Goal: Communication & Community: Answer question/provide support

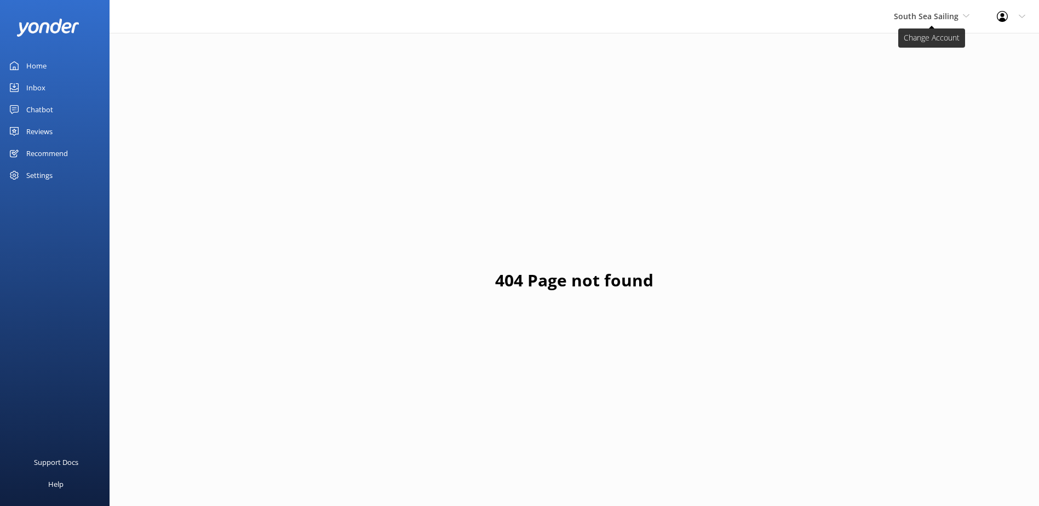
click at [924, 19] on span "South Sea Sailing" at bounding box center [926, 16] width 65 height 10
click at [922, 49] on link "South Sea Sailing" at bounding box center [935, 46] width 110 height 26
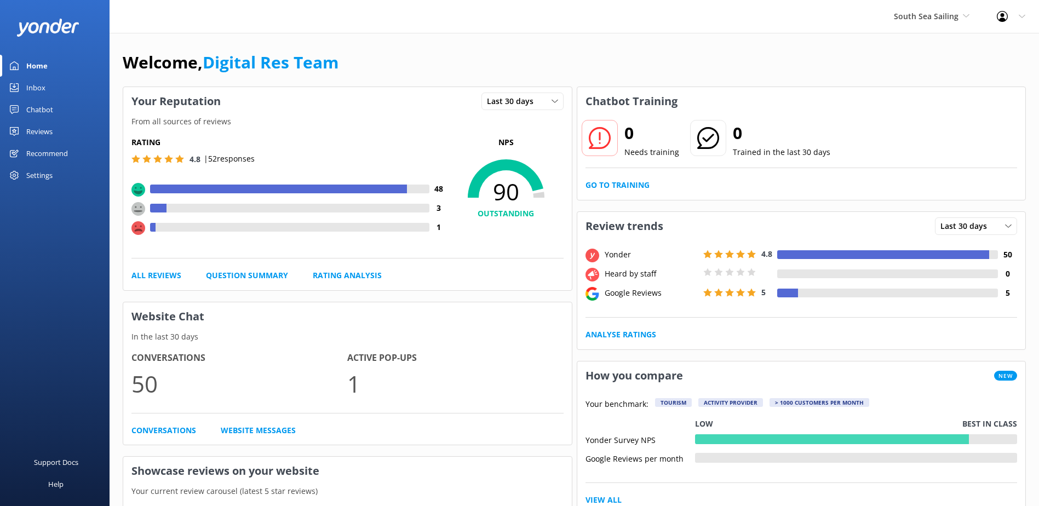
click at [43, 87] on div "Inbox" at bounding box center [35, 88] width 19 height 22
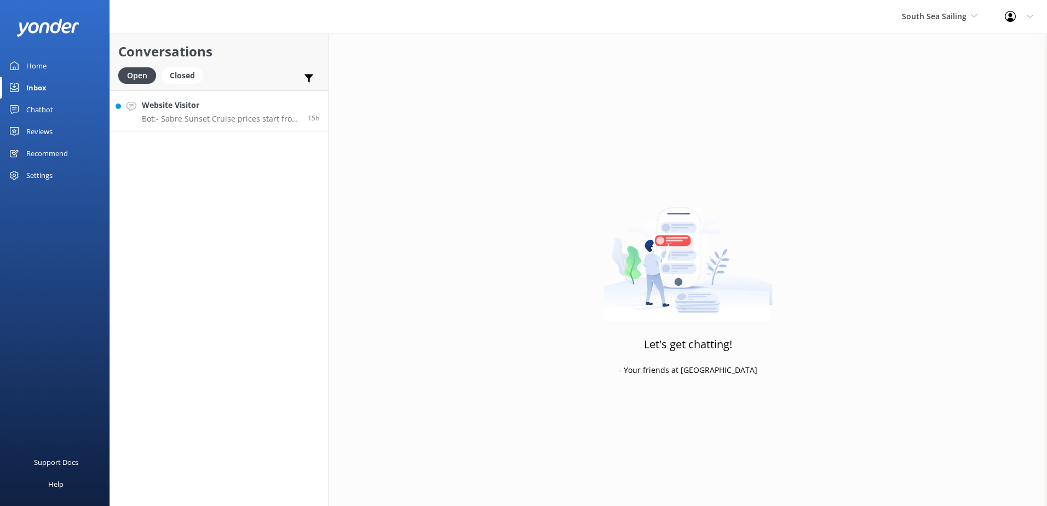
click at [180, 116] on p "Bot: - Sabre Sunset Cruise prices start from $149 per adult and $75 per child. …" at bounding box center [221, 119] width 158 height 10
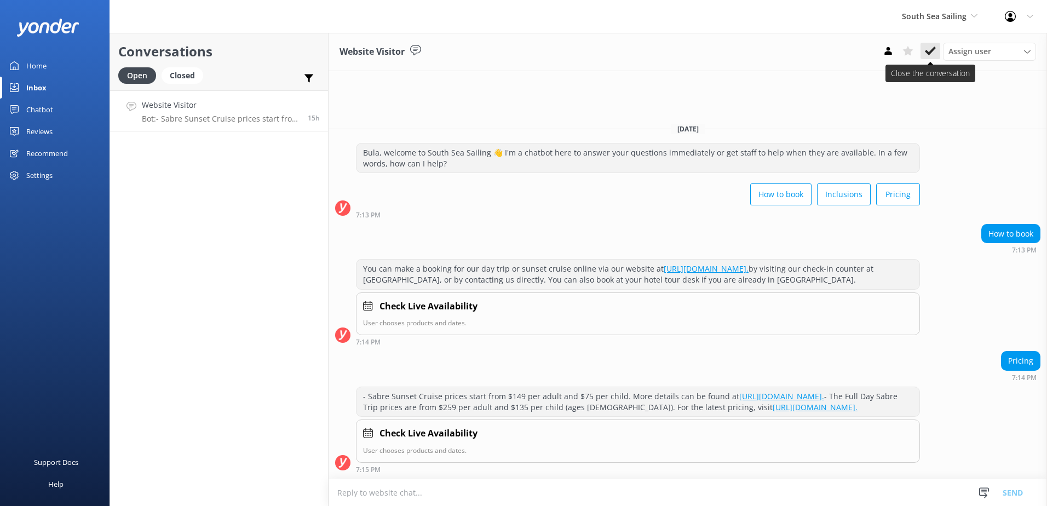
click at [929, 54] on use at bounding box center [930, 51] width 11 height 9
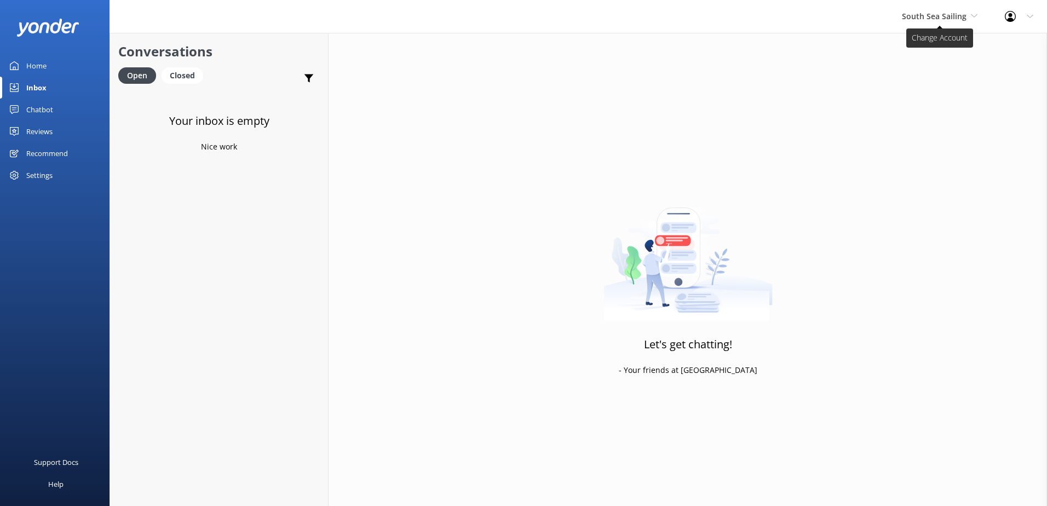
click at [926, 16] on span "South Sea Sailing" at bounding box center [934, 16] width 65 height 10
click at [54, 112] on link "Chatbot" at bounding box center [55, 110] width 110 height 22
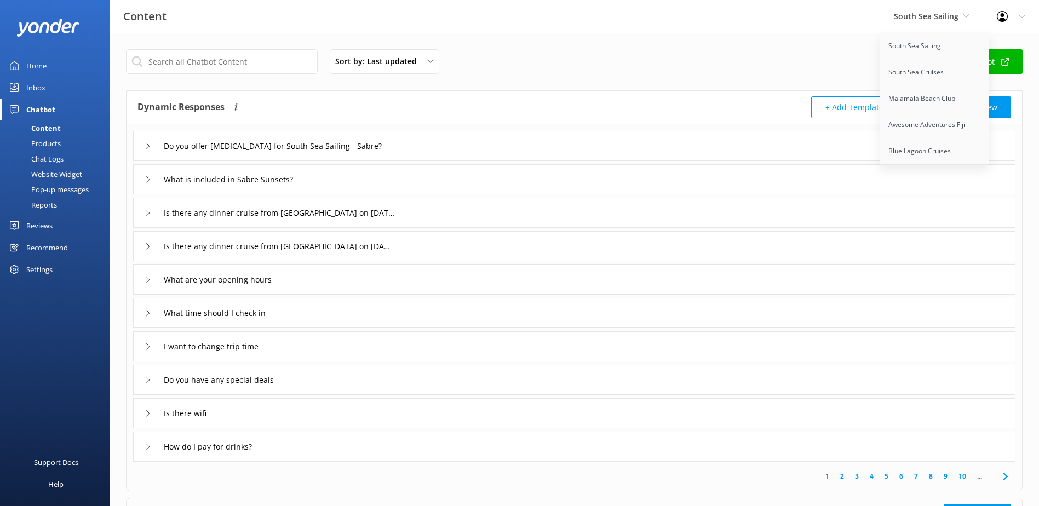
click at [38, 162] on div "Chat Logs" at bounding box center [35, 158] width 57 height 15
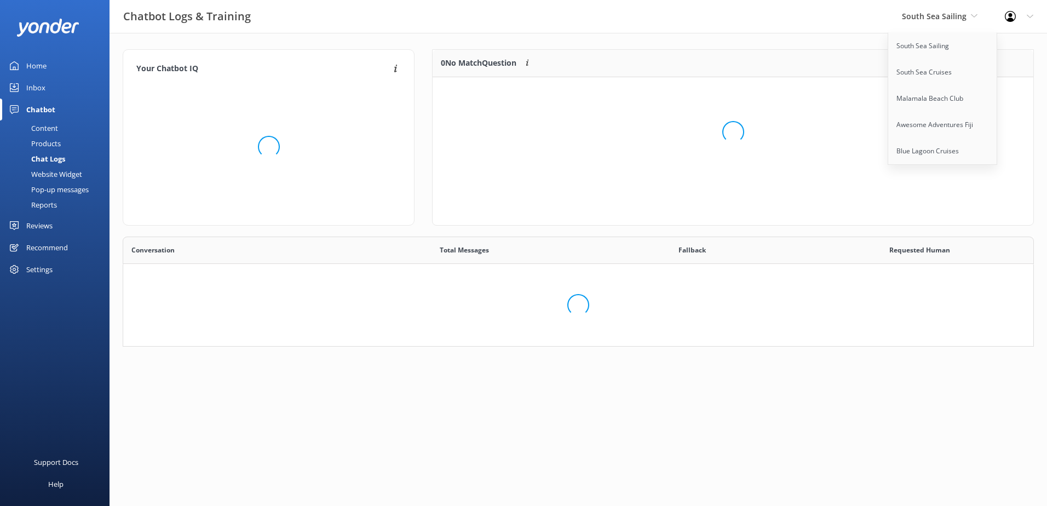
scroll to position [376, 894]
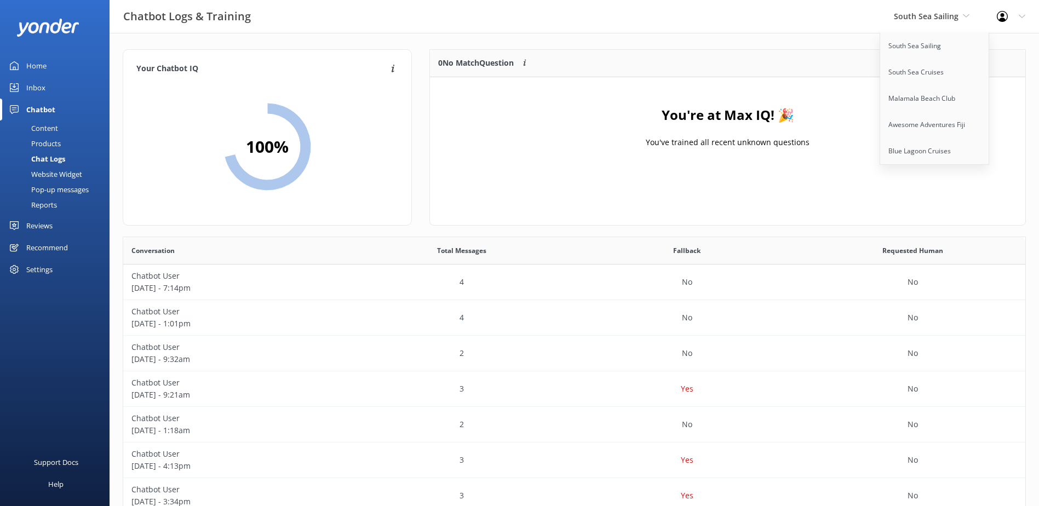
click at [913, 24] on div "South Sea Sailing South Sea Sailing South Sea Cruises Malamala Beach Club Aweso…" at bounding box center [931, 16] width 103 height 33
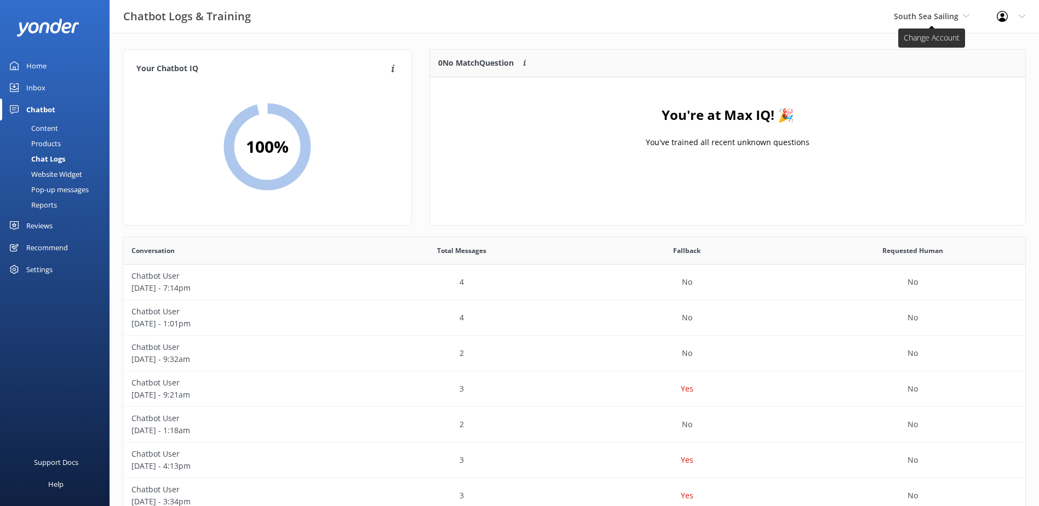
click at [939, 21] on span "South Sea Sailing" at bounding box center [932, 16] width 76 height 12
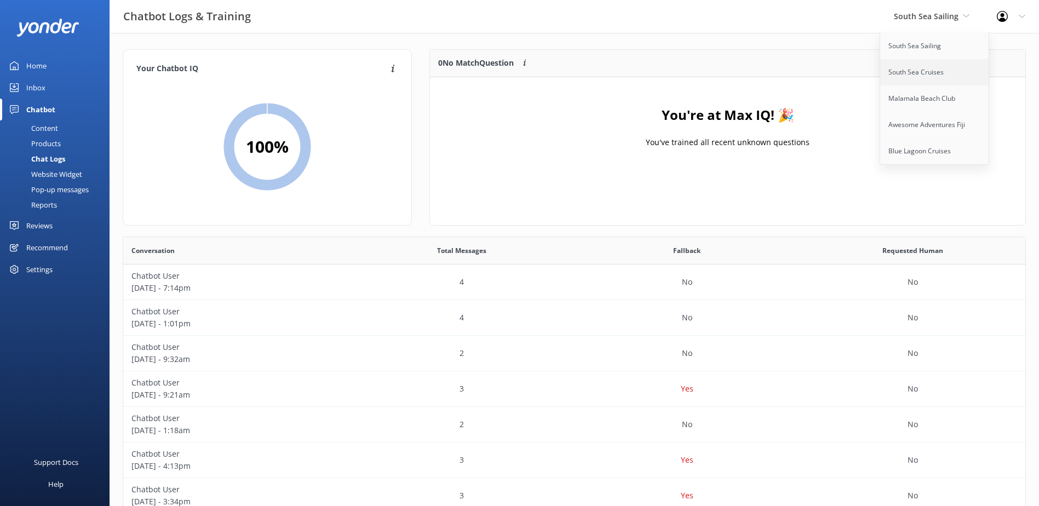
click at [932, 67] on link "South Sea Cruises" at bounding box center [935, 72] width 110 height 26
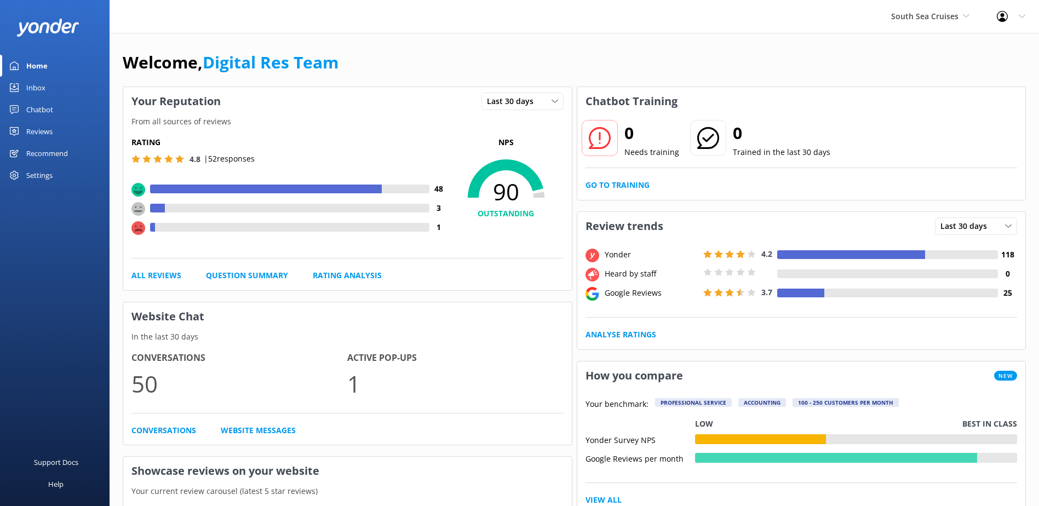
click at [24, 84] on link "Inbox" at bounding box center [55, 88] width 110 height 22
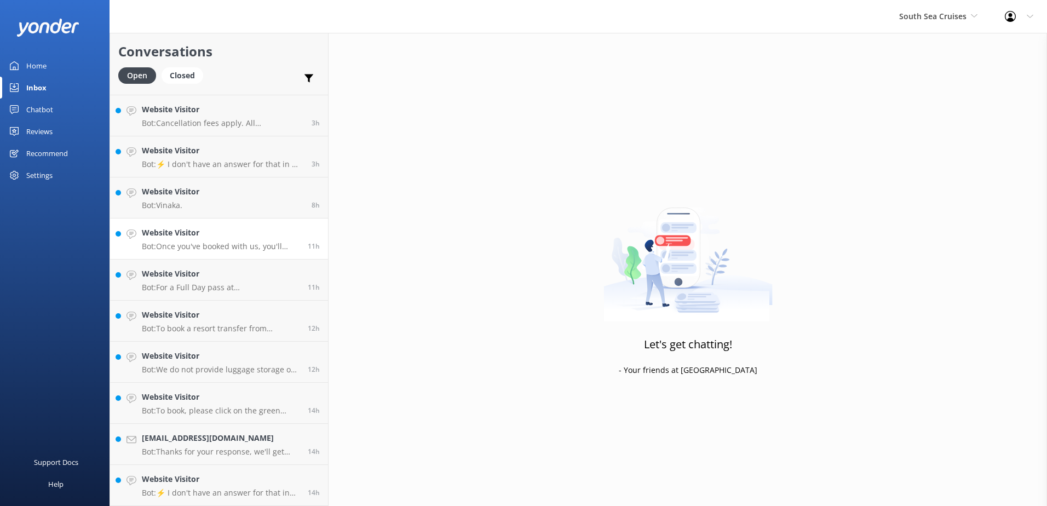
scroll to position [200, 0]
click at [251, 488] on div "Website Visitor Bot: To view resort transfer availability and pricing and book …" at bounding box center [221, 485] width 158 height 24
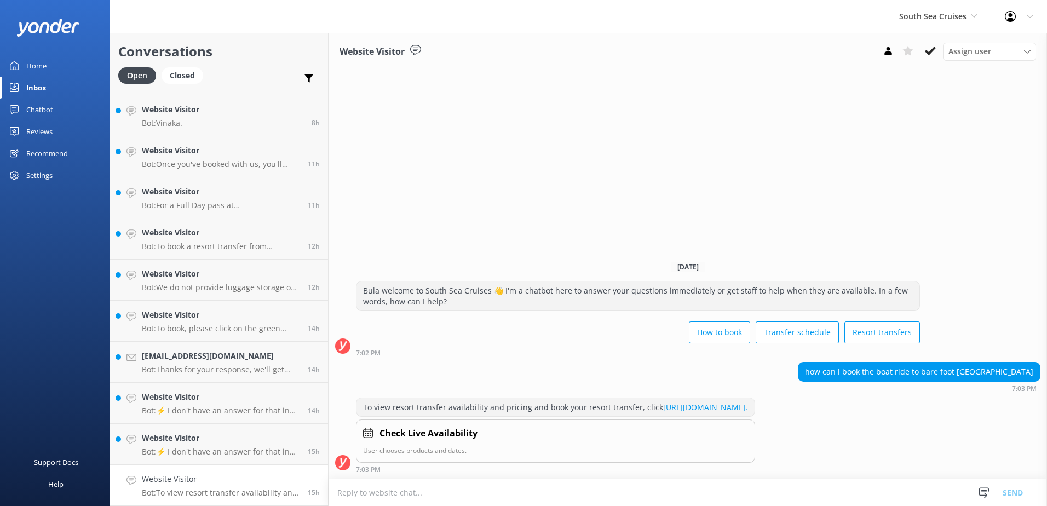
click at [748, 411] on link "[URL][DOMAIN_NAME]." at bounding box center [705, 407] width 85 height 10
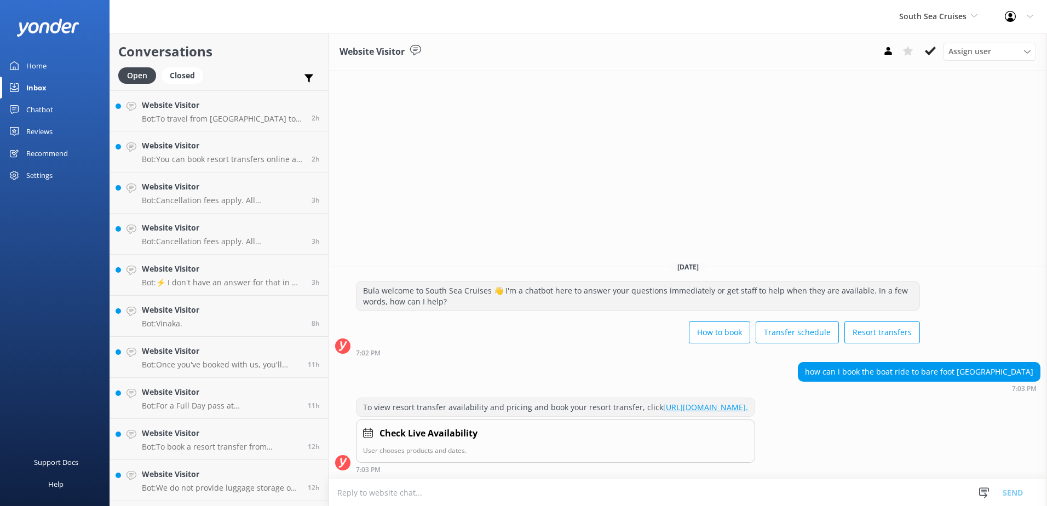
click at [931, 54] on icon at bounding box center [930, 50] width 11 height 11
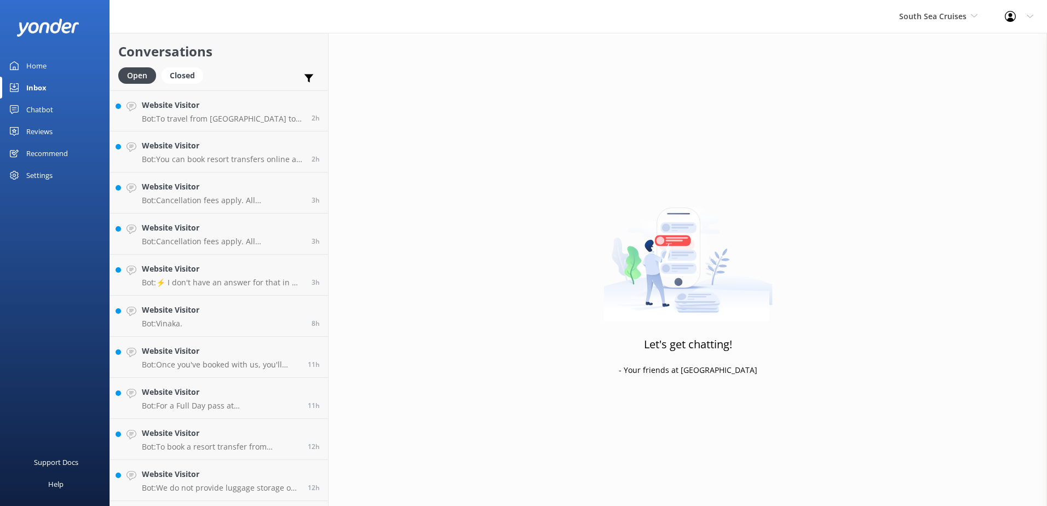
scroll to position [159, 0]
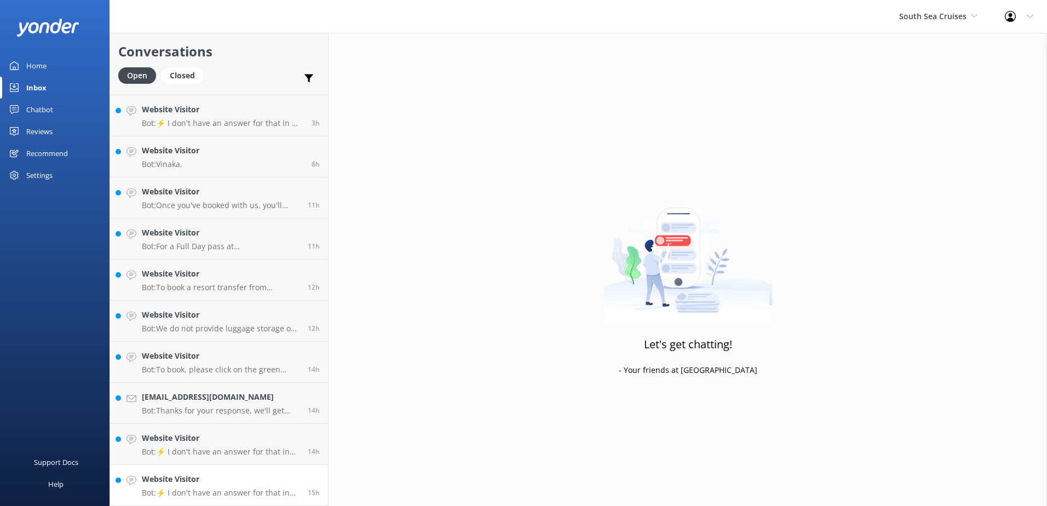
click at [220, 490] on p "Bot: ⚡ I don't have an answer for that in my knowledge base. Please try and rep…" at bounding box center [221, 493] width 158 height 10
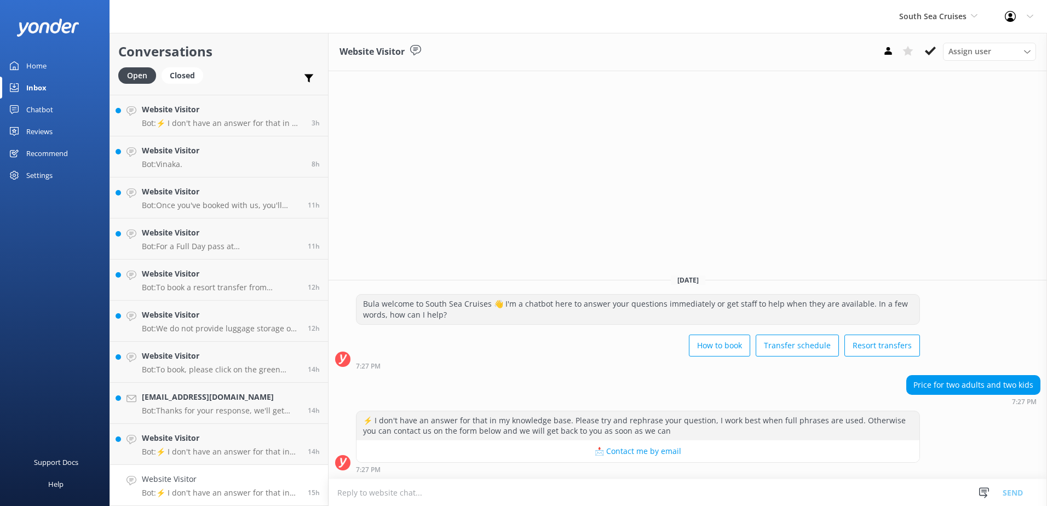
click at [543, 496] on textarea at bounding box center [688, 492] width 719 height 27
paste textarea "[URL][DOMAIN_NAME]"
type textarea "You can view the prices and book online on our website here: [URL][DOMAIN_NAME]"
click at [1025, 488] on button "Send" at bounding box center [1013, 492] width 41 height 27
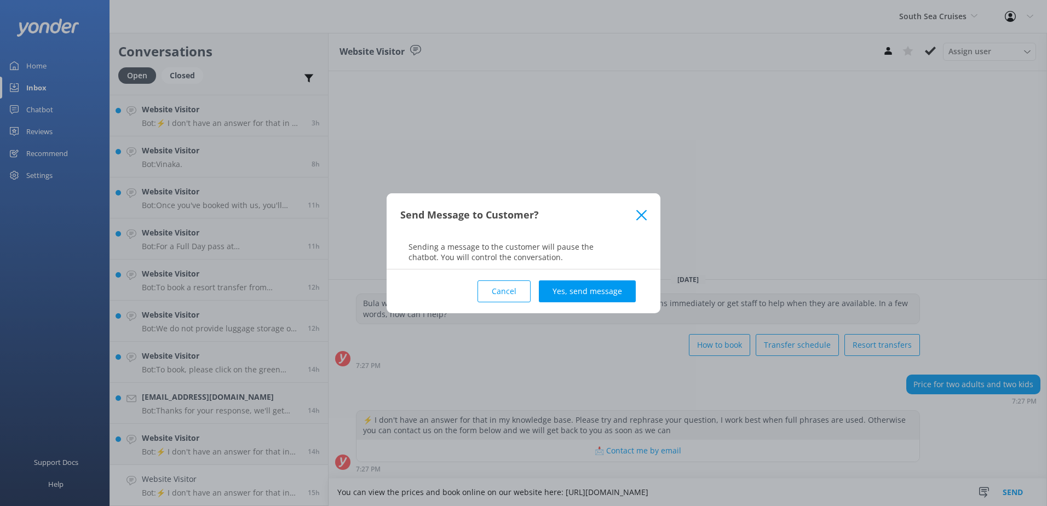
click at [608, 310] on div "Cancel Yes, send message" at bounding box center [523, 292] width 247 height 44
click at [614, 283] on button "Yes, send message" at bounding box center [587, 291] width 97 height 22
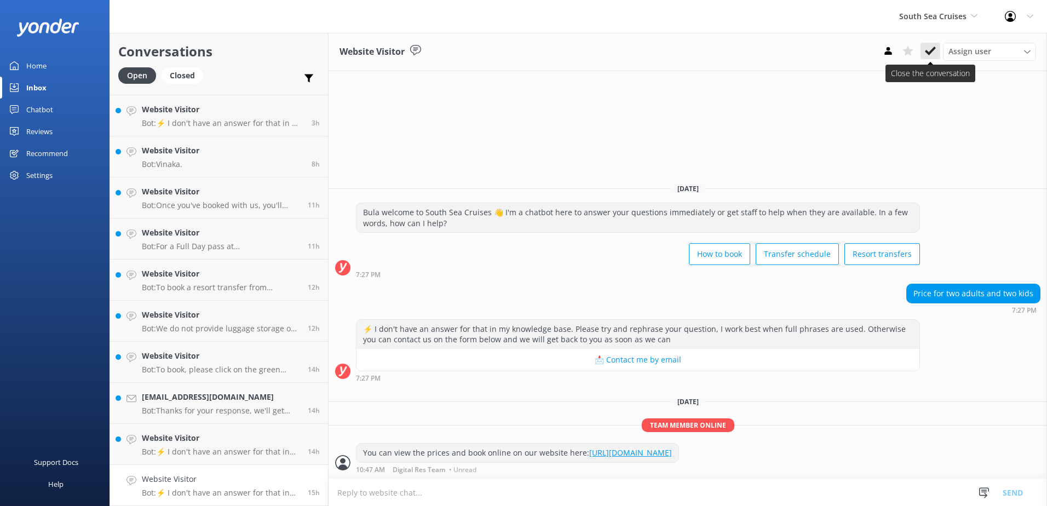
click at [936, 47] on button at bounding box center [931, 51] width 20 height 16
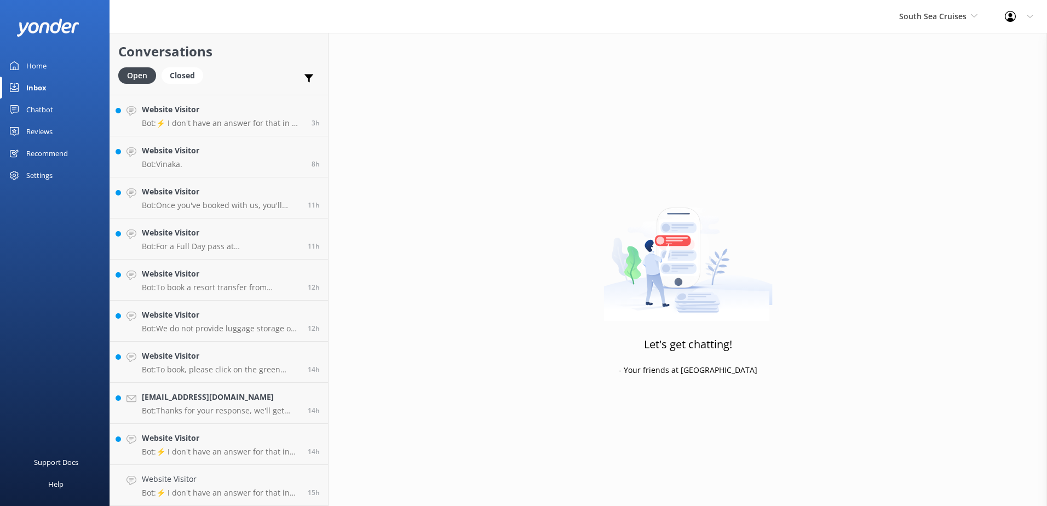
scroll to position [118, 0]
click at [240, 488] on div "Website Visitor Bot: ⚡ I don't have an answer for that in my knowledge base. Pl…" at bounding box center [221, 485] width 158 height 24
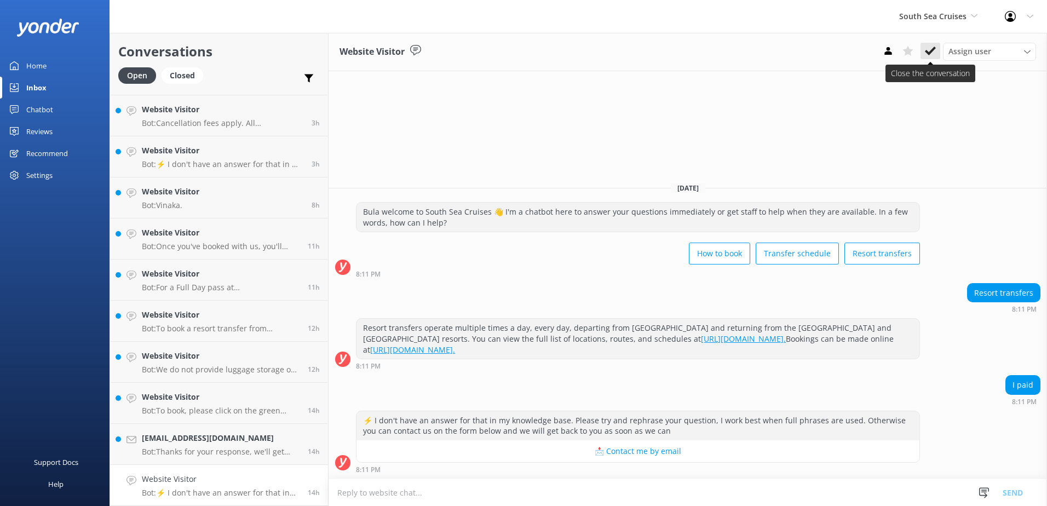
click at [932, 51] on use at bounding box center [930, 51] width 11 height 9
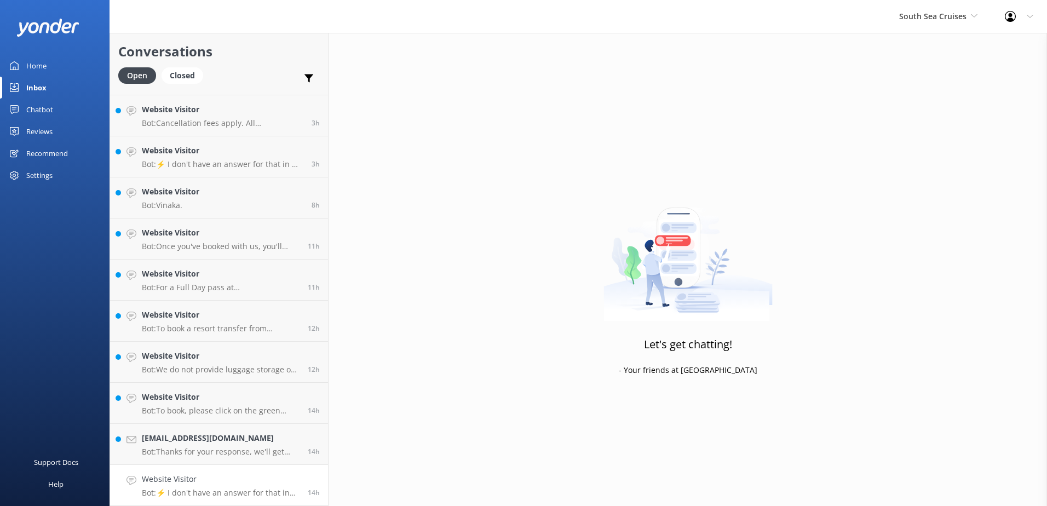
click at [254, 486] on div "Website Visitor Bot: ⚡ I don't have an answer for that in my knowledge base. Pl…" at bounding box center [221, 485] width 158 height 24
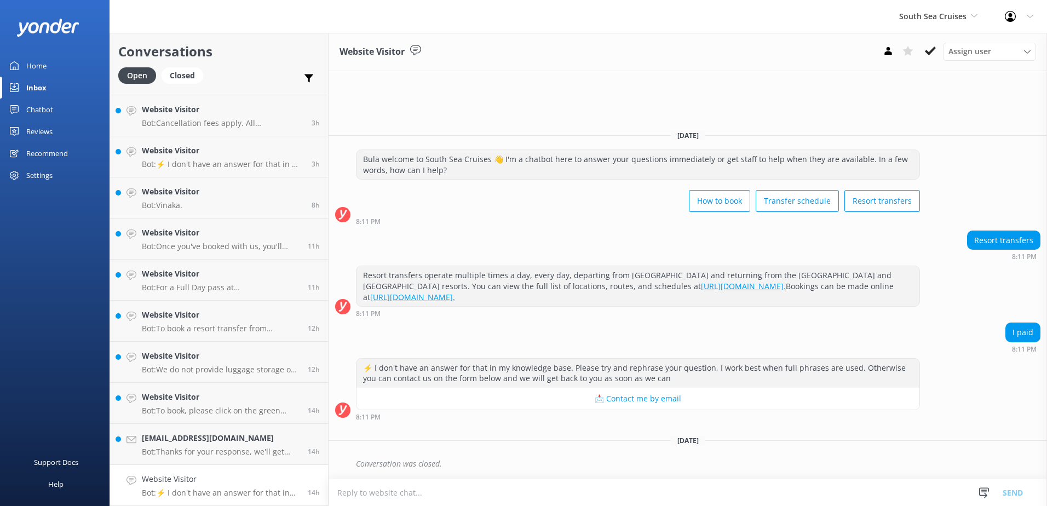
scroll to position [77, 0]
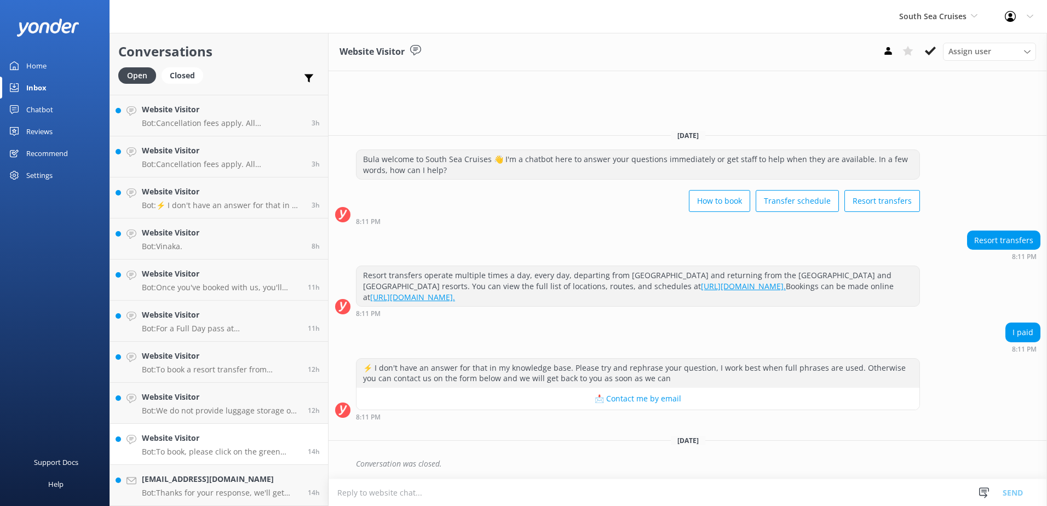
click at [267, 445] on div "Website Visitor Bot: To book, please click on the green Book Now button on our …" at bounding box center [221, 444] width 158 height 24
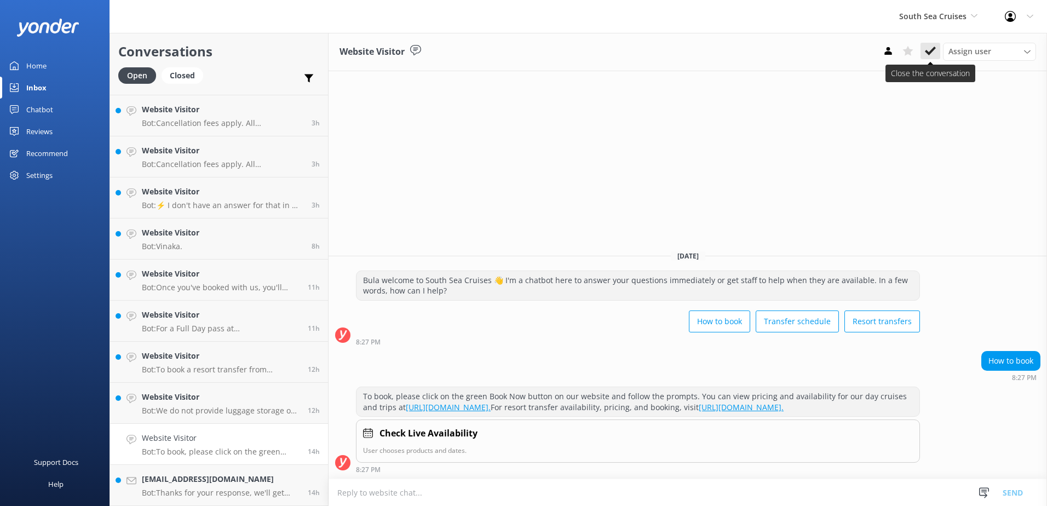
click at [931, 49] on icon at bounding box center [930, 50] width 11 height 11
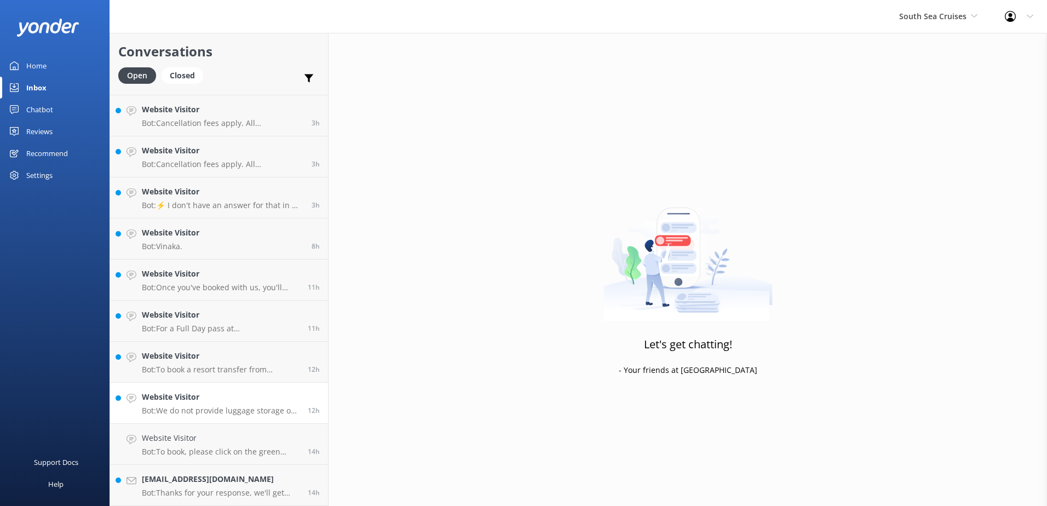
scroll to position [36, 0]
click at [242, 445] on div "Website Visitor Bot: We do not provide luggage storage or lockers. However, the…" at bounding box center [221, 444] width 158 height 24
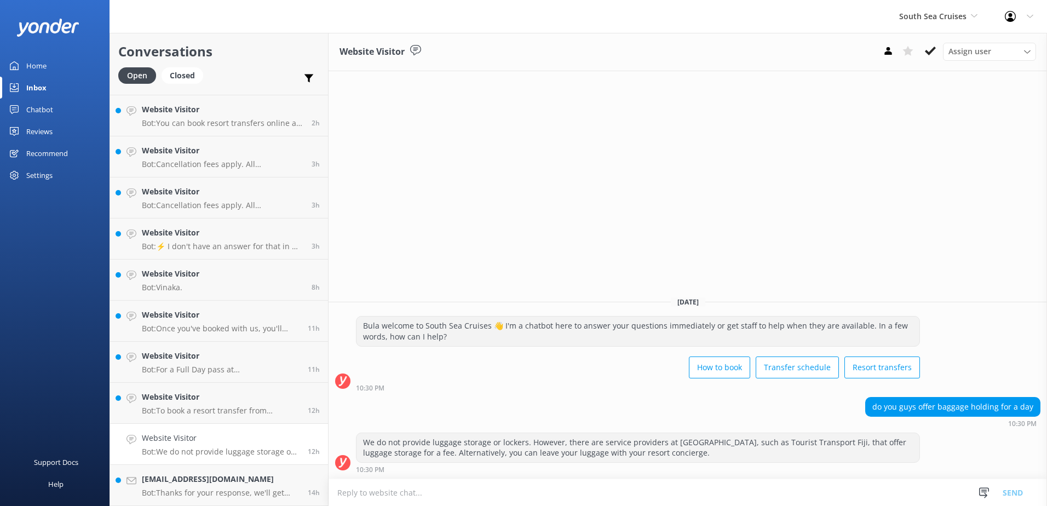
click at [943, 45] on div "Assign user Alyssa Sonya Digital Res Team Brenda Fenton Asena Naweilulu Miri Ko…" at bounding box center [958, 52] width 158 height 18
click at [938, 48] on button at bounding box center [931, 51] width 20 height 16
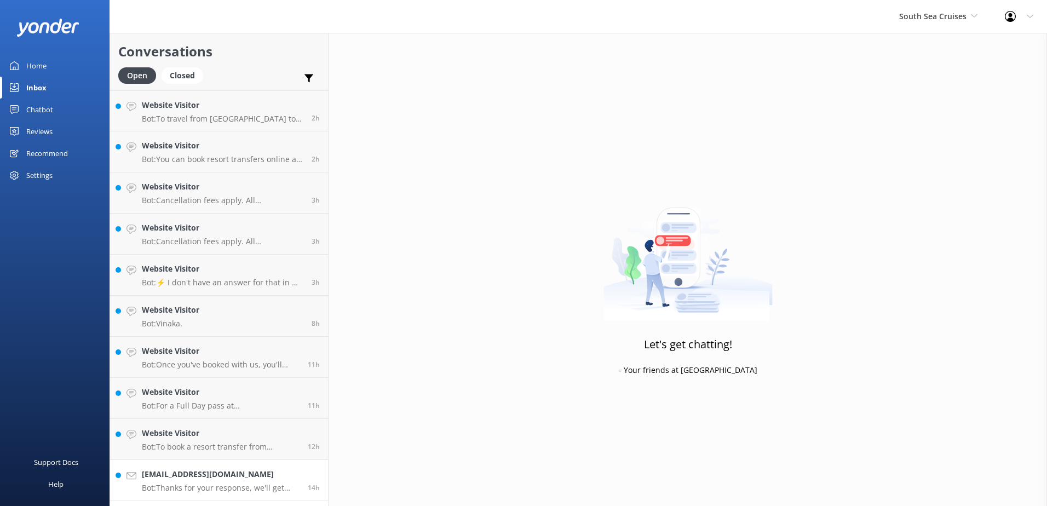
click at [233, 480] on h4 "[EMAIL_ADDRESS][DOMAIN_NAME]" at bounding box center [221, 474] width 158 height 12
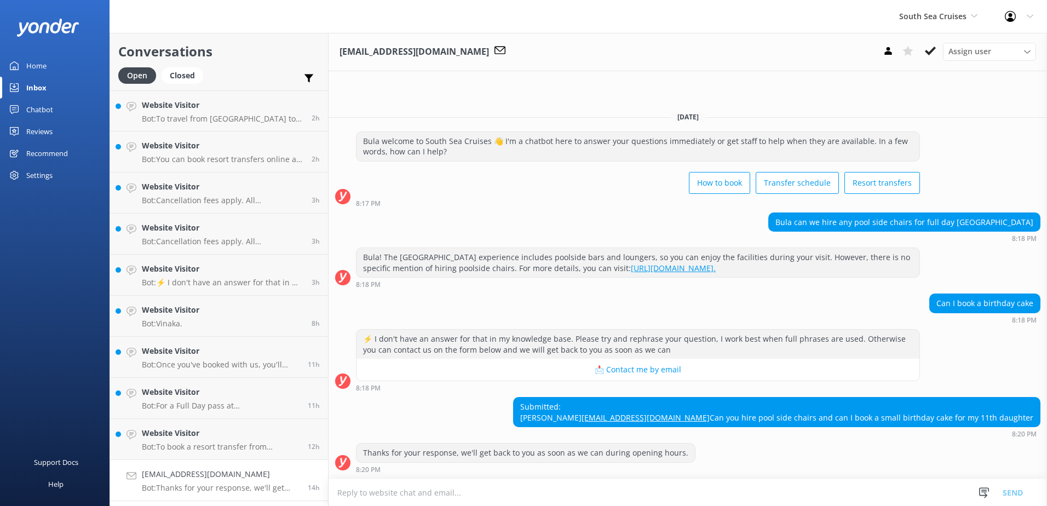
click at [644, 485] on textarea at bounding box center [688, 492] width 719 height 27
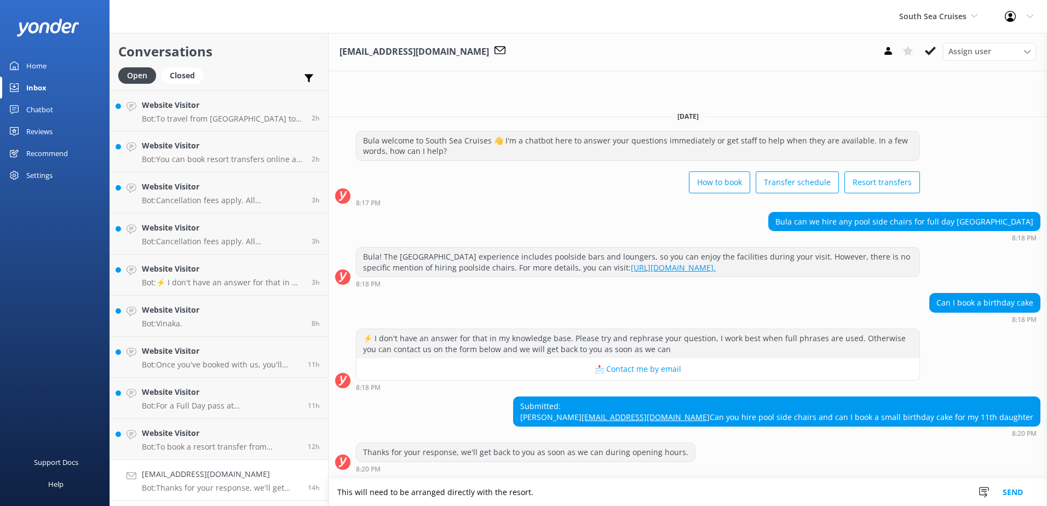
type textarea "This will need to be arranged directly with the resort."
click at [1007, 491] on button "Send" at bounding box center [1013, 492] width 41 height 27
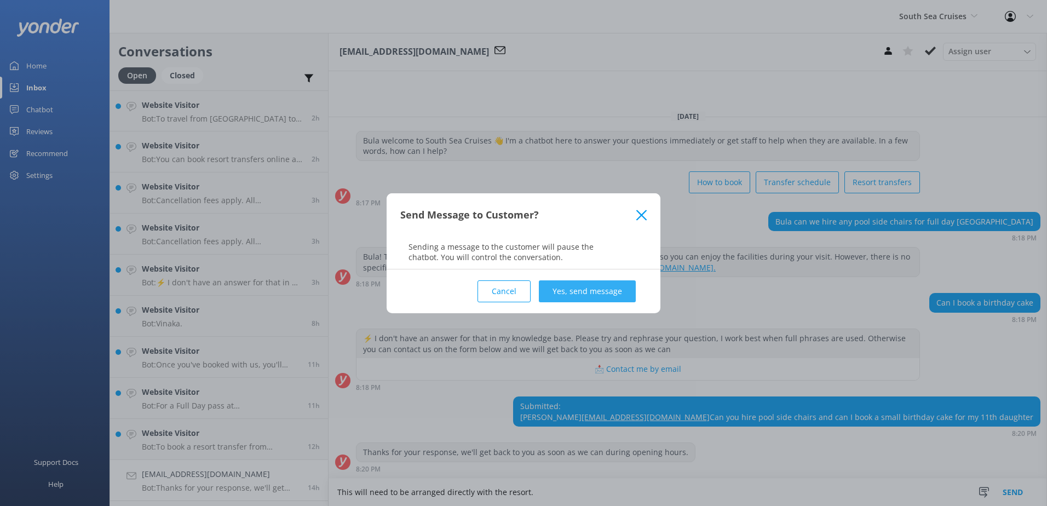
click at [612, 294] on button "Yes, send message" at bounding box center [587, 291] width 97 height 22
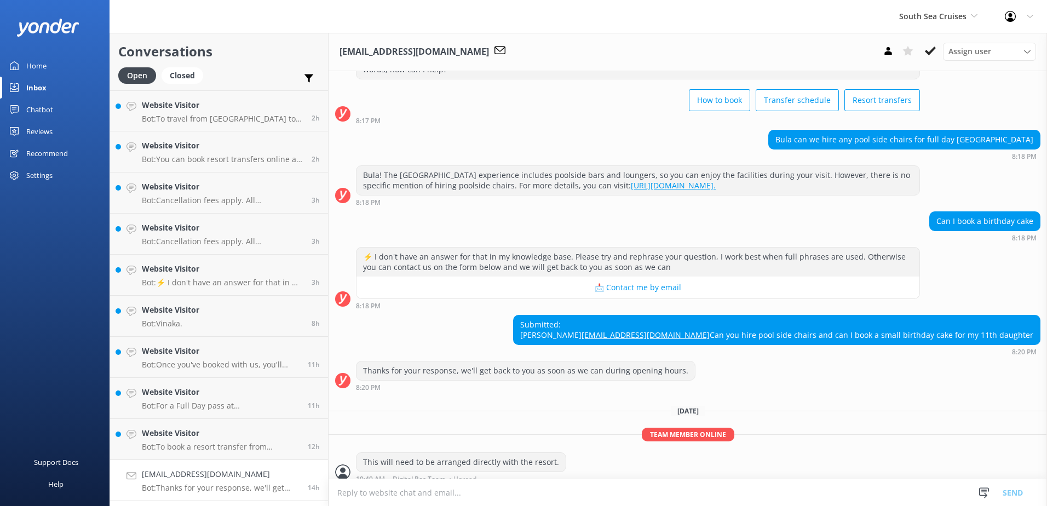
scroll to position [82, 0]
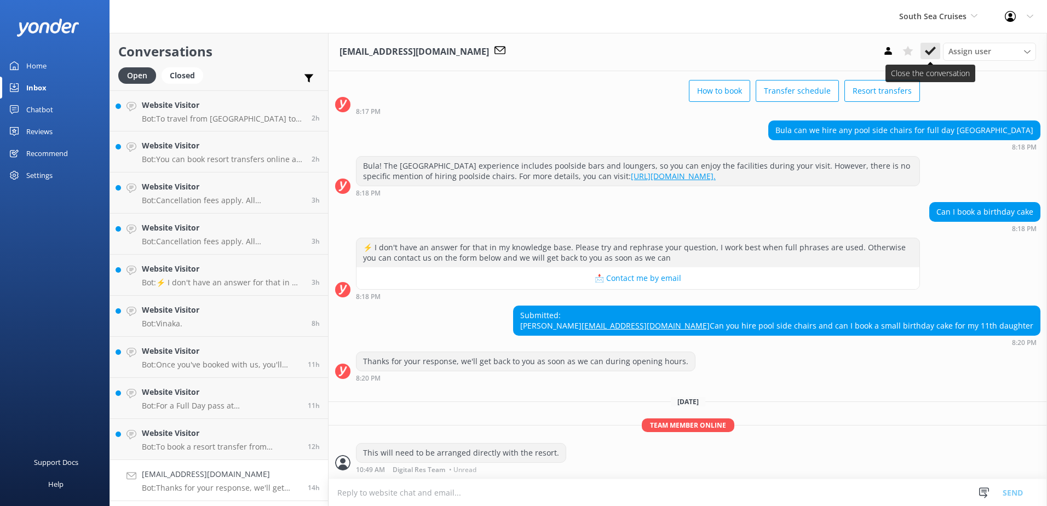
click at [924, 54] on button at bounding box center [931, 51] width 20 height 16
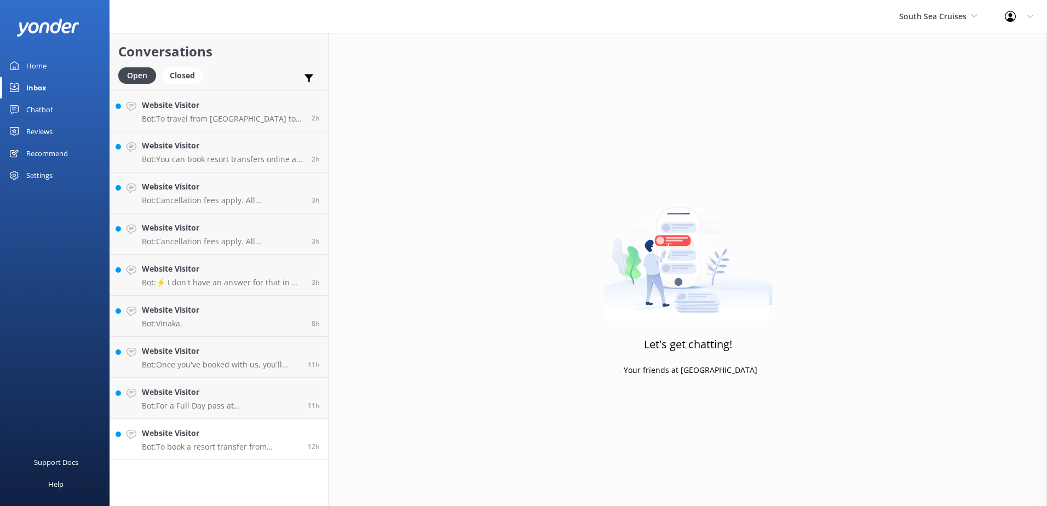
click at [244, 430] on h4 "Website Visitor" at bounding box center [221, 433] width 158 height 12
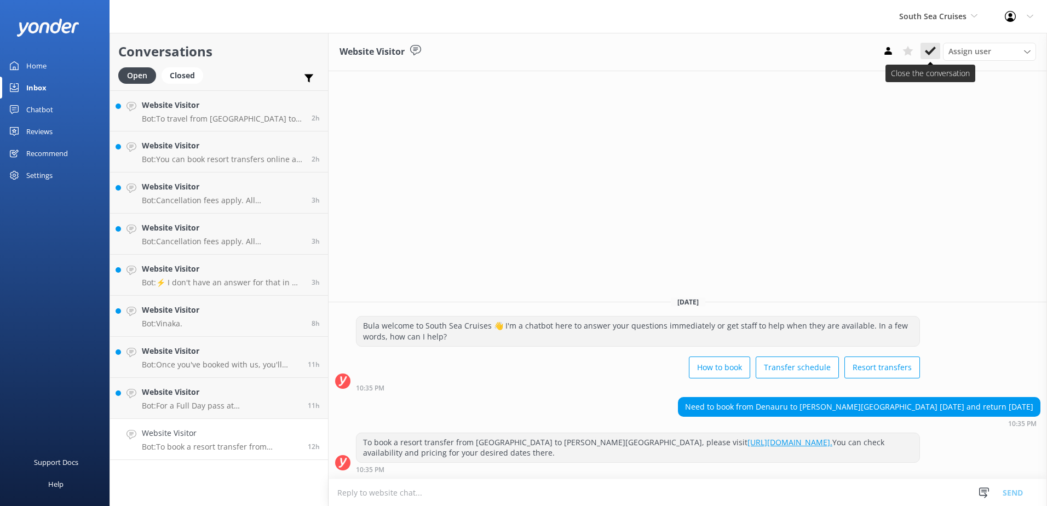
click at [933, 48] on use at bounding box center [930, 51] width 11 height 9
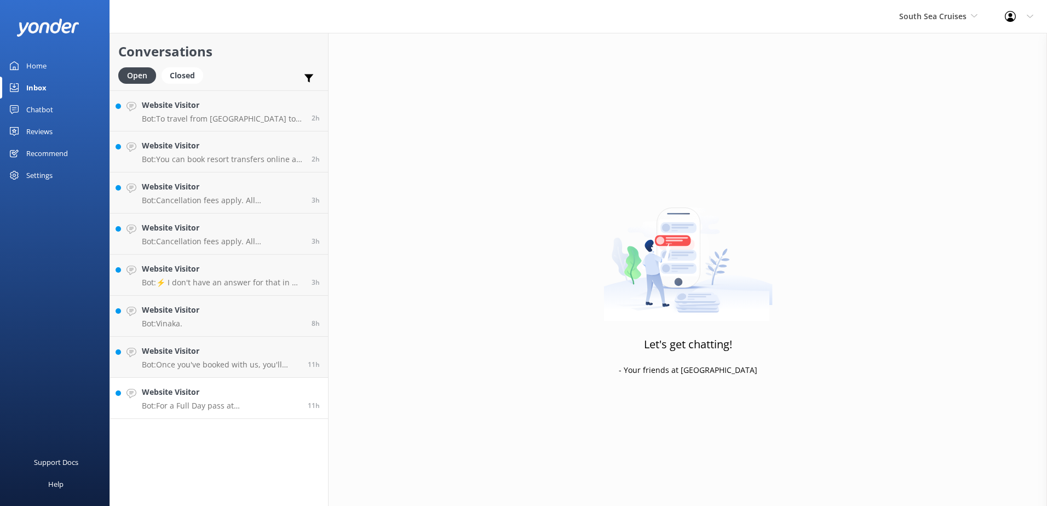
click at [246, 408] on p "Bot: For a Full Day pass at South Sea Island, the standard price is $245 FJD fo…" at bounding box center [221, 406] width 158 height 10
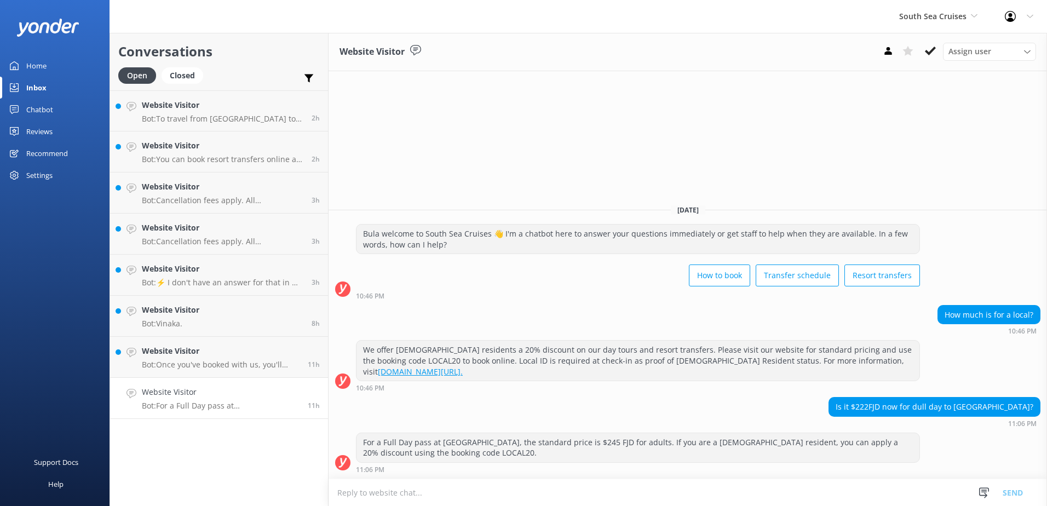
click at [541, 495] on textarea at bounding box center [688, 492] width 719 height 27
type textarea "Full day cruise to South Sea Island is $255 per adult."
click at [1013, 490] on button "Send" at bounding box center [1013, 492] width 41 height 27
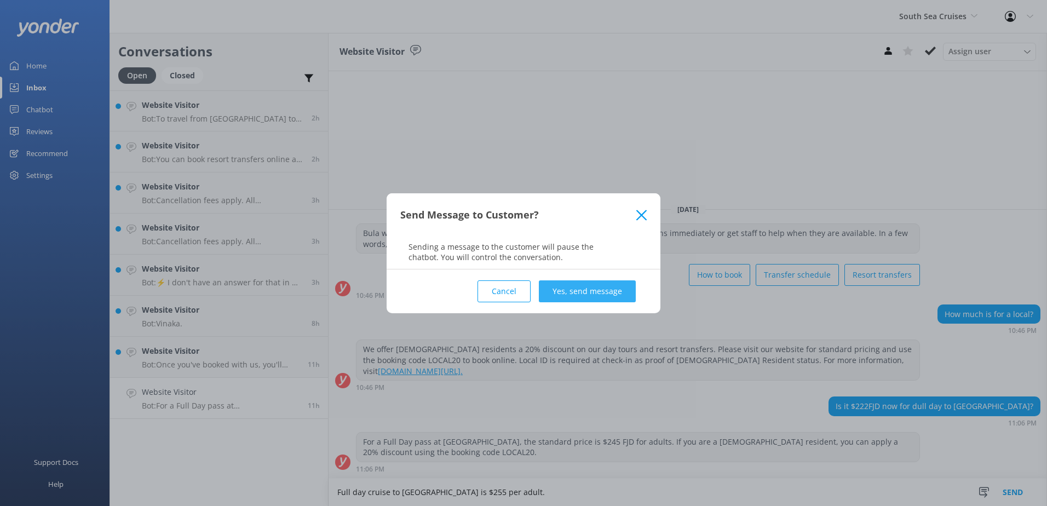
click at [557, 293] on button "Yes, send message" at bounding box center [587, 291] width 97 height 22
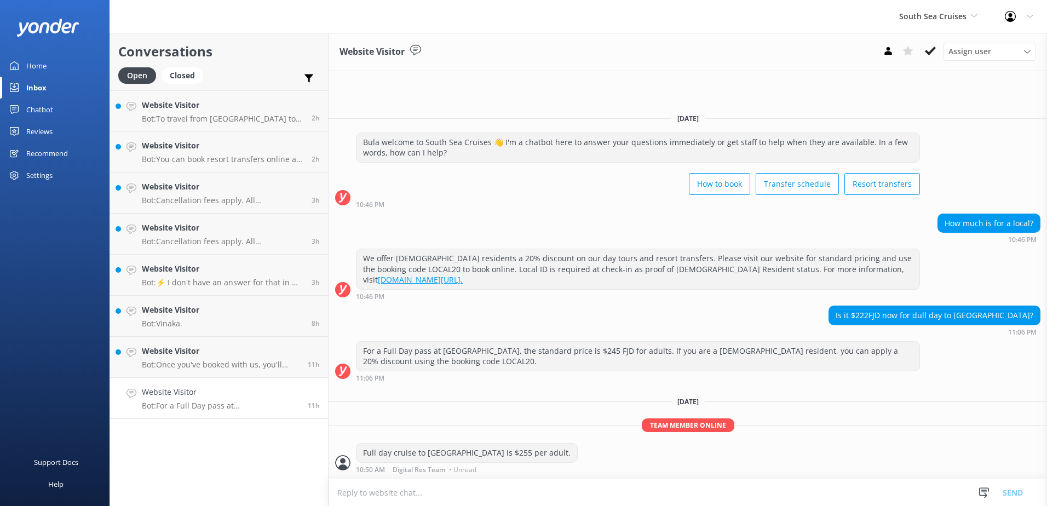
drag, startPoint x: 483, startPoint y: 486, endPoint x: 494, endPoint y: 479, distance: 12.3
click at [486, 484] on textarea at bounding box center [688, 492] width 719 height 27
type textarea "we offer locals 20% off the price."
click at [1019, 483] on button "Send" at bounding box center [1013, 492] width 41 height 27
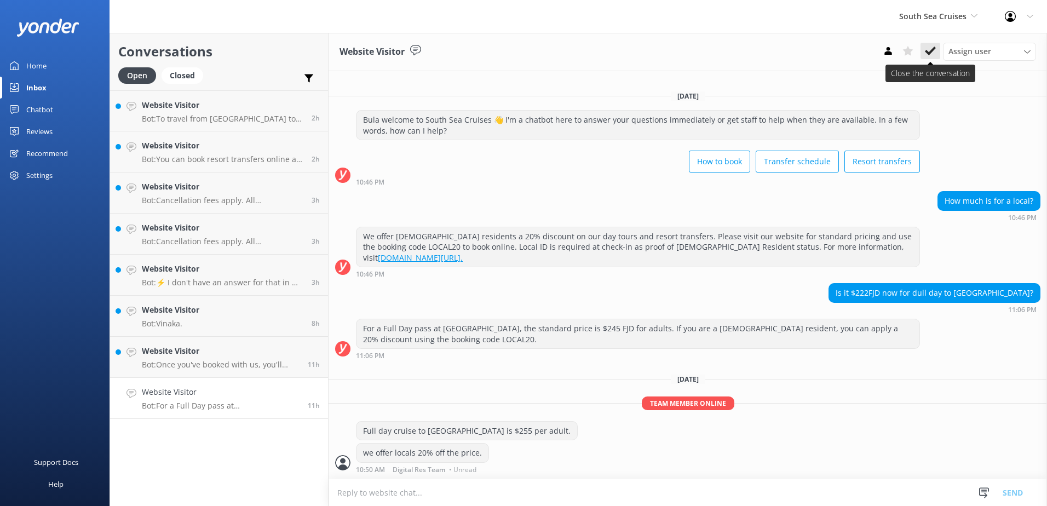
click at [932, 55] on icon at bounding box center [930, 50] width 11 height 11
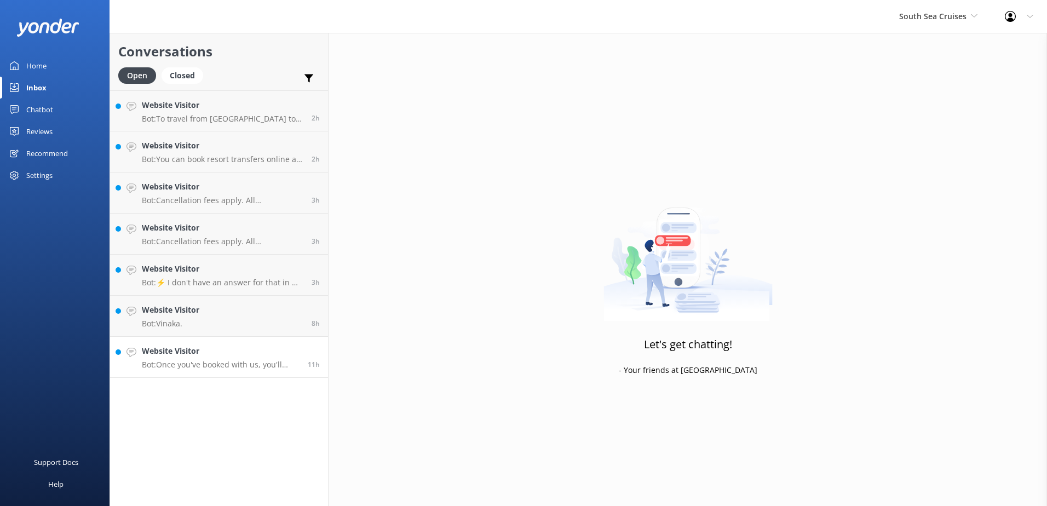
click at [217, 358] on div "Website Visitor Bot: Once you've booked with us, you'll receive an email 24 hou…" at bounding box center [221, 357] width 158 height 24
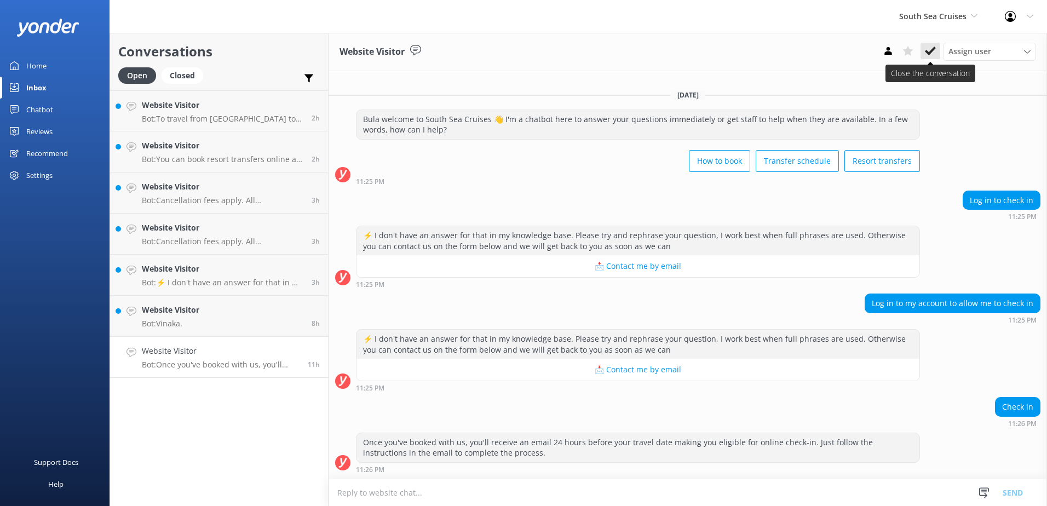
click at [928, 48] on icon at bounding box center [930, 50] width 11 height 11
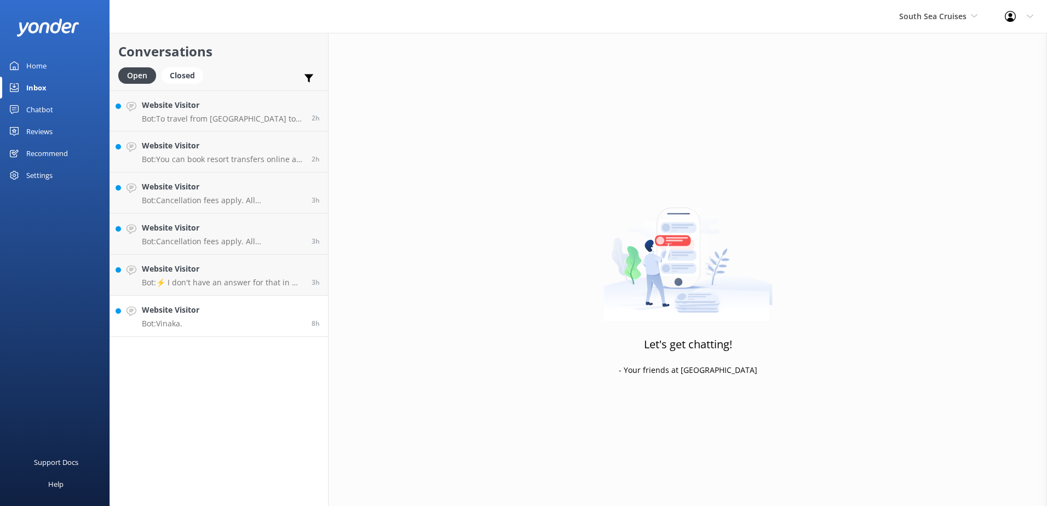
click at [210, 306] on link "Website Visitor Bot: Vinaka. 8h" at bounding box center [219, 316] width 218 height 41
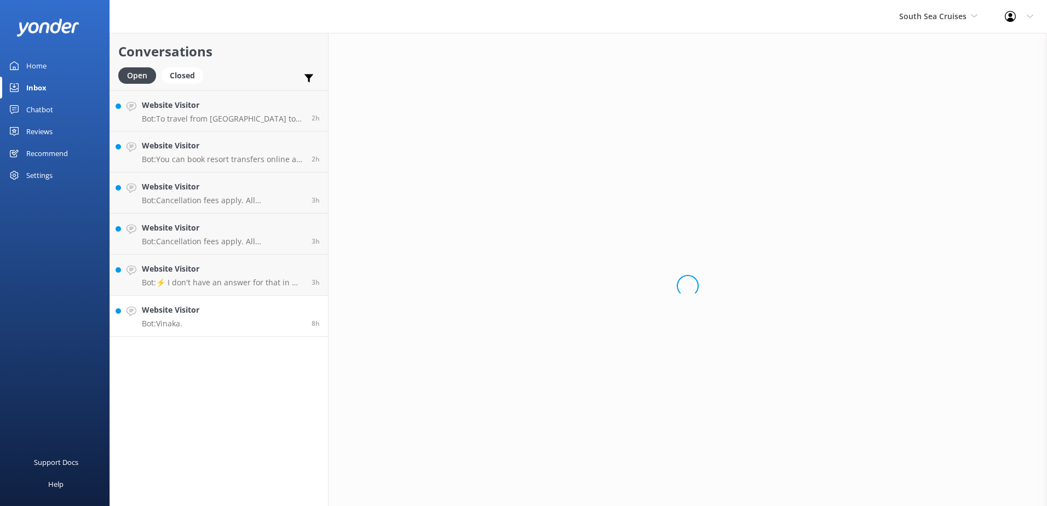
click at [209, 322] on link "Website Visitor Bot: Vinaka. 8h" at bounding box center [219, 316] width 218 height 41
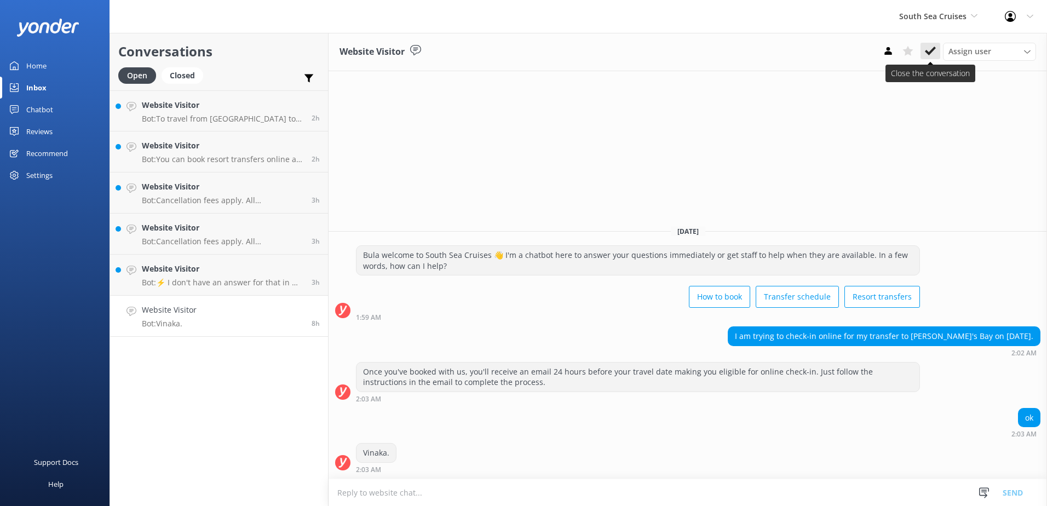
click at [927, 49] on icon at bounding box center [930, 50] width 11 height 11
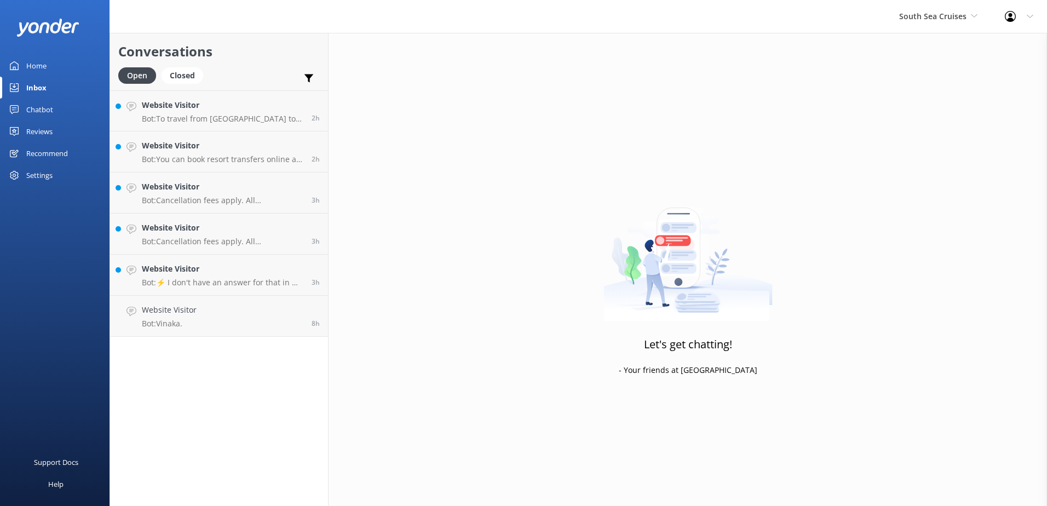
click at [201, 321] on div "Conversations Open Closed Important Assigned to me Unassigned Website Visitor B…" at bounding box center [219, 269] width 219 height 473
click at [289, 283] on p "Bot: ⚡ I don't have an answer for that in my knowledge base. Please try and rep…" at bounding box center [223, 283] width 162 height 10
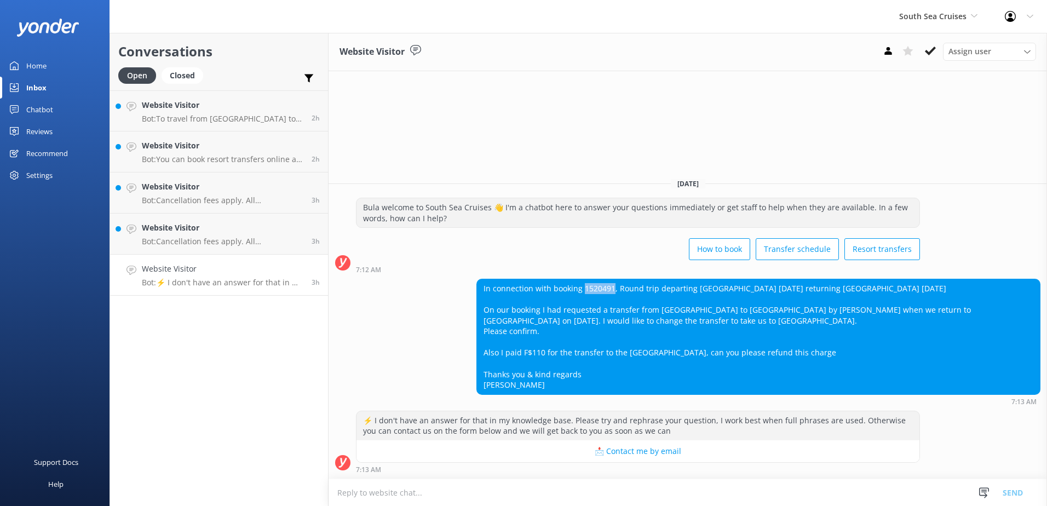
drag, startPoint x: 612, startPoint y: 288, endPoint x: 581, endPoint y: 282, distance: 31.7
click at [581, 282] on div "In connection with booking 1520491, Round trip departing Port Denarau 23 Sep re…" at bounding box center [758, 336] width 563 height 115
drag, startPoint x: 581, startPoint y: 282, endPoint x: 588, endPoint y: 286, distance: 7.6
copy div "1520491"
click at [943, 495] on textarea at bounding box center [688, 492] width 719 height 27
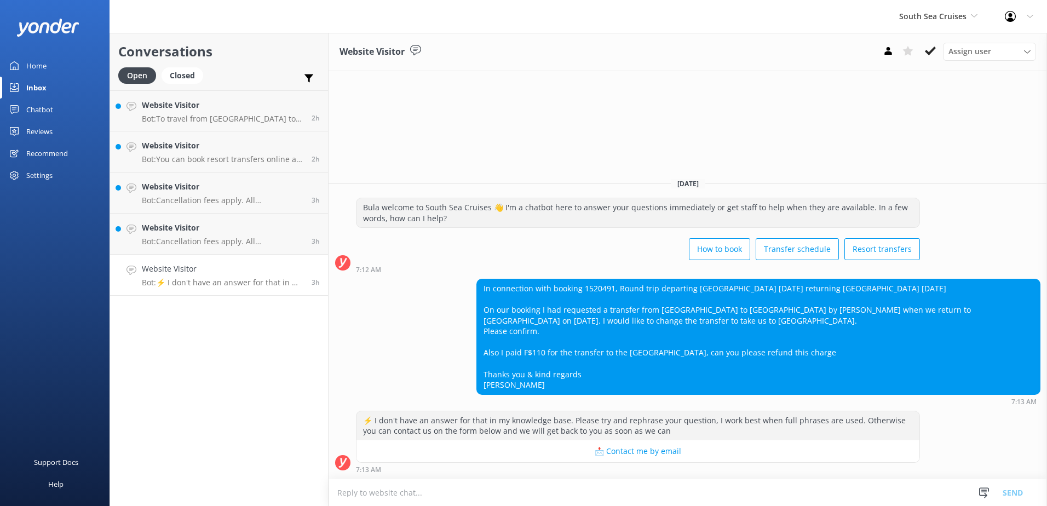
paste textarea "Please contact & liaise directly with our South Sea Cruises Reservations team, …"
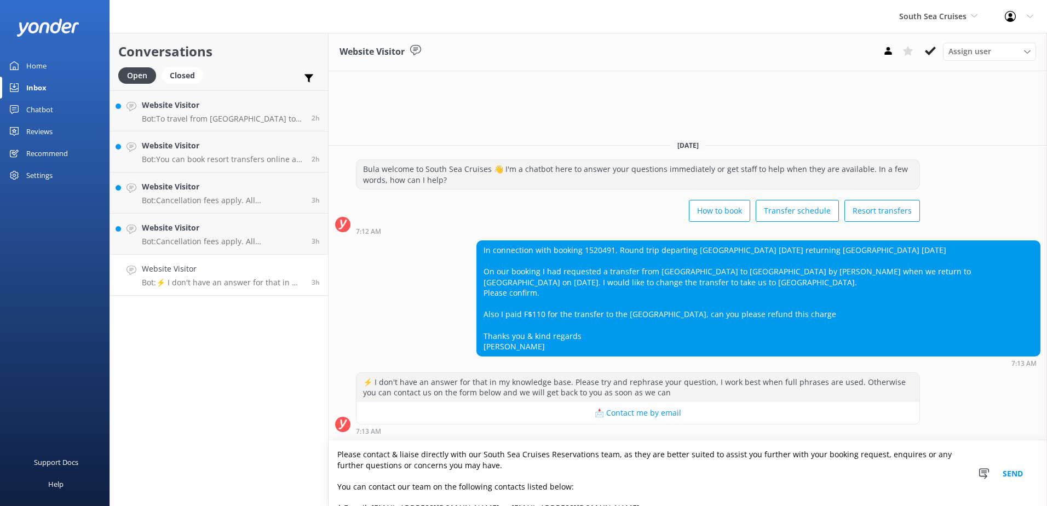
type textarea "Please contact & liaise directly with our South Sea Cruises Reservations team, …"
click at [1012, 475] on button "Send" at bounding box center [1013, 473] width 41 height 65
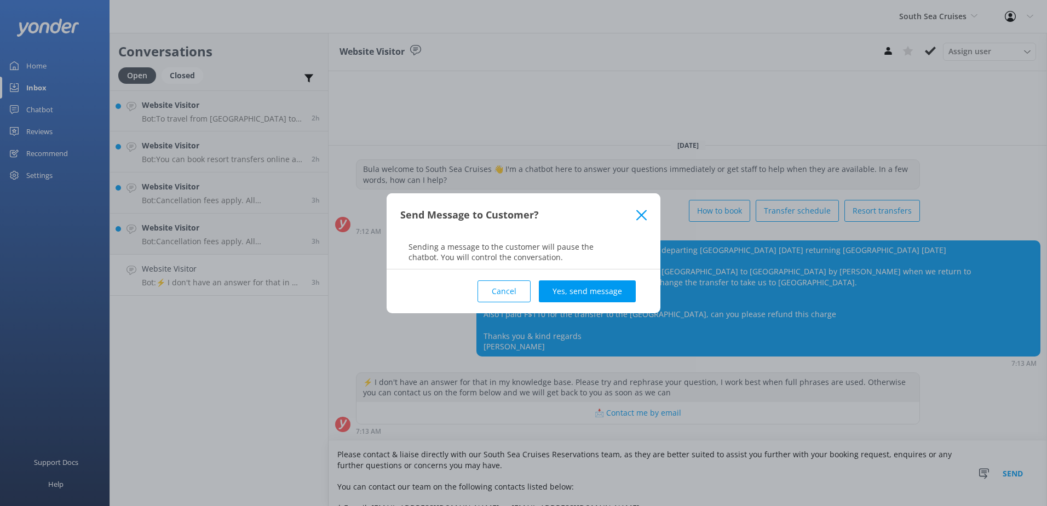
click at [606, 289] on button "Yes, send message" at bounding box center [587, 291] width 97 height 22
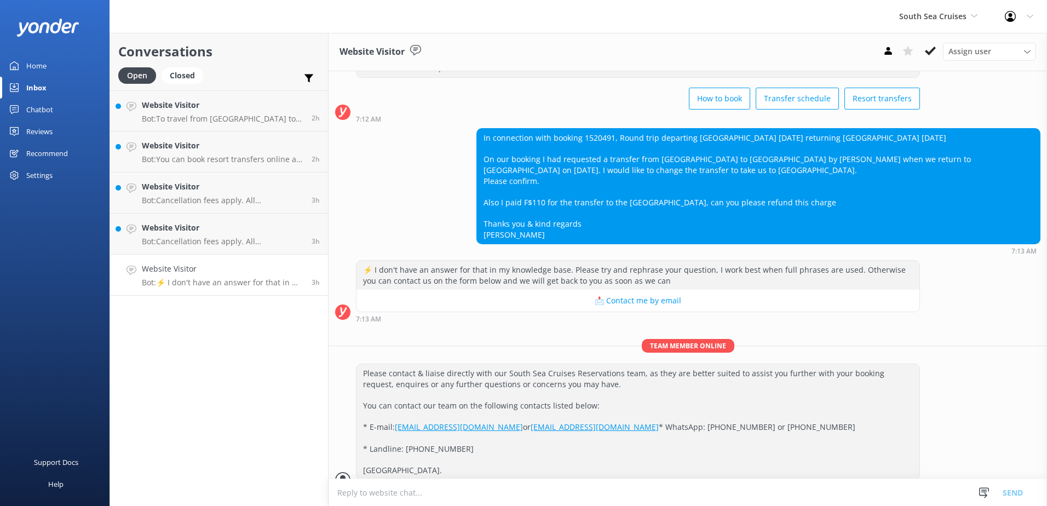
scroll to position [91, 0]
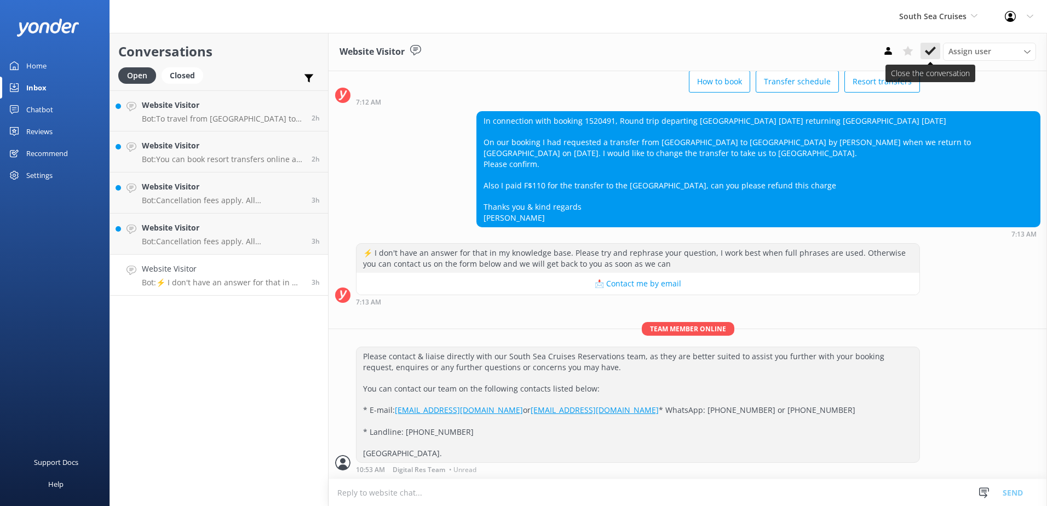
click at [931, 54] on icon at bounding box center [930, 50] width 11 height 11
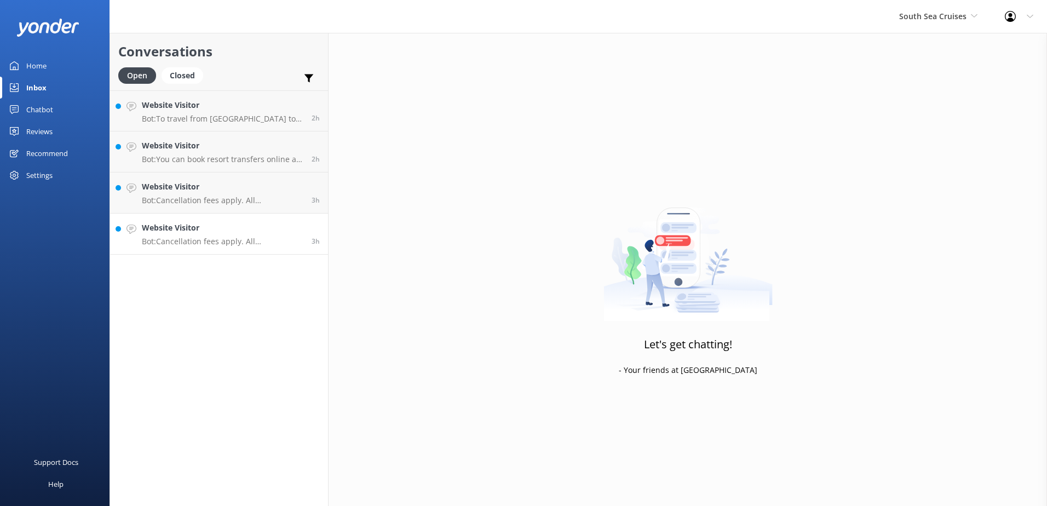
click at [239, 233] on h4 "Website Visitor" at bounding box center [223, 228] width 162 height 12
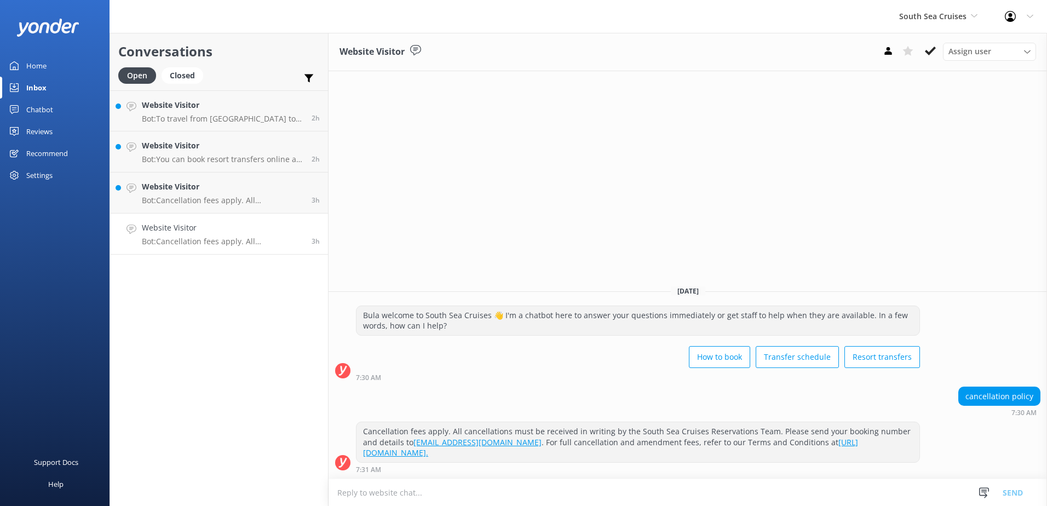
click at [936, 53] on button at bounding box center [931, 51] width 20 height 16
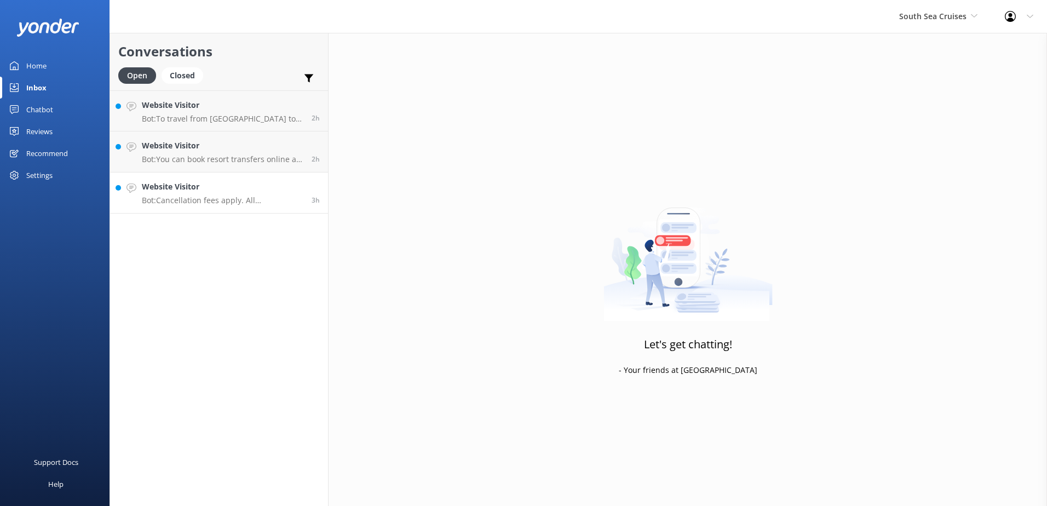
click at [219, 205] on p "Bot: Cancellation fees apply. All cancellations must be received in writing by …" at bounding box center [223, 201] width 162 height 10
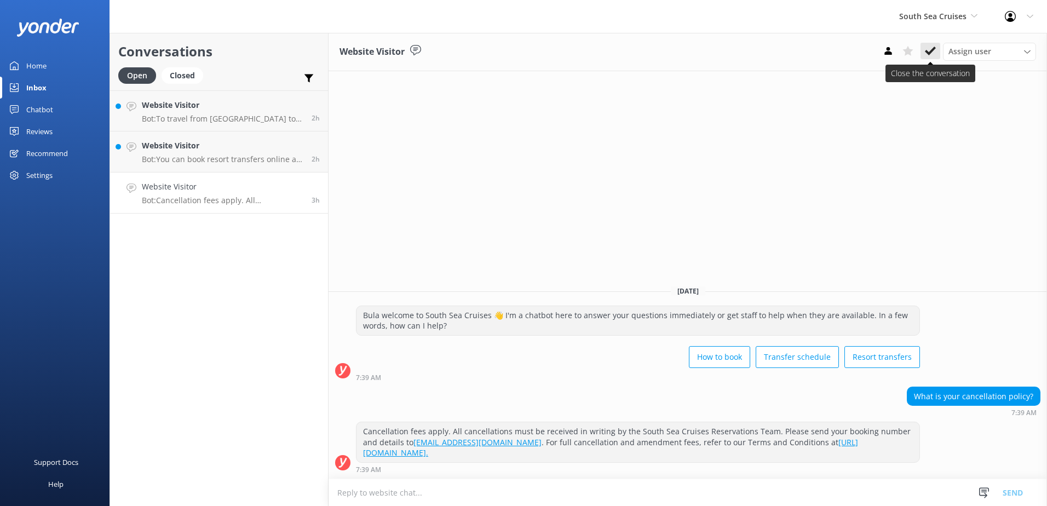
click at [937, 47] on button at bounding box center [931, 51] width 20 height 16
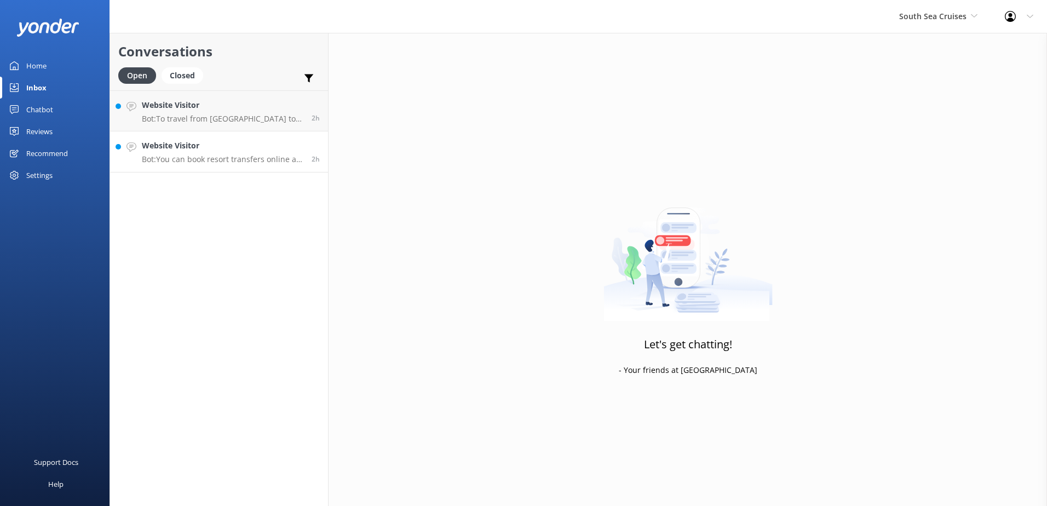
click at [301, 152] on h4 "Website Visitor" at bounding box center [223, 146] width 162 height 12
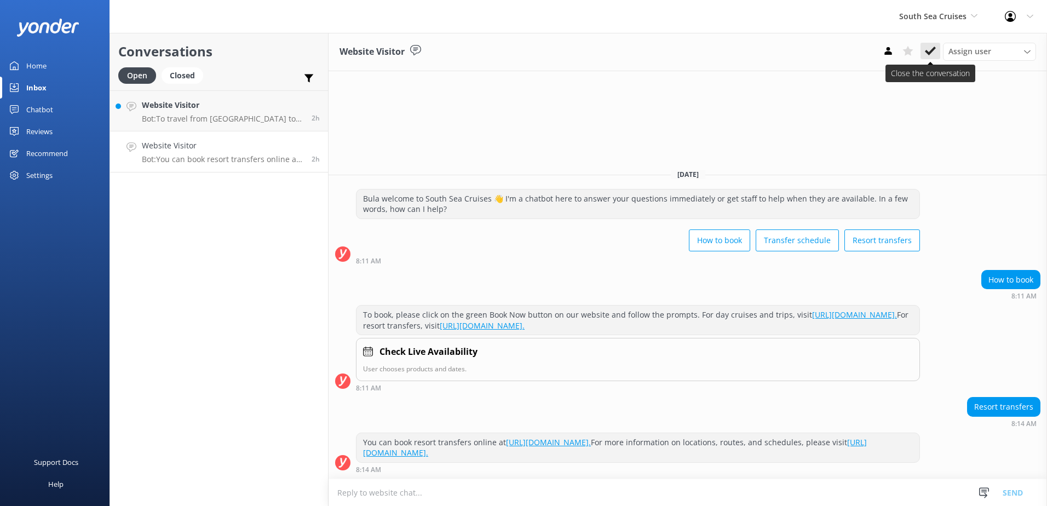
click at [933, 51] on use at bounding box center [930, 51] width 11 height 9
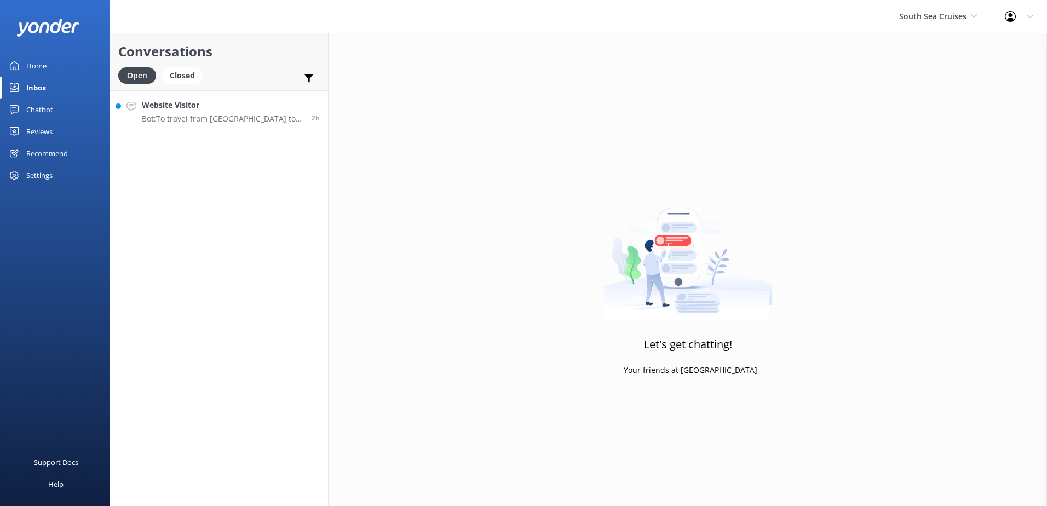
click at [272, 112] on div "Website Visitor Bot: To travel from Beachcomber Island to Mantaray Resort, you …" at bounding box center [223, 111] width 162 height 24
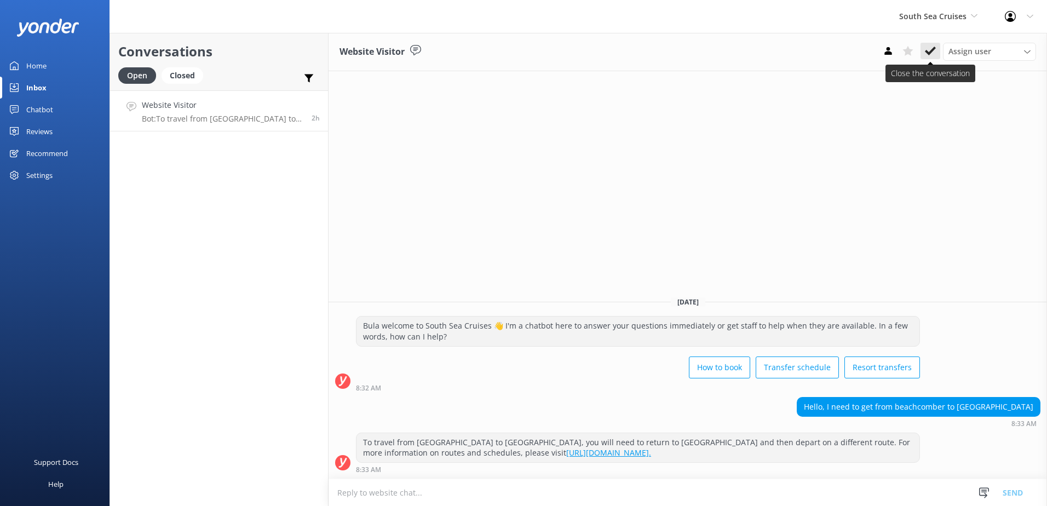
click at [937, 52] on button at bounding box center [931, 51] width 20 height 16
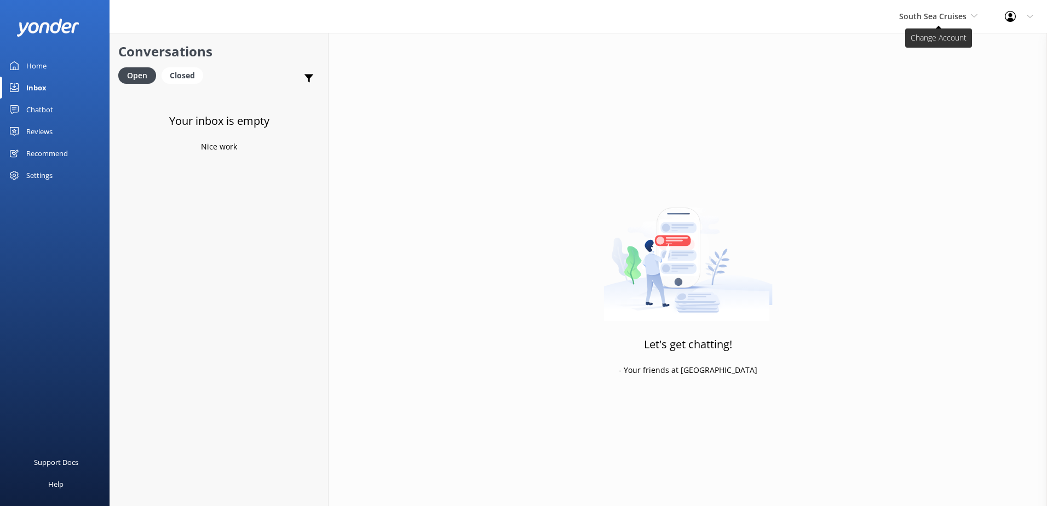
click at [949, 21] on span "South Sea Cruises" at bounding box center [938, 16] width 78 height 12
click at [924, 100] on link "Malamala Beach Club" at bounding box center [941, 98] width 110 height 26
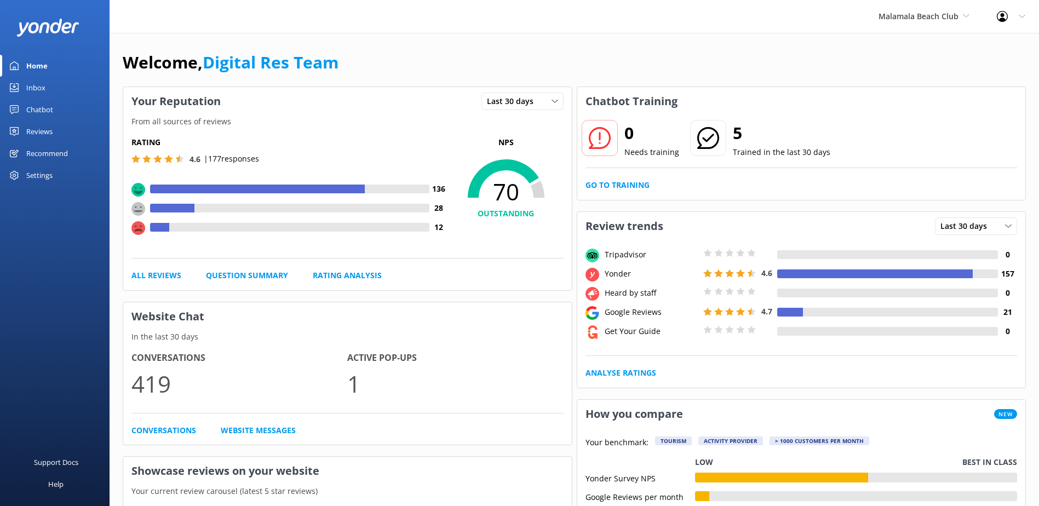
click at [52, 88] on link "Inbox" at bounding box center [55, 88] width 110 height 22
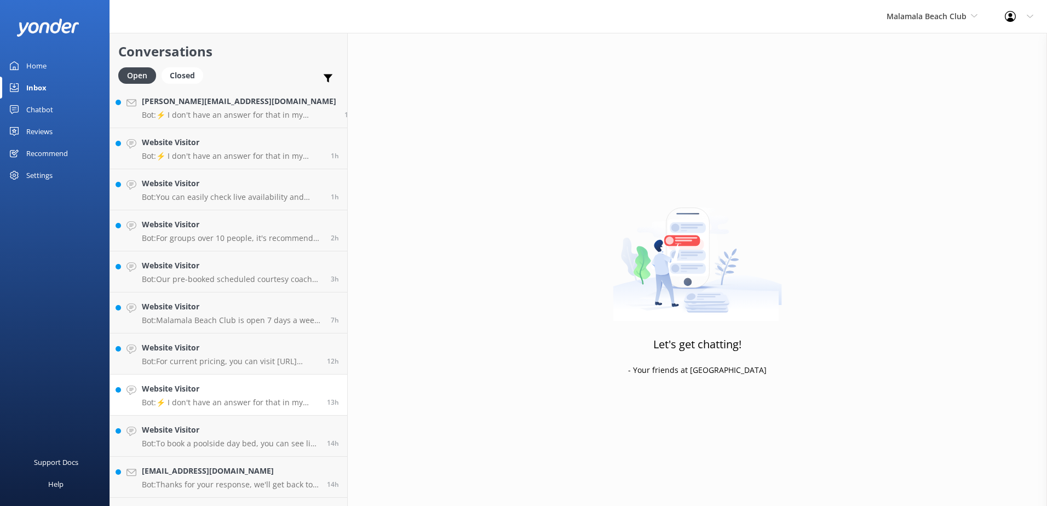
scroll to position [159, 0]
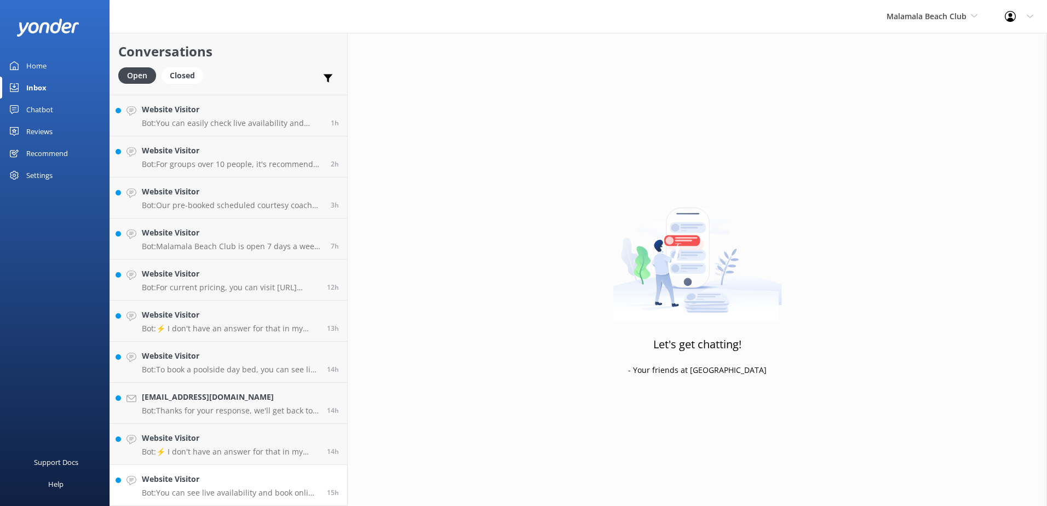
click at [249, 488] on div "Website Visitor Bot: You can see live availability and book online at https://s…" at bounding box center [230, 485] width 177 height 24
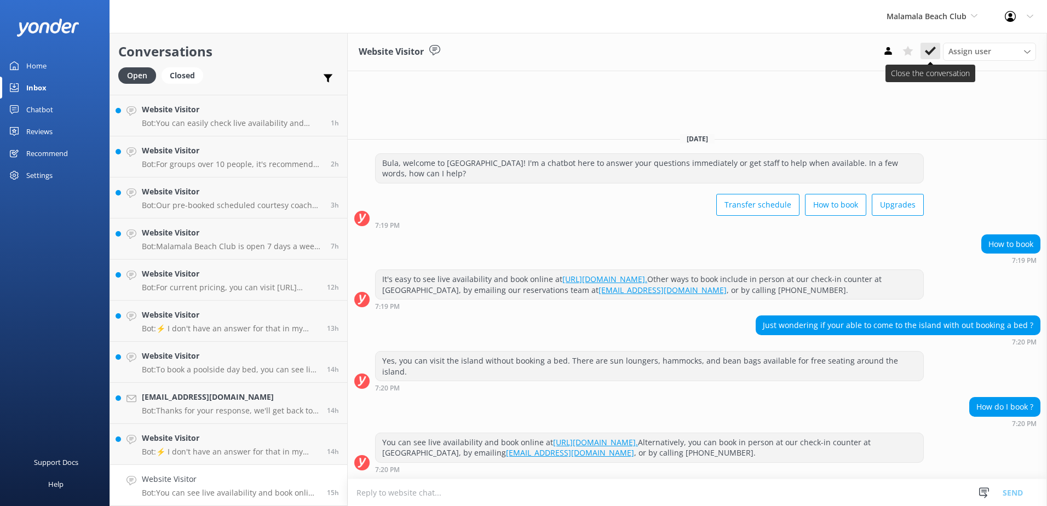
click at [935, 47] on icon at bounding box center [930, 50] width 11 height 11
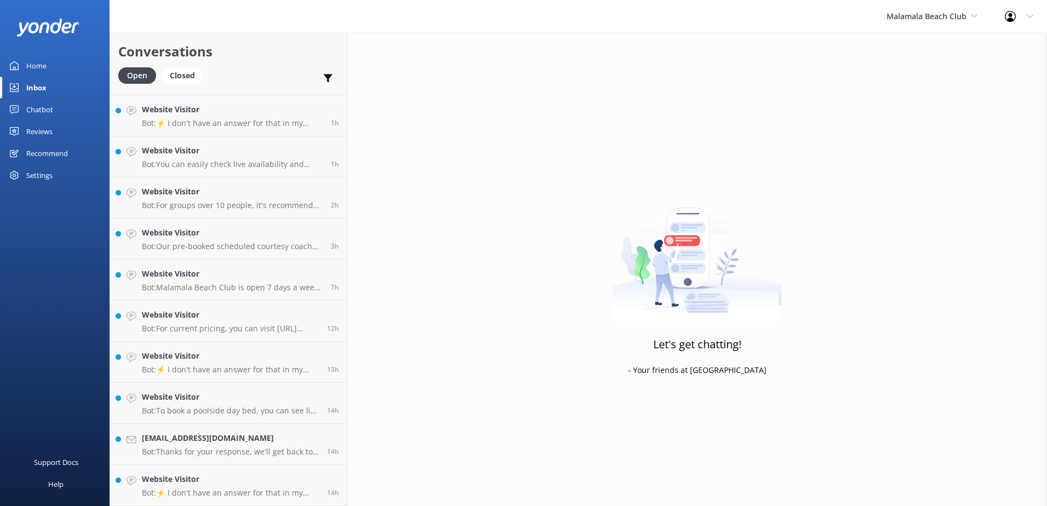
scroll to position [118, 0]
click at [225, 485] on h4 "Website Visitor" at bounding box center [230, 479] width 177 height 12
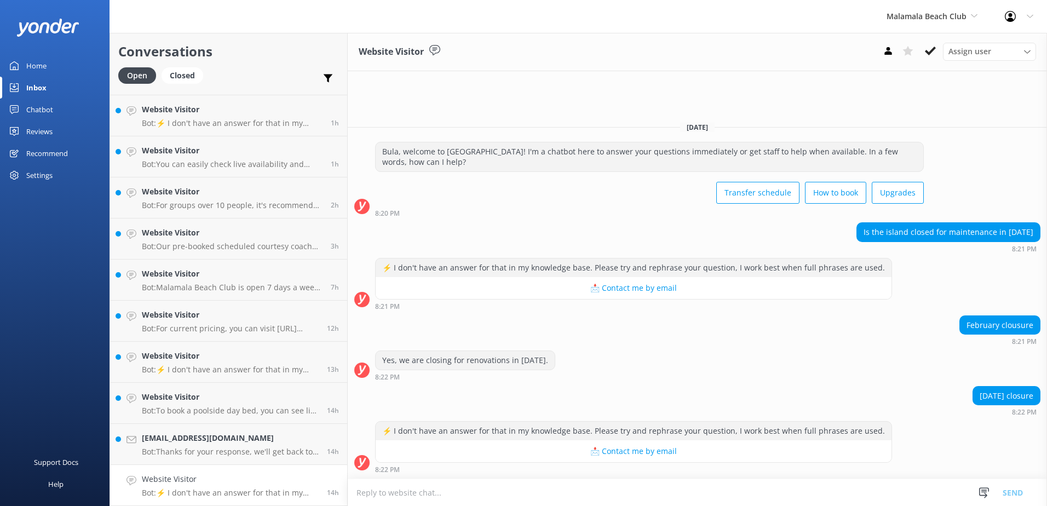
click at [661, 496] on textarea at bounding box center [698, 492] width 700 height 27
drag, startPoint x: 552, startPoint y: 359, endPoint x: 365, endPoint y: 360, distance: 186.8
click at [376, 360] on div "Yes, we are closing for renovations in February 2024." at bounding box center [465, 360] width 179 height 19
copy div "Yes, we are closing for renovations in February 2024."
click at [519, 496] on textarea "Y" at bounding box center [698, 492] width 700 height 27
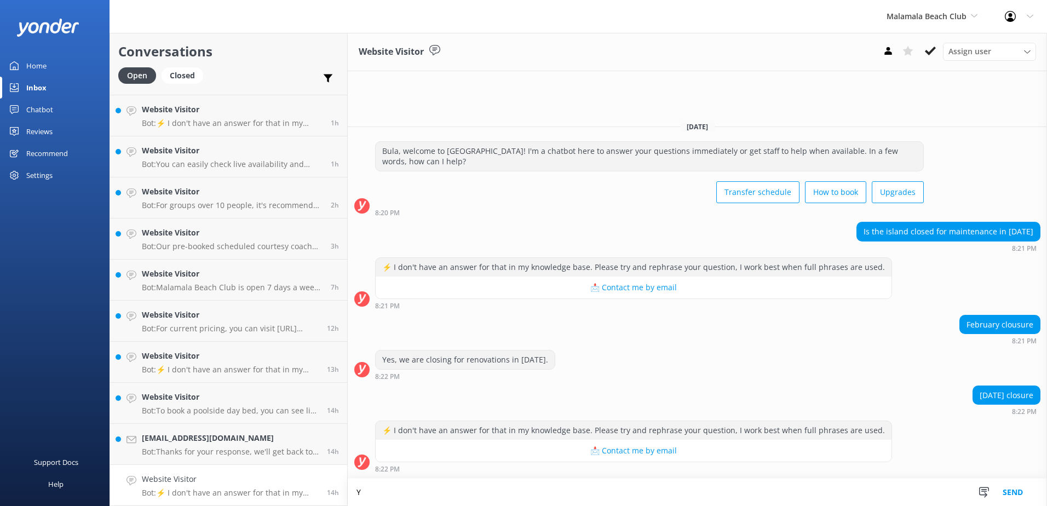
paste textarea "Yes, we are closing for renovations in February 2024."
drag, startPoint x: 460, startPoint y: 494, endPoint x: 419, endPoint y: 491, distance: 41.2
click at [419, 491] on textarea "Yes, we are closing for renovations in February 2024." at bounding box center [698, 492] width 700 height 27
click at [528, 495] on textarea "Yes, we are closing for Maintainence in February 2024." at bounding box center [698, 492] width 700 height 27
click at [576, 486] on textarea "Yes, we are closing for Maintenance in February 2026." at bounding box center [698, 492] width 700 height 27
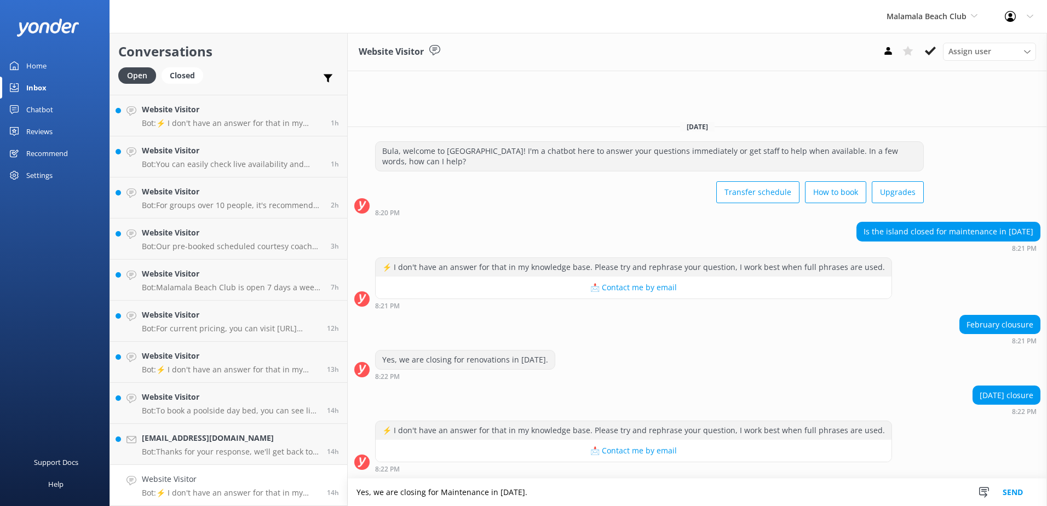
type textarea "Yes, we are closing for Maintenance in February 2026."
click at [1020, 490] on button "Send" at bounding box center [1013, 492] width 41 height 27
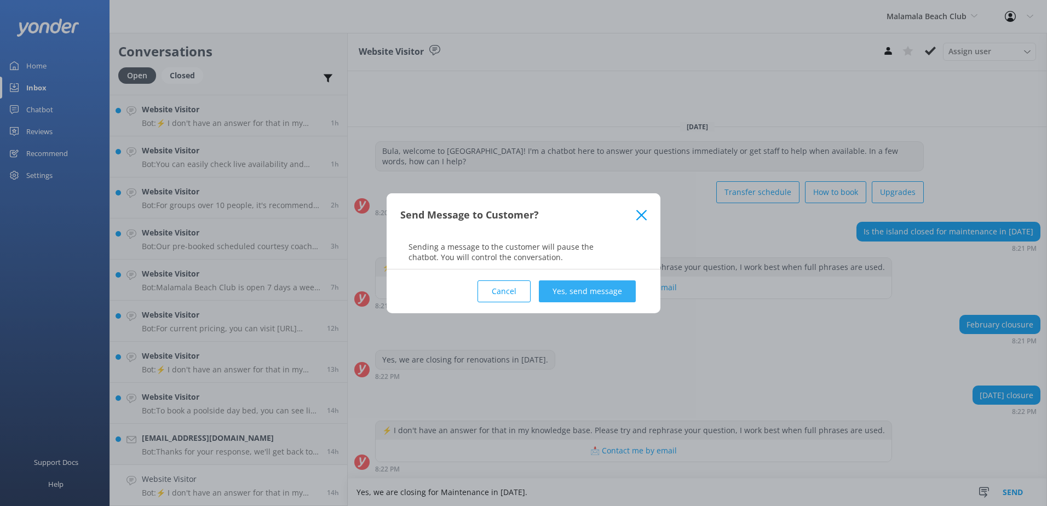
click at [587, 299] on button "Yes, send message" at bounding box center [587, 291] width 97 height 22
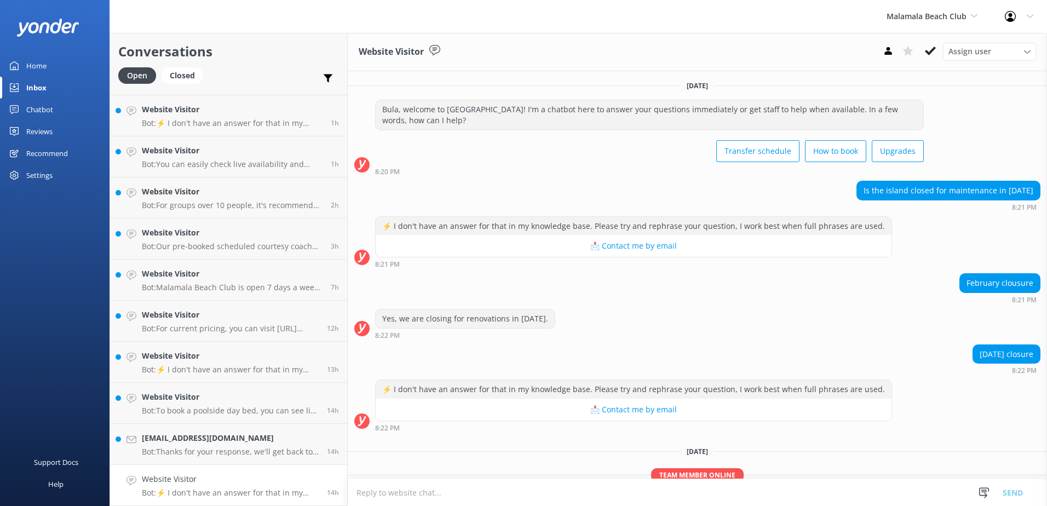
scroll to position [50, 0]
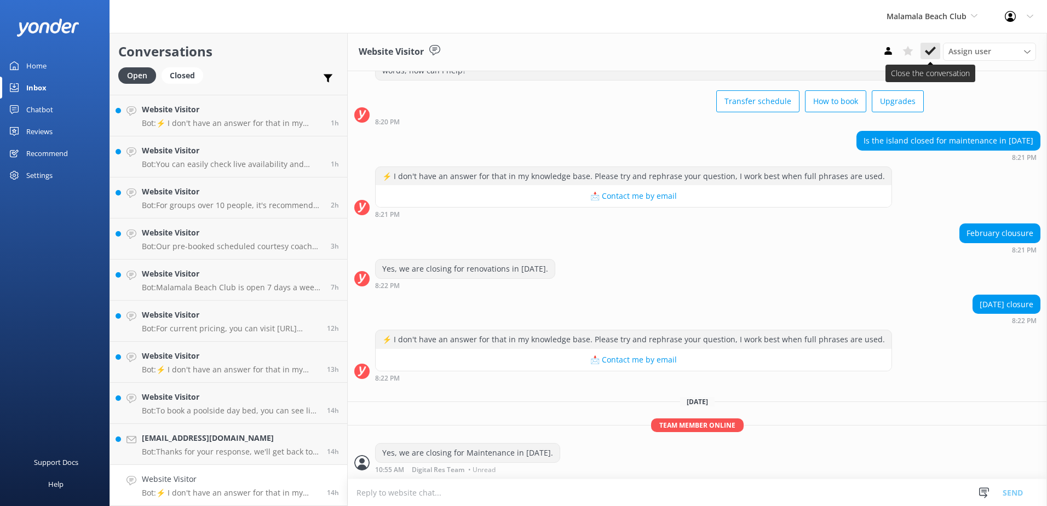
click at [937, 54] on button at bounding box center [931, 51] width 20 height 16
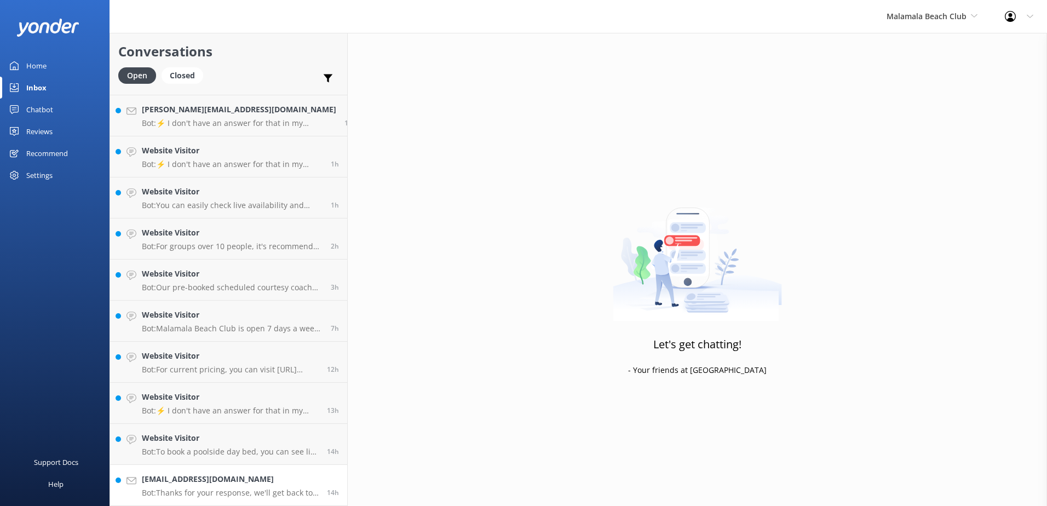
scroll to position [77, 0]
click at [261, 477] on h4 "lucykrabana@gmail.com" at bounding box center [230, 479] width 177 height 12
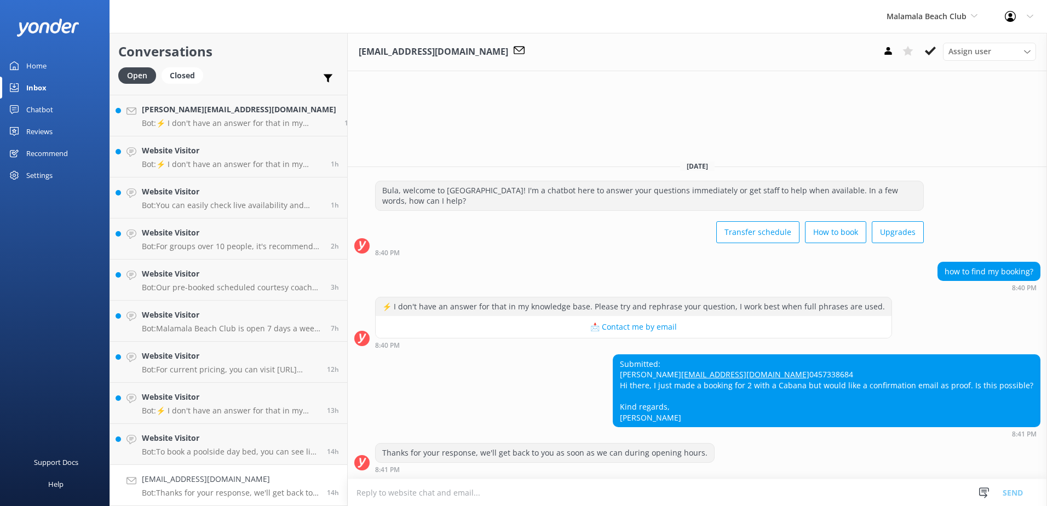
click at [857, 501] on textarea at bounding box center [698, 492] width 700 height 27
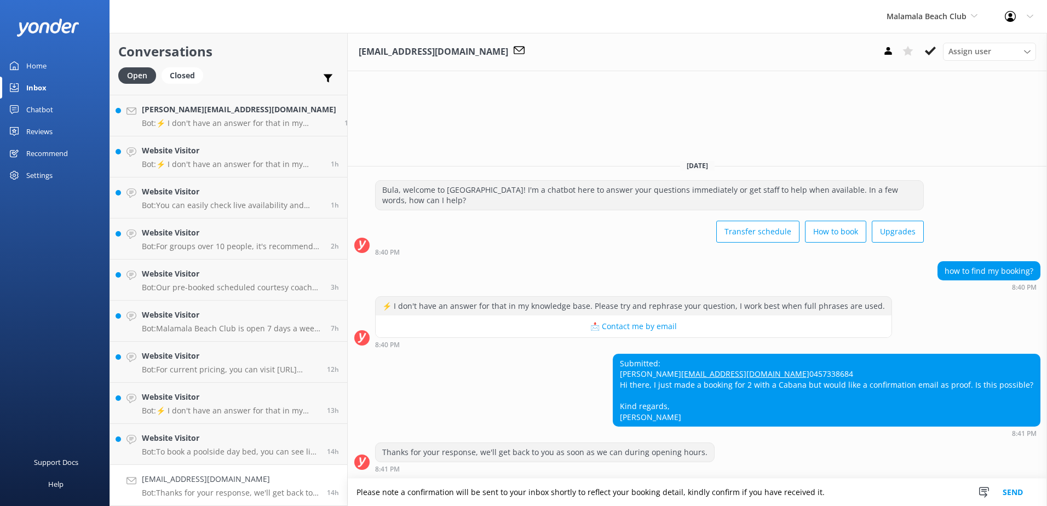
click at [848, 494] on textarea "Please note a confirmation will be sent to your inbox shortly to reflect your b…" at bounding box center [698, 492] width 700 height 27
type textarea "Please note a confirmation will be sent to your inbox shortly to reflect your b…"
click at [1016, 489] on button "Send" at bounding box center [1013, 492] width 41 height 27
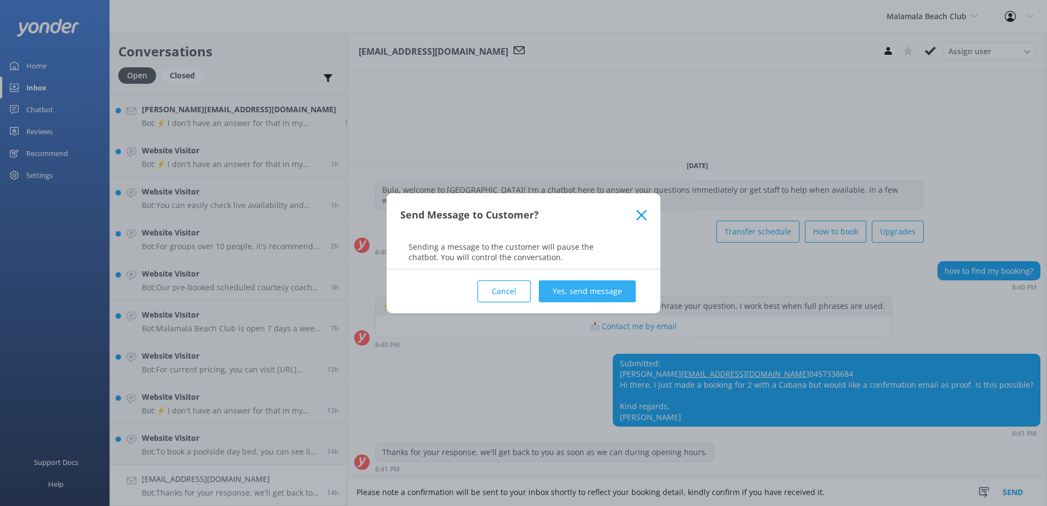
click at [596, 285] on button "Yes, send message" at bounding box center [587, 291] width 97 height 22
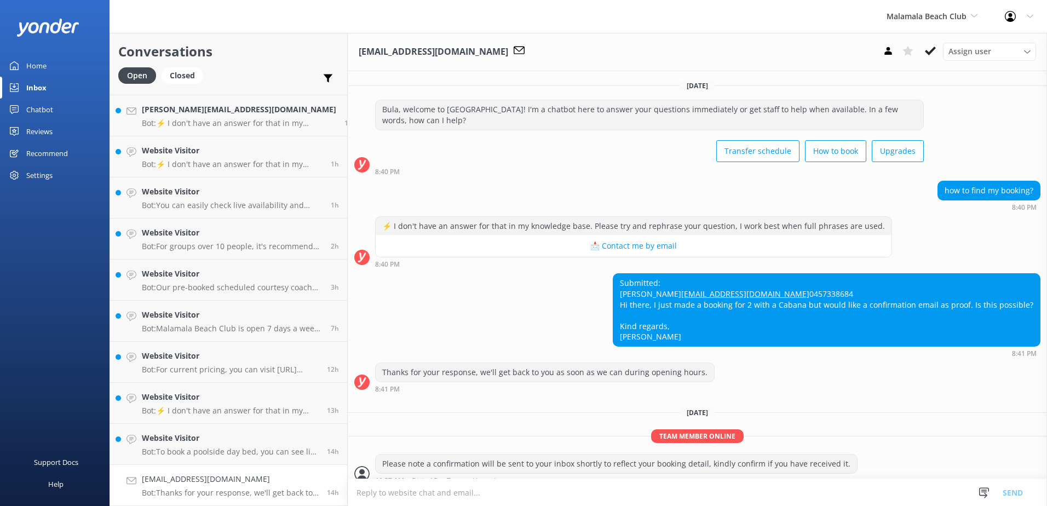
scroll to position [32, 0]
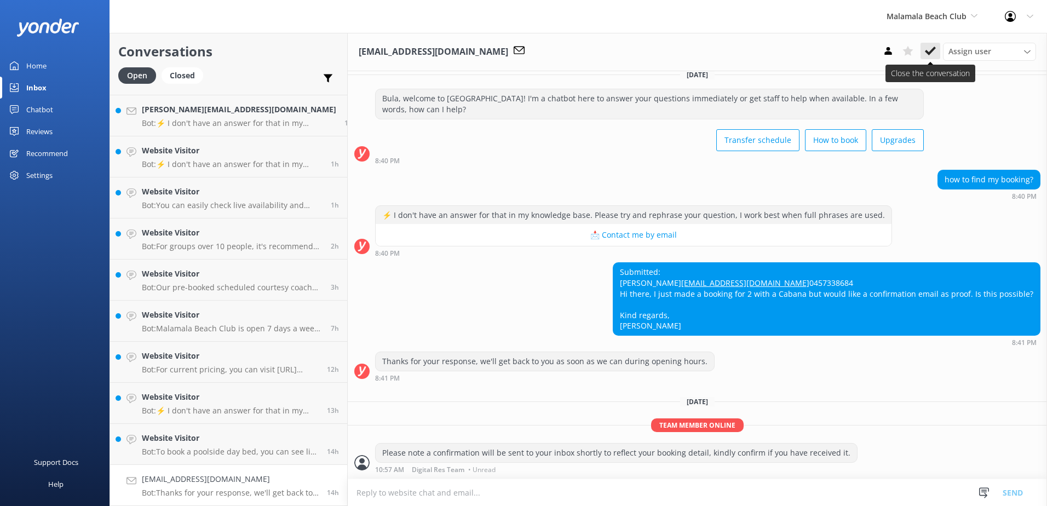
click at [936, 50] on icon at bounding box center [930, 50] width 11 height 11
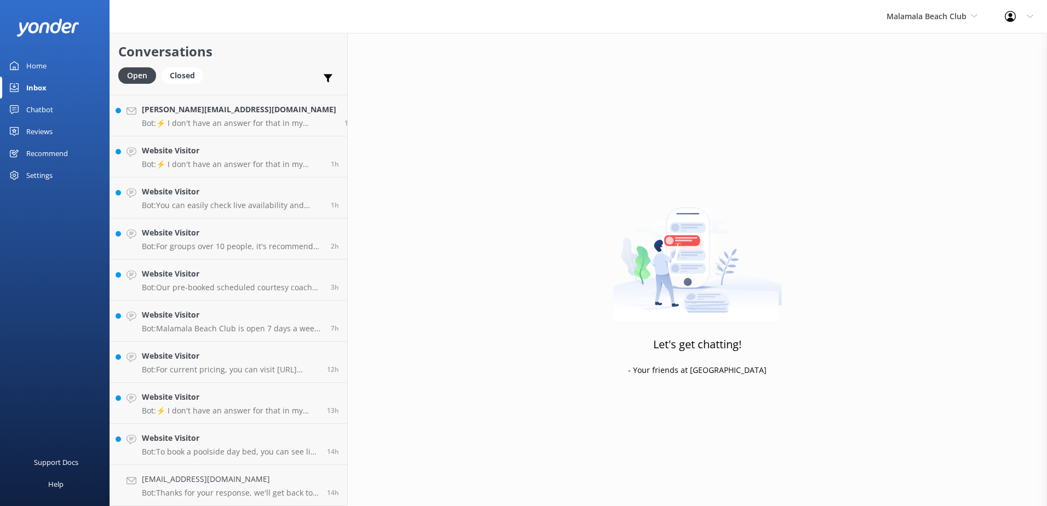
scroll to position [36, 0]
click at [175, 496] on p "Bot: To book a poolside day bed, you can see live availability and book online …" at bounding box center [230, 493] width 177 height 10
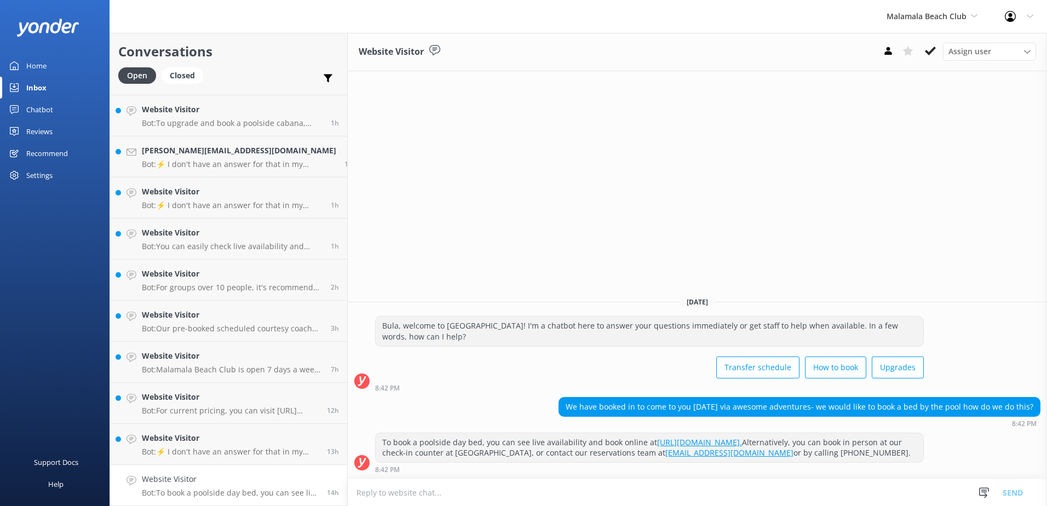
click at [703, 491] on textarea at bounding box center [698, 492] width 700 height 27
type textarea "Please note that the poolside beds are fully booked out for the 11th of Septemb…"
click at [1007, 494] on button "Send" at bounding box center [1013, 492] width 41 height 27
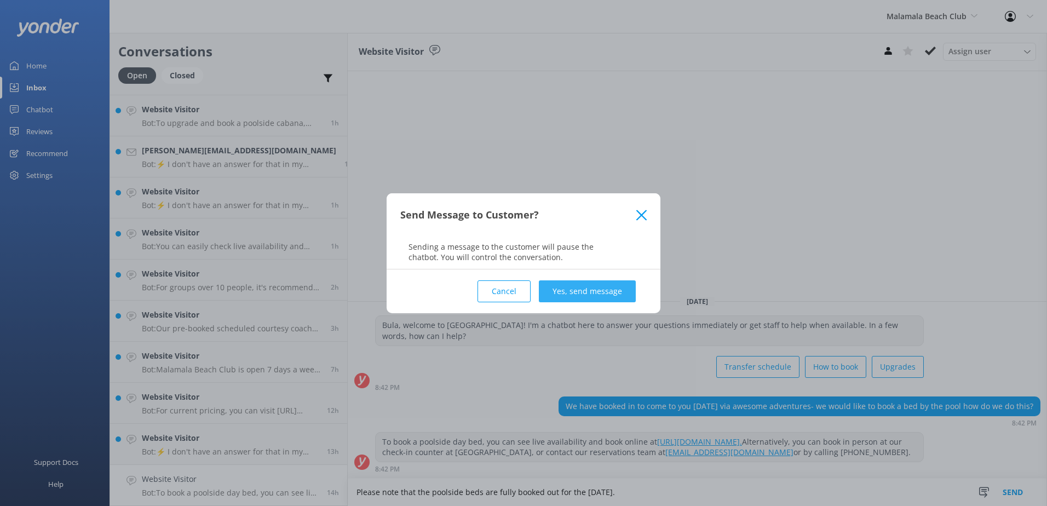
click at [604, 292] on button "Yes, send message" at bounding box center [587, 291] width 97 height 22
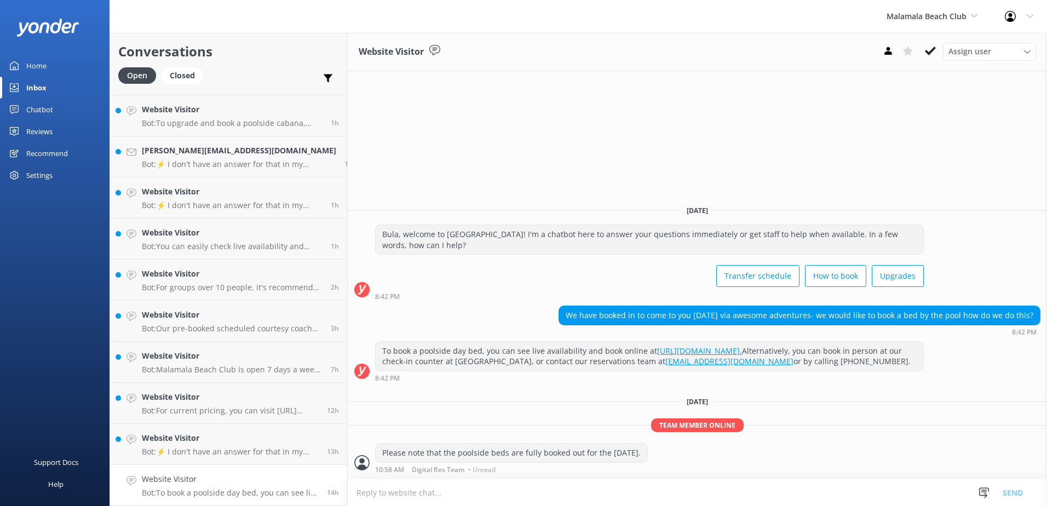
click at [929, 60] on div "Assign user Sonya Alyssa Digital Res Team Asena Naweilulu Miri Koroitamana Lave…" at bounding box center [958, 52] width 158 height 18
click at [931, 56] on icon at bounding box center [930, 50] width 11 height 11
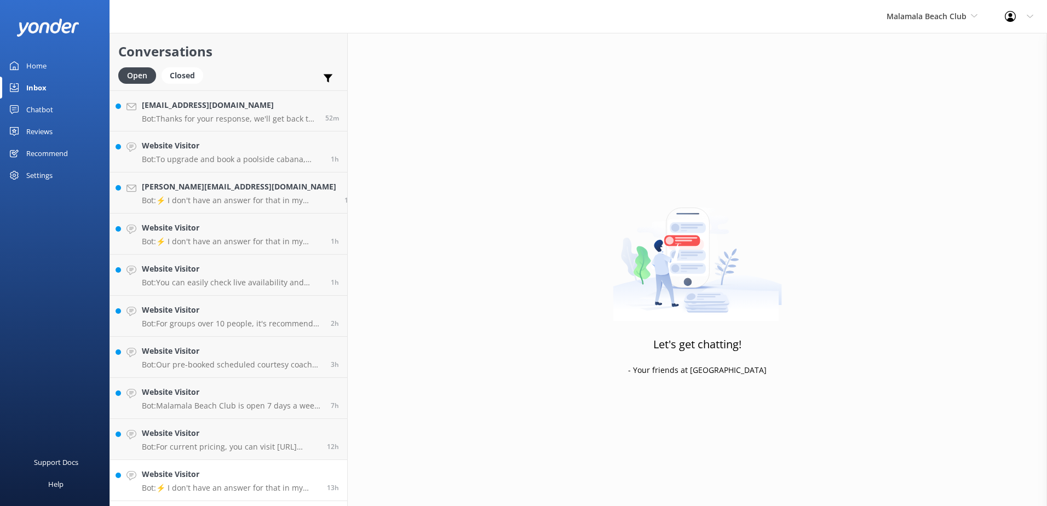
click at [236, 480] on h4 "Website Visitor" at bounding box center [230, 474] width 177 height 12
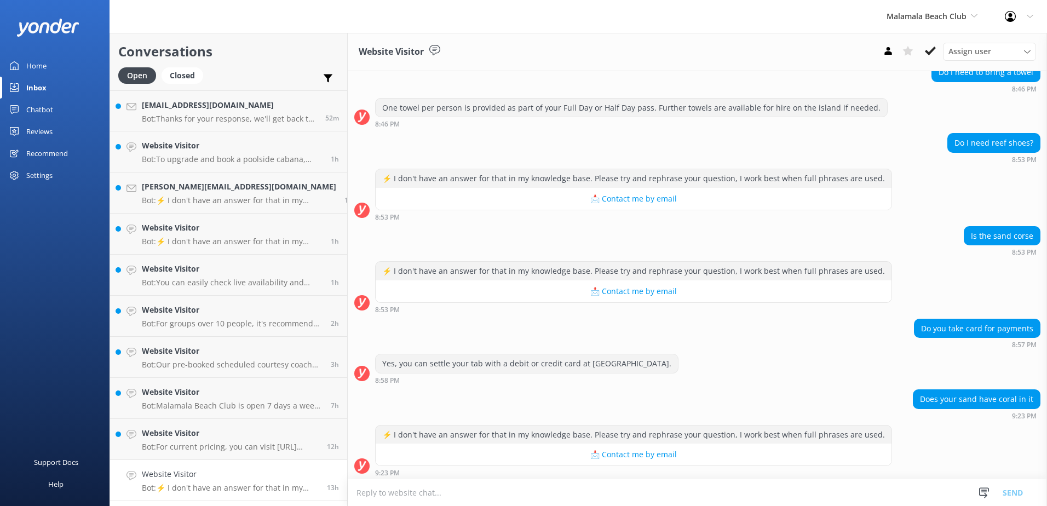
scroll to position [122, 0]
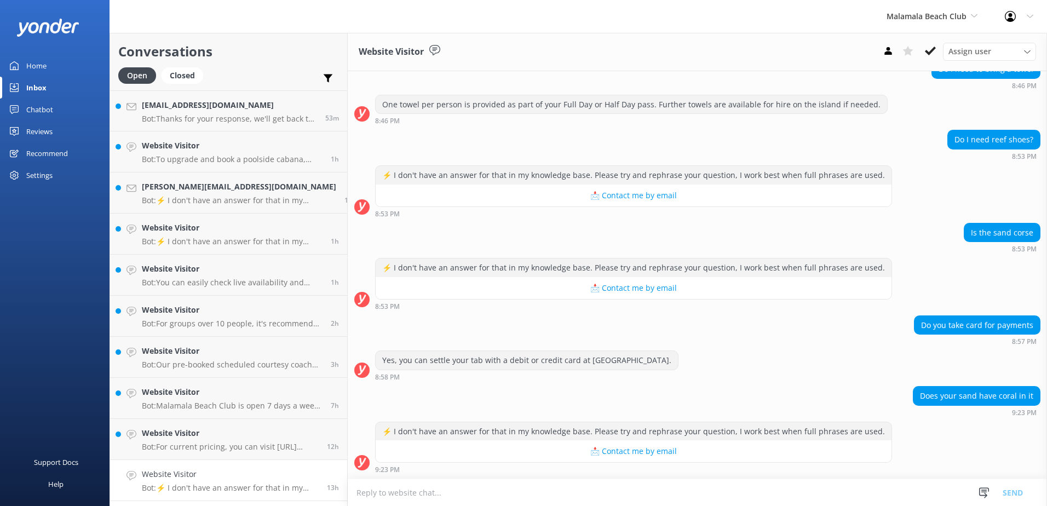
drag, startPoint x: 909, startPoint y: 377, endPoint x: 911, endPoint y: 385, distance: 7.3
click at [910, 382] on div "Yes, you can settle your tab with a debit or credit card at Malamala Beach Club…" at bounding box center [698, 369] width 700 height 36
drag, startPoint x: 918, startPoint y: 391, endPoint x: 1039, endPoint y: 397, distance: 121.2
click at [1039, 397] on div "Does your sand have coral in it 9:23 PM" at bounding box center [698, 401] width 700 height 30
copy div "Does your sand have coral in it"
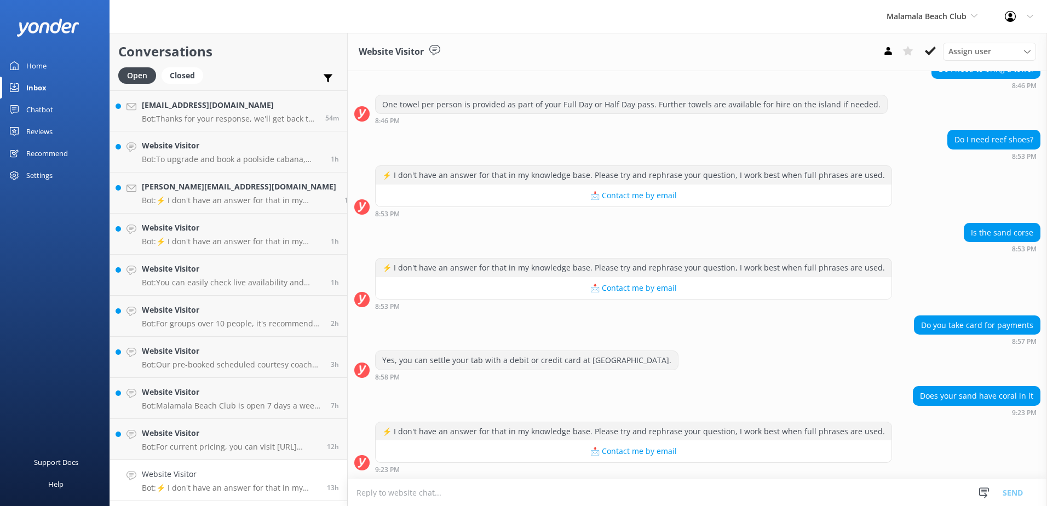
click at [547, 495] on textarea at bounding box center [698, 492] width 700 height 27
paste textarea "Yes, there is a bit of coral in the sand, though only in small amounts."
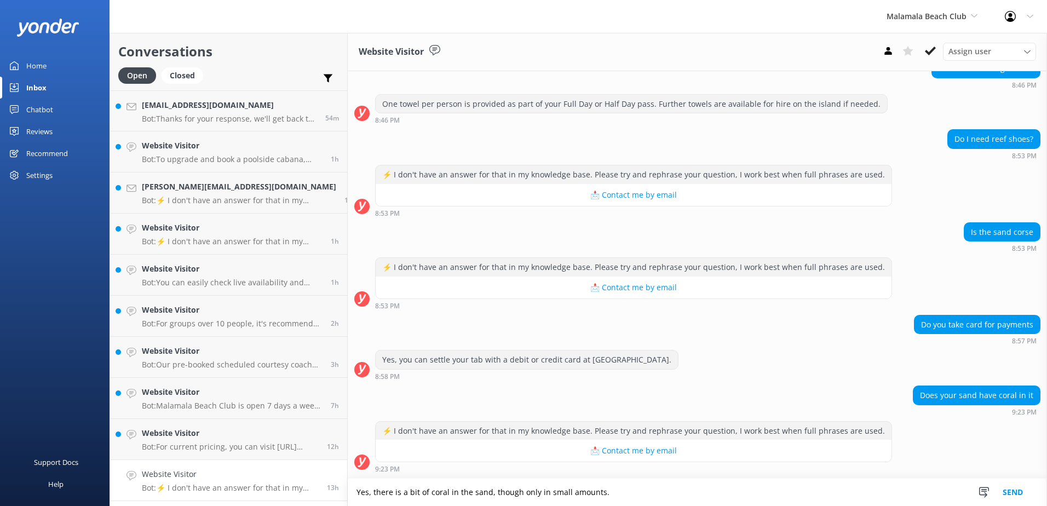
type textarea "Yes, there is a bit of coral in the sand, though only in small amounts."
click at [1015, 492] on button "Send" at bounding box center [1013, 492] width 41 height 27
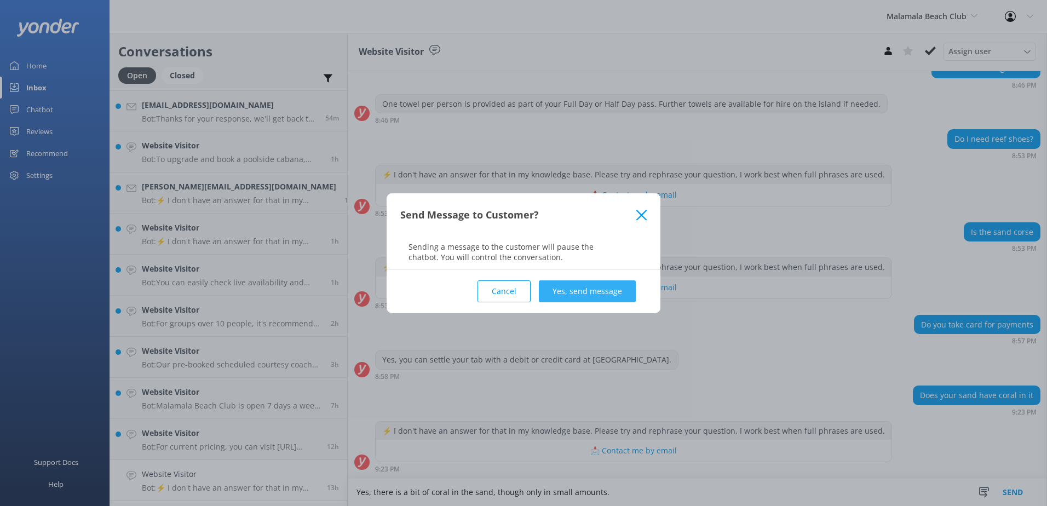
click at [564, 289] on button "Yes, send message" at bounding box center [587, 291] width 97 height 22
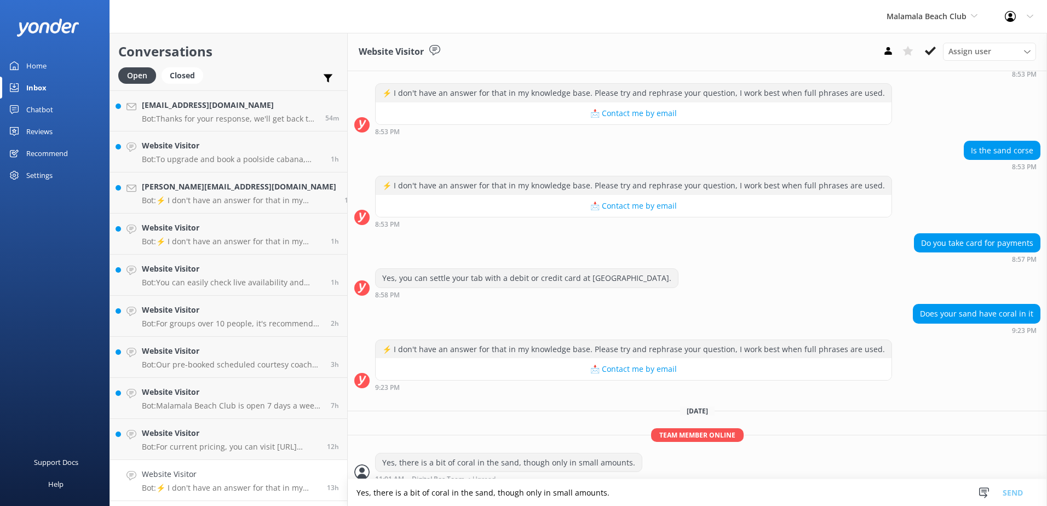
scroll to position [213, 0]
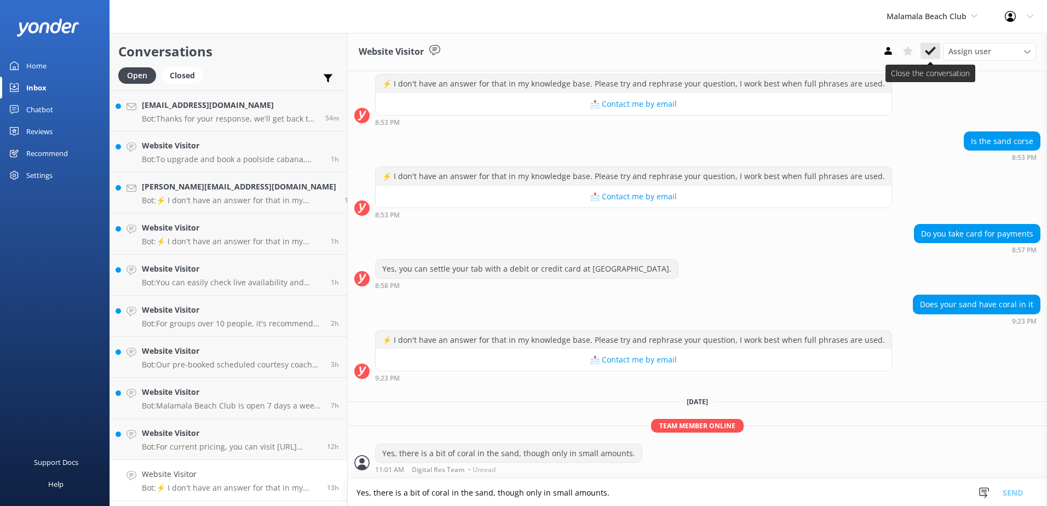
click at [933, 55] on icon at bounding box center [930, 50] width 11 height 11
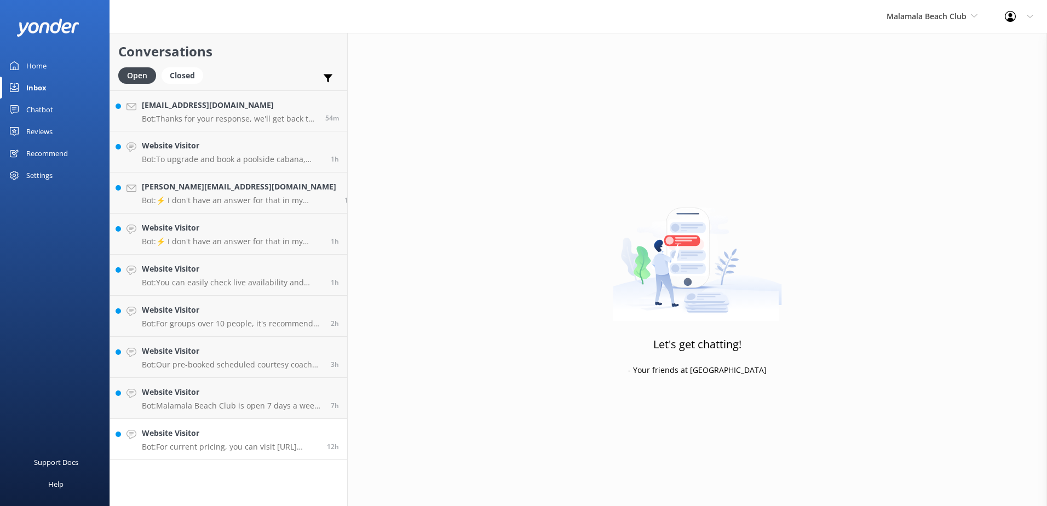
click at [199, 448] on p "Bot: For current pricing, you can visit https://www.malamalabeachclub.com/price…" at bounding box center [230, 447] width 177 height 10
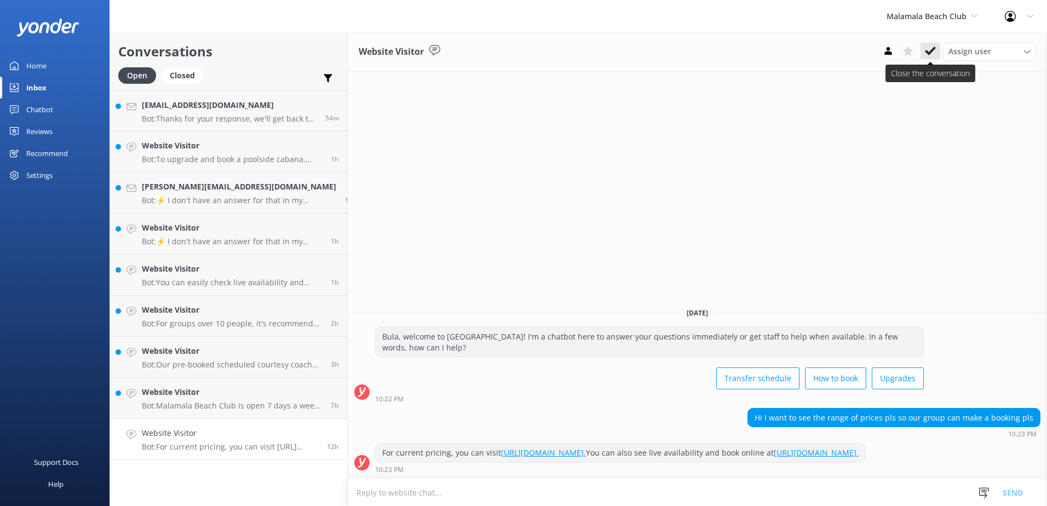
click at [932, 51] on use at bounding box center [930, 51] width 11 height 9
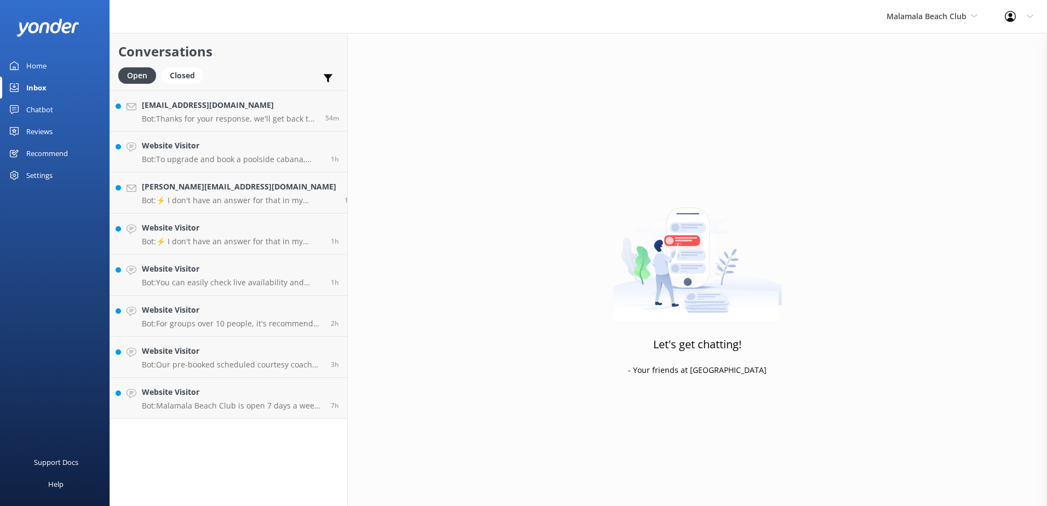
click at [250, 421] on div "Conversations Open Closed Important Assigned to me Unassigned Sadeyink@yahoo.co…" at bounding box center [229, 269] width 238 height 473
click at [259, 401] on p "Bot: Malamala Beach Club is open 7 days a week. The team is available daily fro…" at bounding box center [232, 406] width 181 height 10
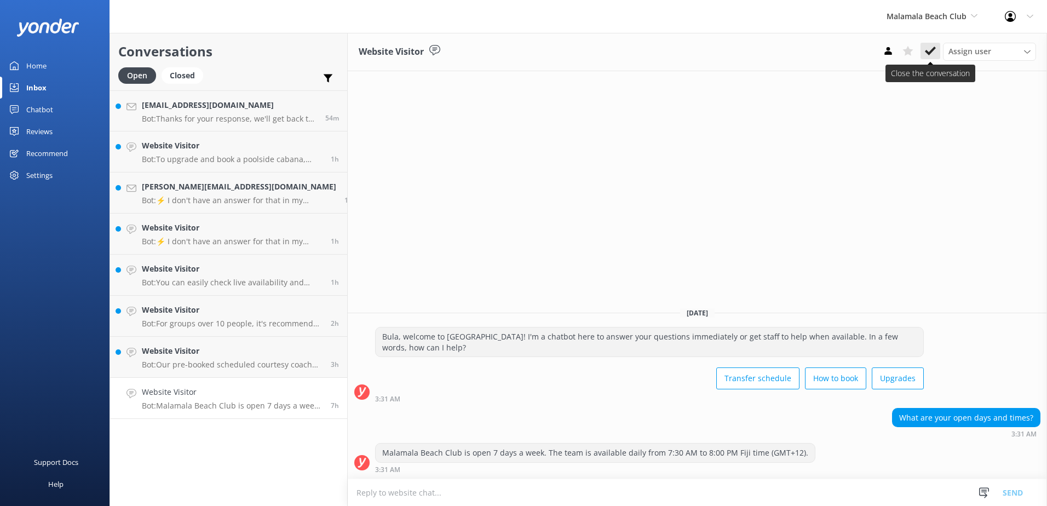
click at [933, 51] on icon at bounding box center [930, 50] width 11 height 11
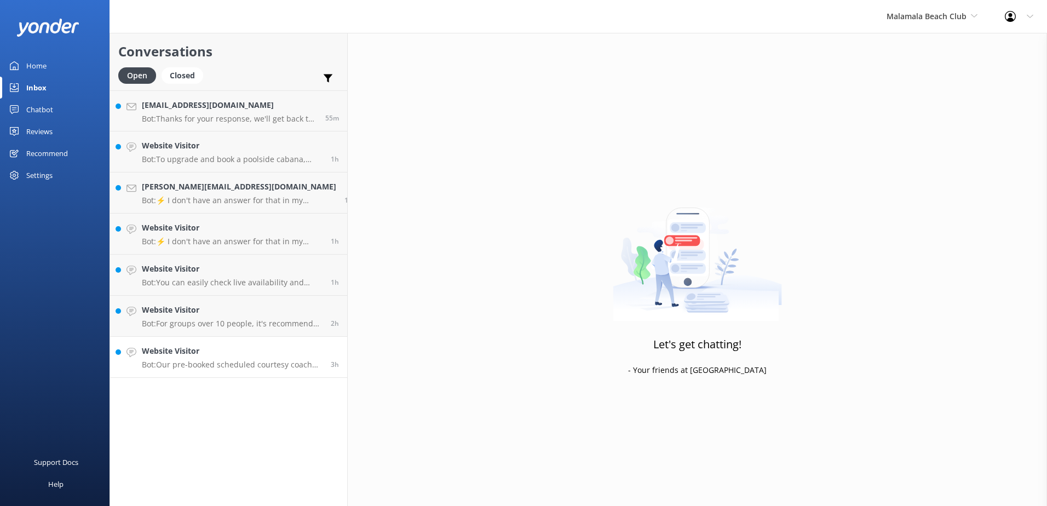
click at [257, 366] on p "Bot: Our pre-booked scheduled courtesy coach services pick up from Double Tree …" at bounding box center [232, 365] width 181 height 10
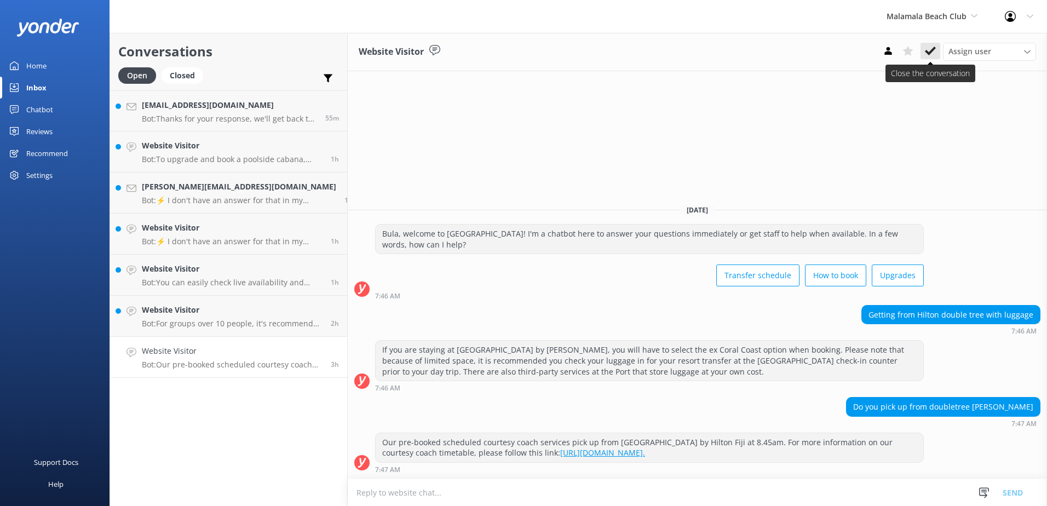
click at [926, 55] on icon at bounding box center [930, 50] width 11 height 11
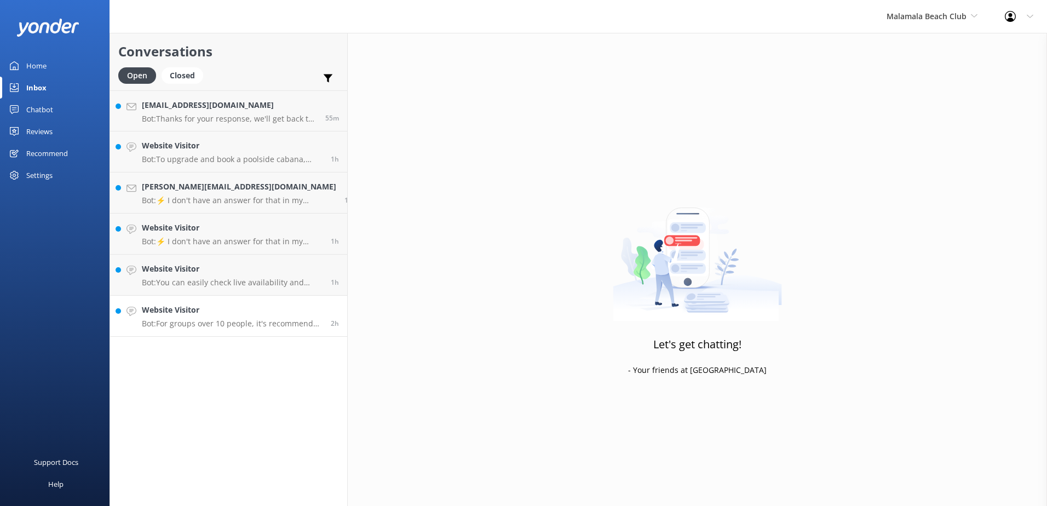
click at [223, 307] on h4 "Website Visitor" at bounding box center [232, 310] width 181 height 12
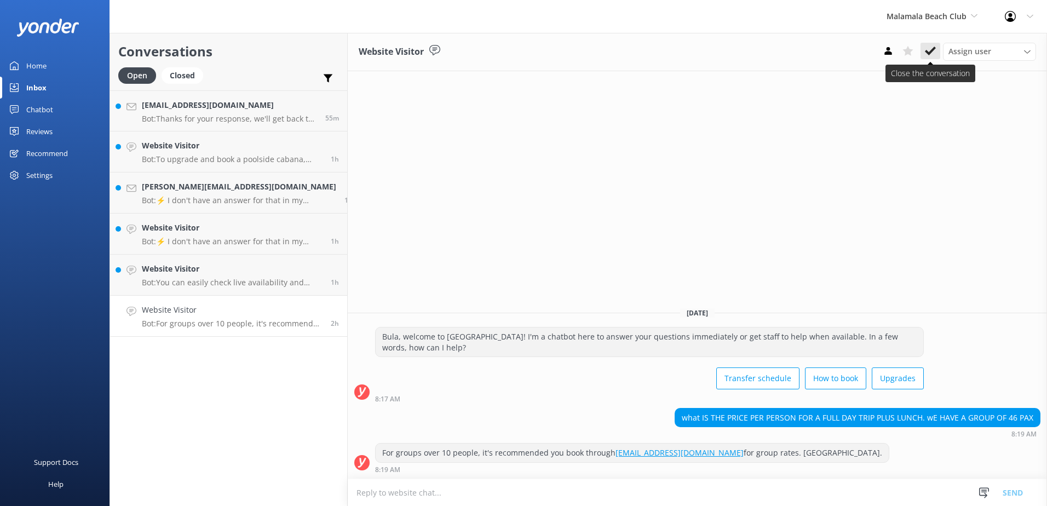
click at [929, 54] on use at bounding box center [930, 51] width 11 height 9
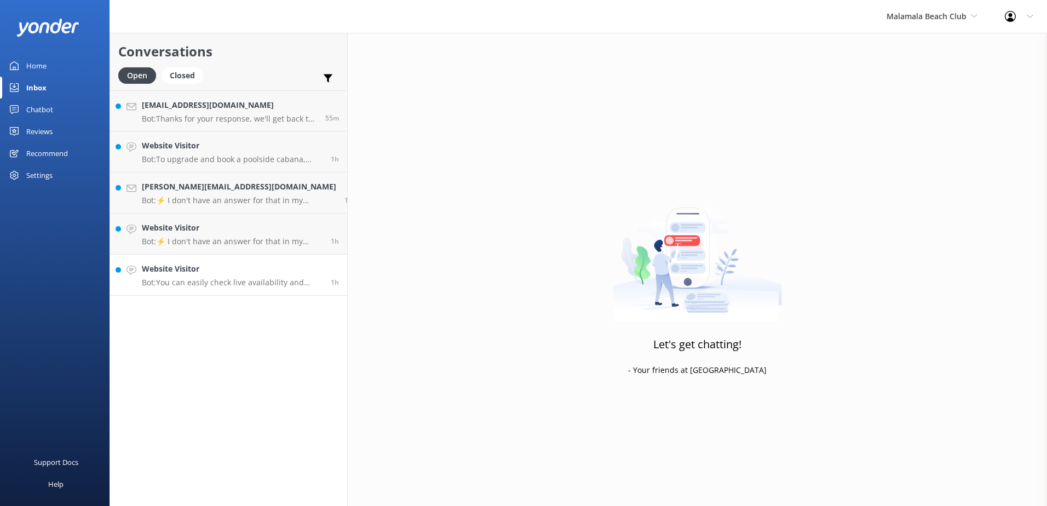
click at [236, 283] on p "Bot: You can easily check live availability and book a Beachside Cabana online …" at bounding box center [232, 283] width 181 height 10
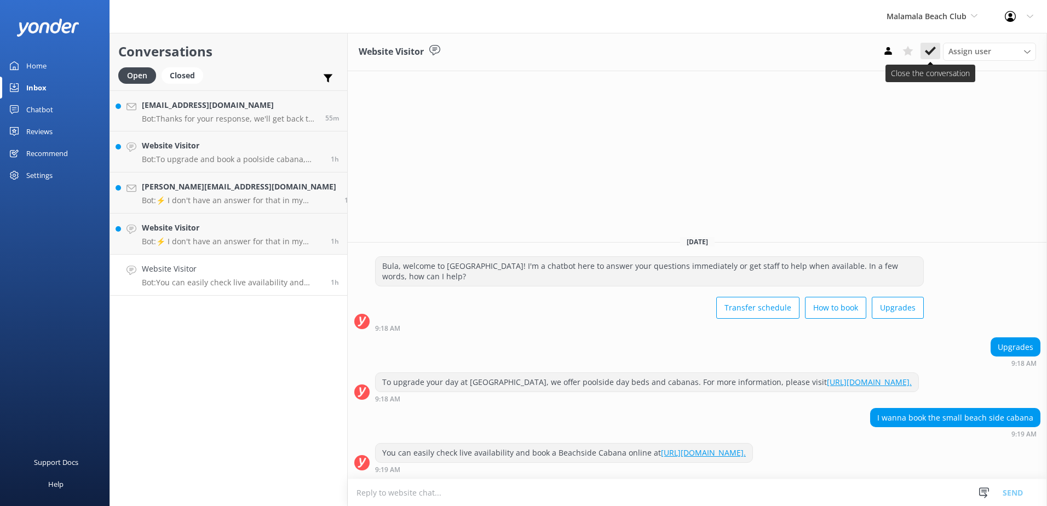
click at [934, 45] on icon at bounding box center [930, 50] width 11 height 11
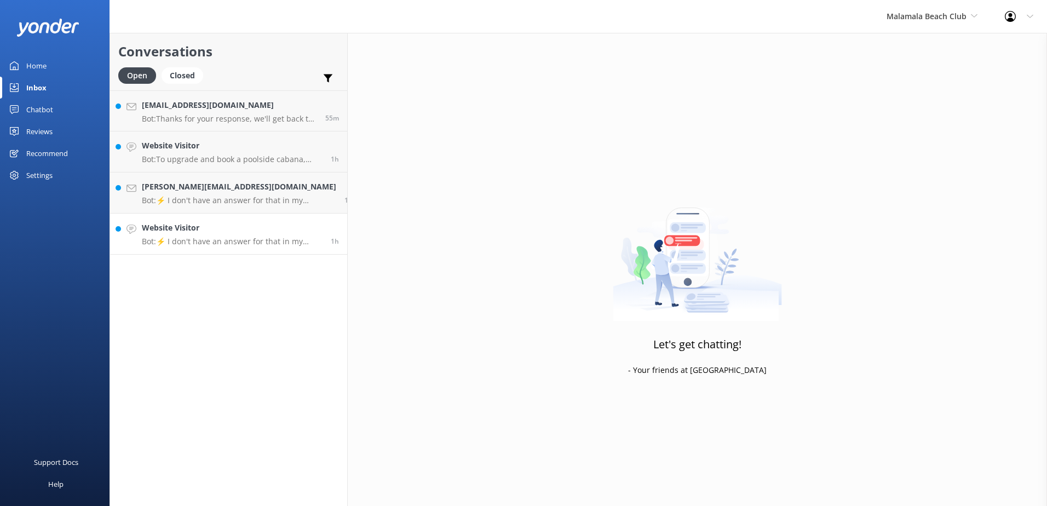
click at [227, 228] on h4 "Website Visitor" at bounding box center [232, 228] width 181 height 12
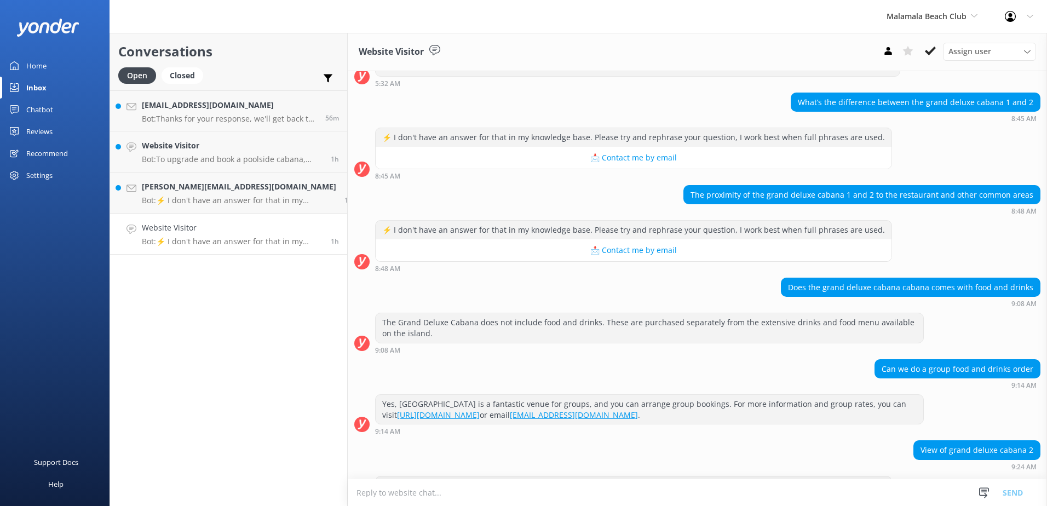
scroll to position [481, 0]
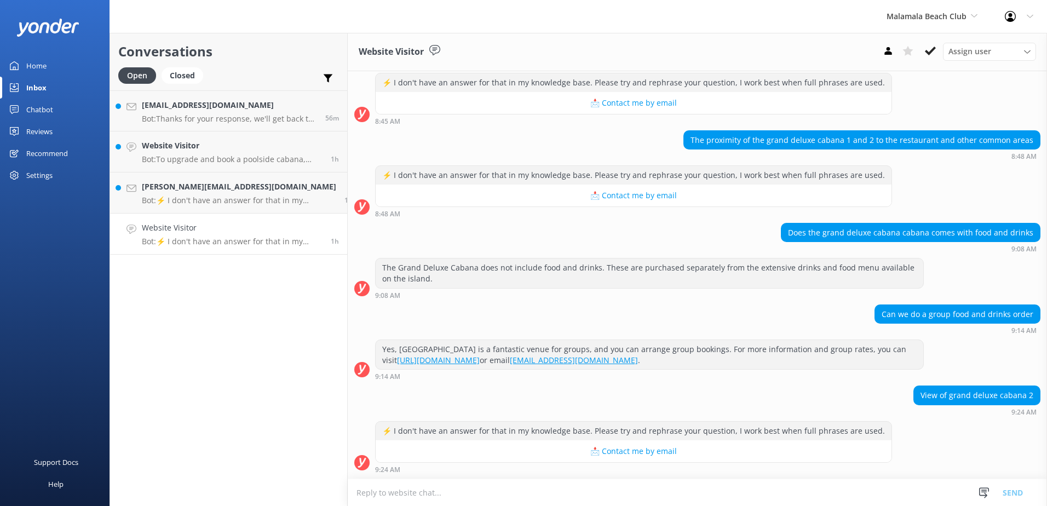
click at [446, 496] on textarea at bounding box center [698, 492] width 700 height 27
click at [450, 495] on textarea at bounding box center [698, 492] width 700 height 27
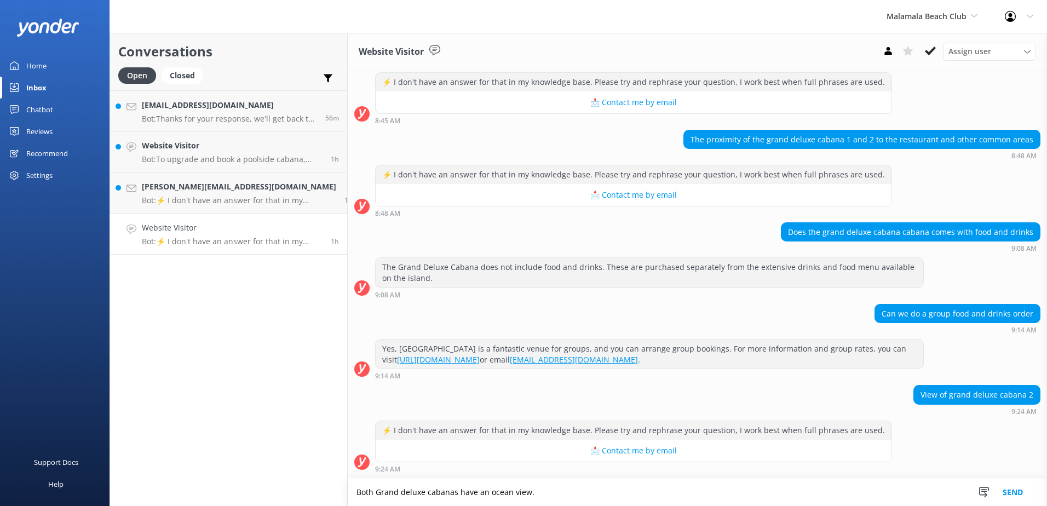
type textarea "Both Grand deluxe cabanas have an ocean view."
click at [1023, 494] on button "Send" at bounding box center [1013, 492] width 41 height 27
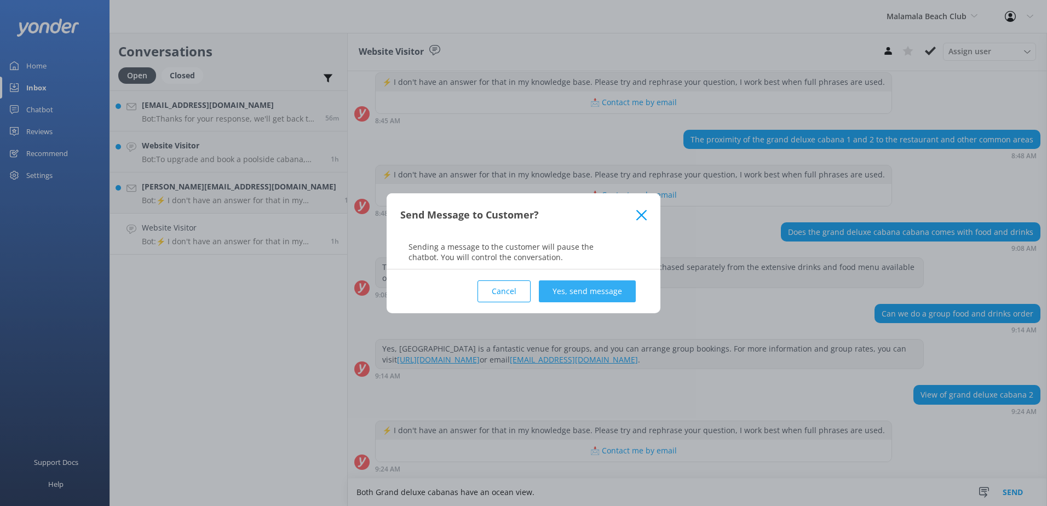
click at [603, 293] on button "Yes, send message" at bounding box center [587, 291] width 97 height 22
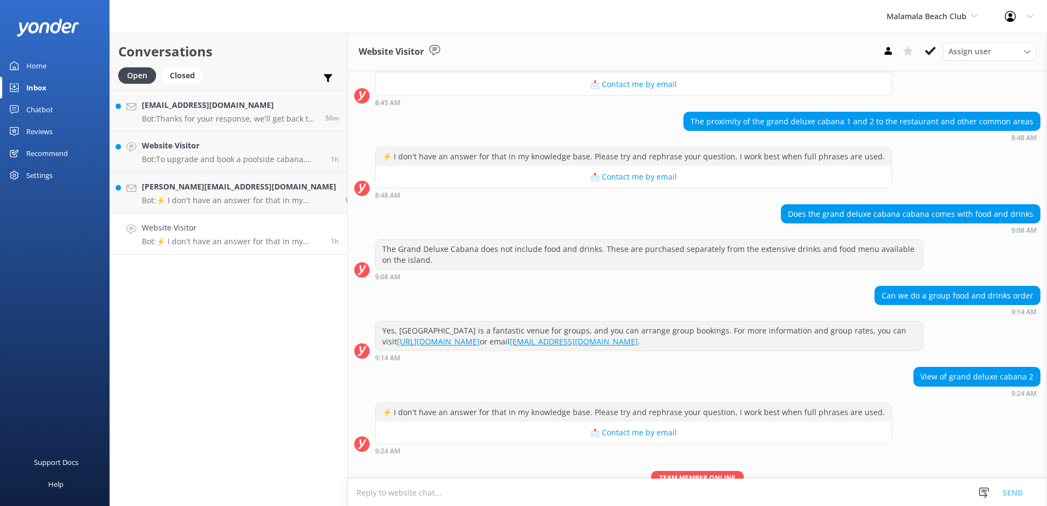
scroll to position [552, 0]
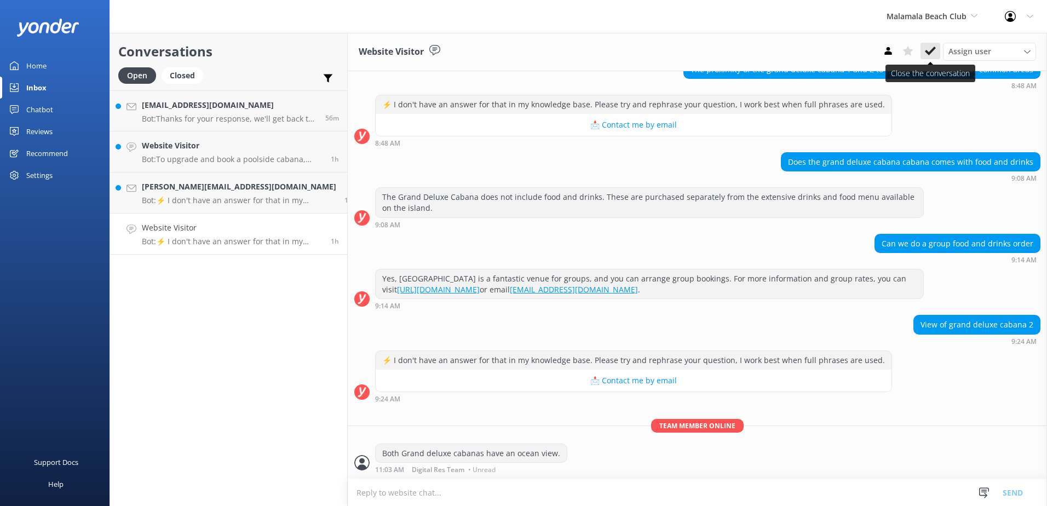
click at [933, 47] on icon at bounding box center [930, 50] width 11 height 11
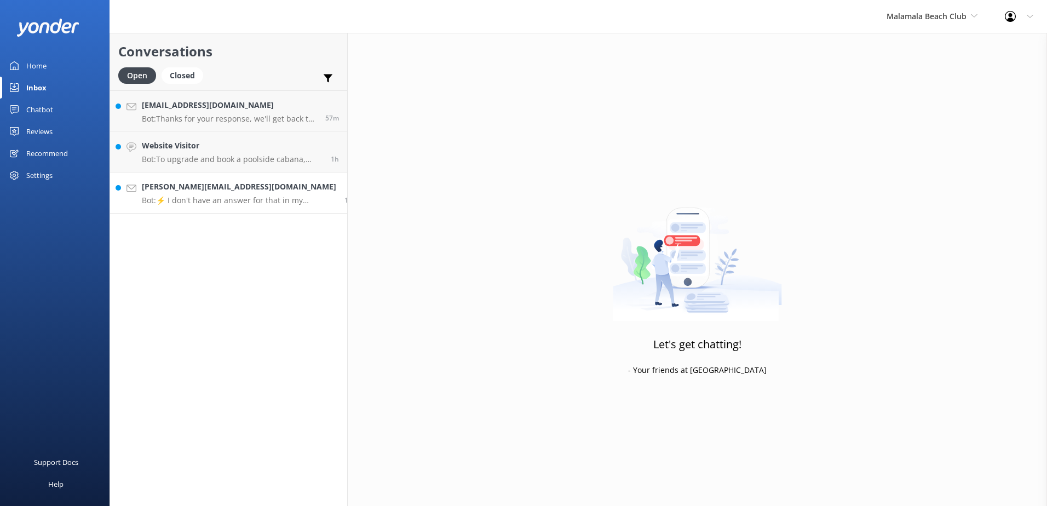
click at [221, 213] on link "renee@cinemaitaliano.co.nz Bot: ⚡ I don't have an answer for that in my knowled…" at bounding box center [228, 193] width 237 height 41
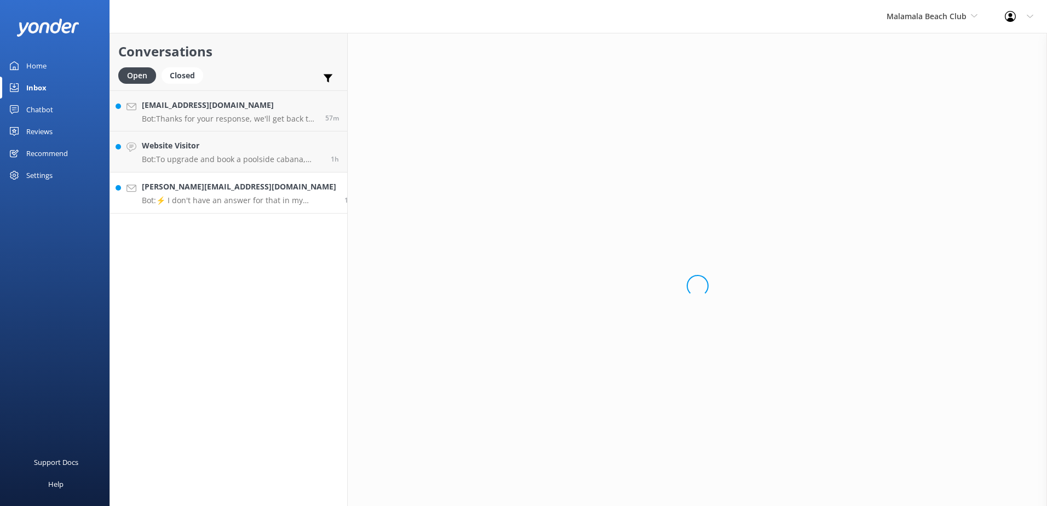
click at [231, 199] on p "Bot: ⚡ I don't have an answer for that in my knowledge base. Please try and rep…" at bounding box center [239, 201] width 194 height 10
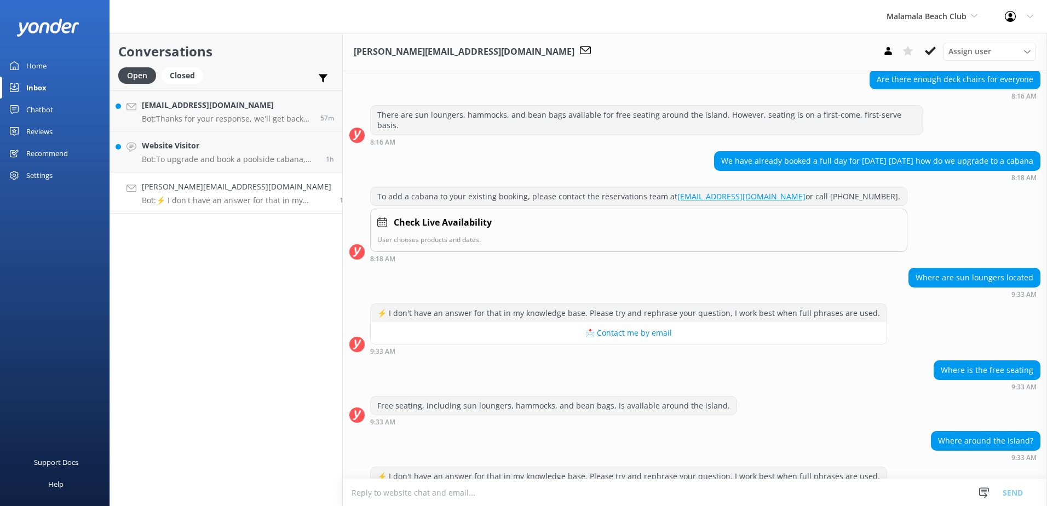
scroll to position [1618, 0]
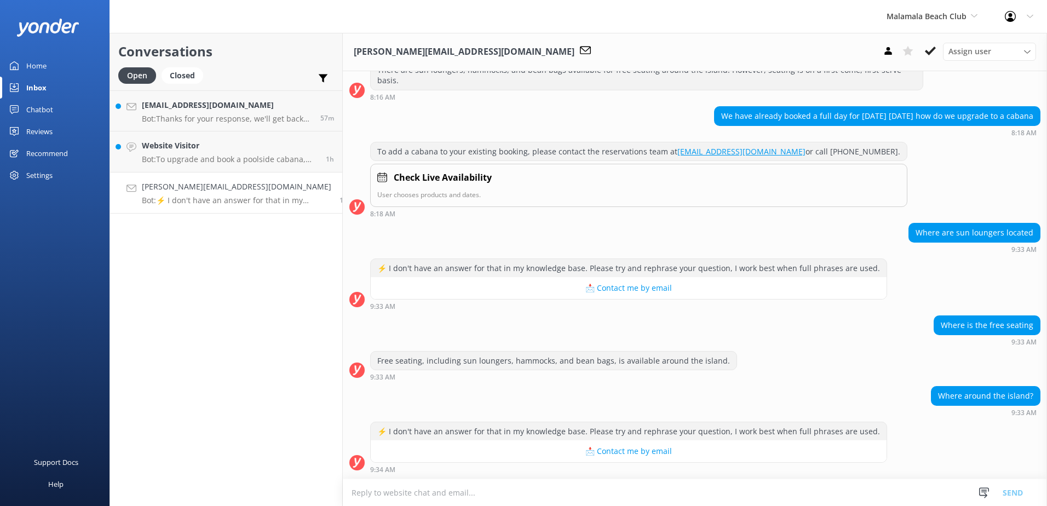
click at [503, 490] on textarea at bounding box center [695, 492] width 704 height 27
click at [514, 489] on textarea at bounding box center [695, 492] width 704 height 27
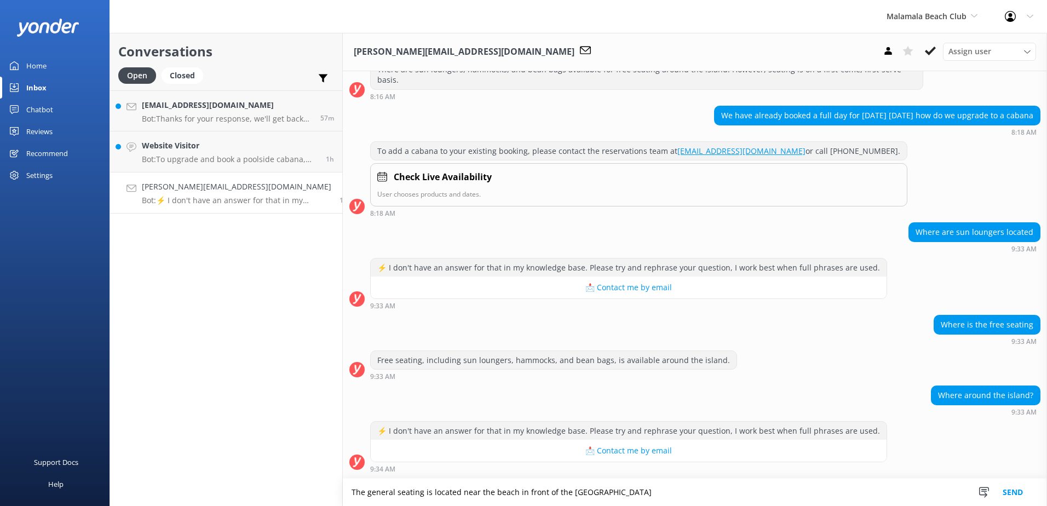
click at [636, 483] on textarea "The general seating is located near the beach in front of the Main Hub" at bounding box center [695, 492] width 704 height 27
type textarea "The general seating is located near the beach in front of the Main Hub."
click at [1018, 491] on button "Send" at bounding box center [1013, 492] width 41 height 27
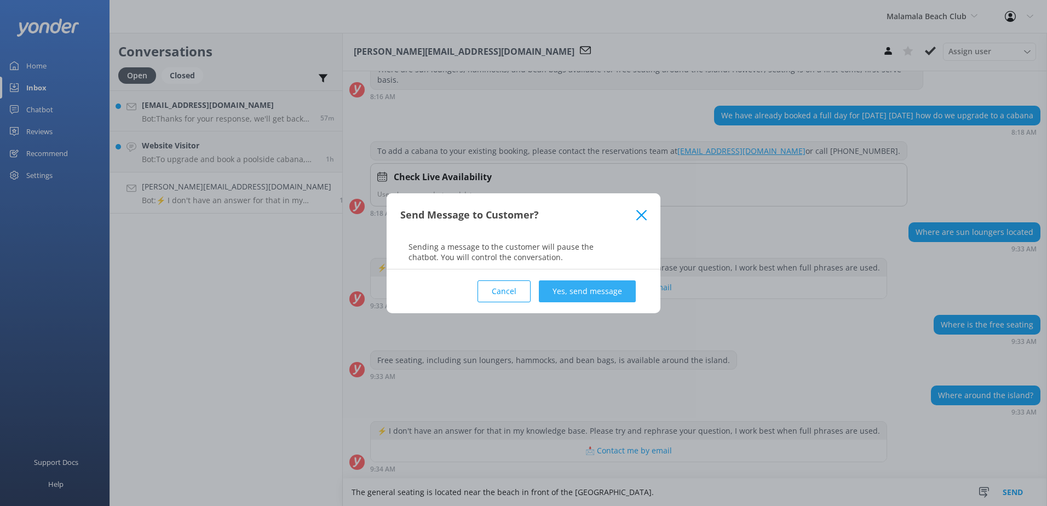
click at [613, 290] on button "Yes, send message" at bounding box center [587, 291] width 97 height 22
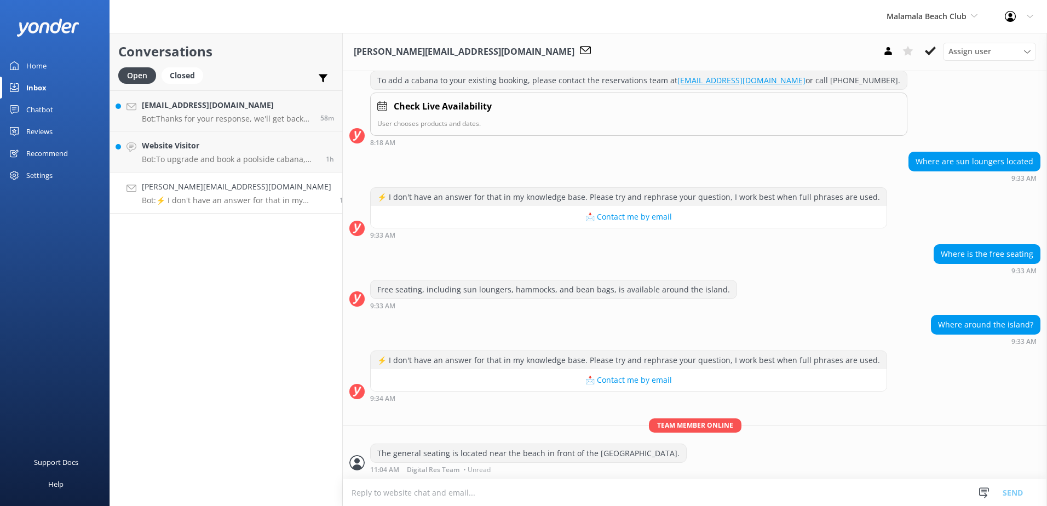
scroll to position [1688, 0]
click at [930, 53] on use at bounding box center [930, 51] width 11 height 9
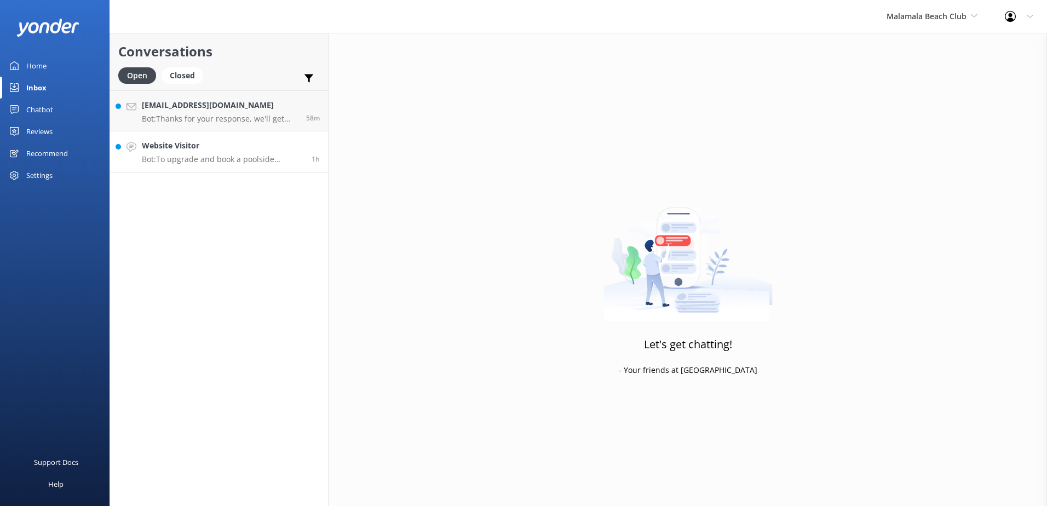
click at [274, 157] on p "Bot: To upgrade and book a poolside cabana, please contact the South Sea Cruise…" at bounding box center [223, 159] width 162 height 10
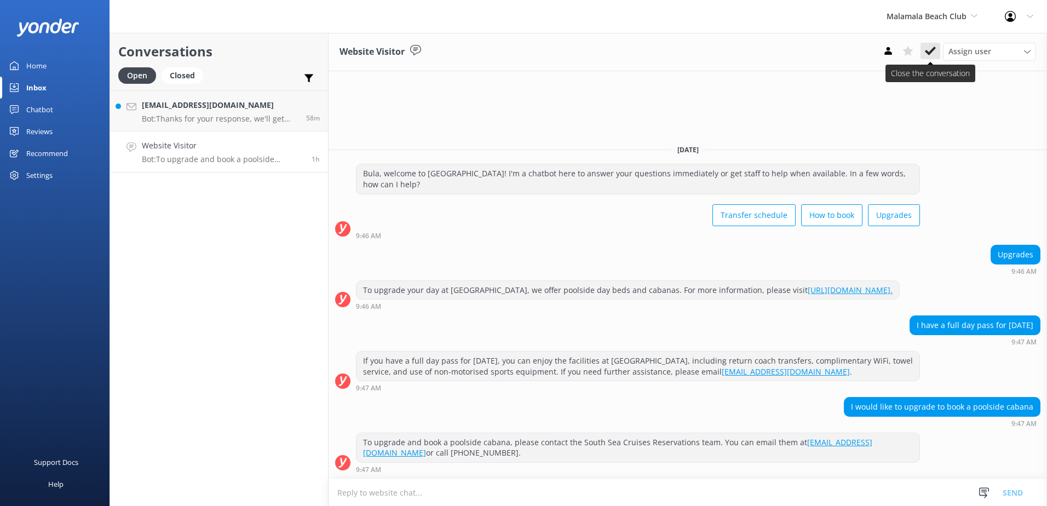
click at [926, 50] on use at bounding box center [930, 51] width 11 height 9
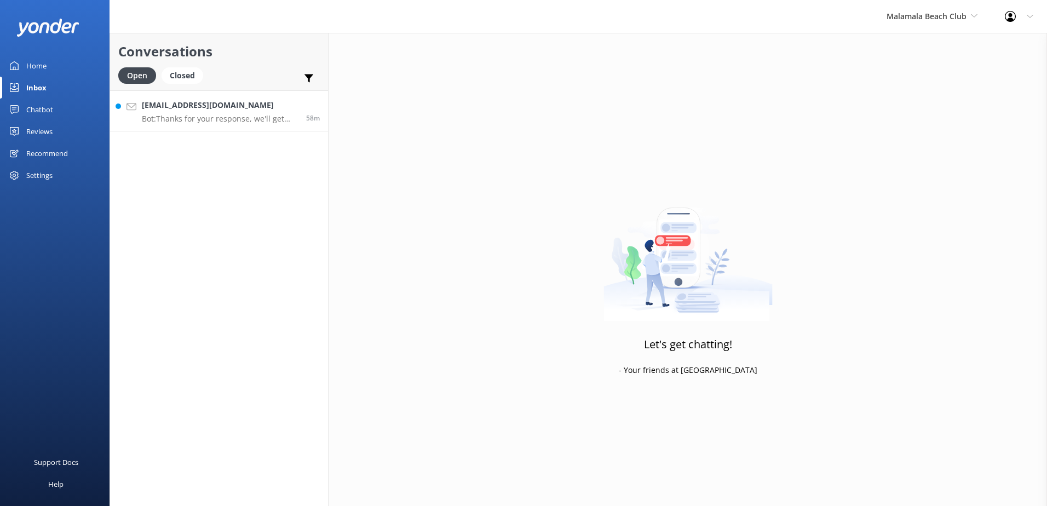
click at [255, 105] on h4 "Sadeyink@yahoo.com" at bounding box center [220, 105] width 156 height 12
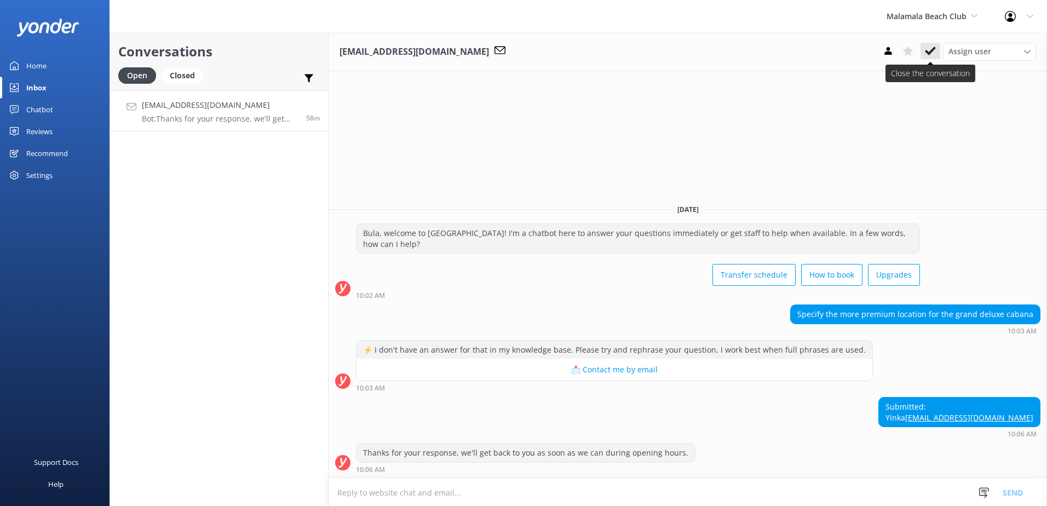
click at [930, 52] on use at bounding box center [930, 51] width 11 height 9
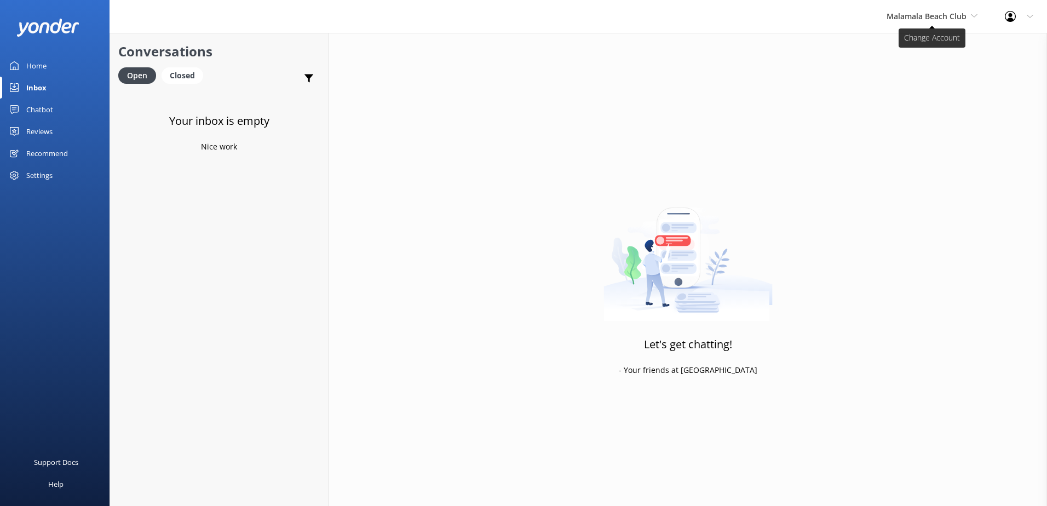
click at [925, 17] on span "Malamala Beach Club" at bounding box center [927, 16] width 80 height 10
click at [897, 120] on link "Awesome Adventures Fiji" at bounding box center [928, 125] width 110 height 26
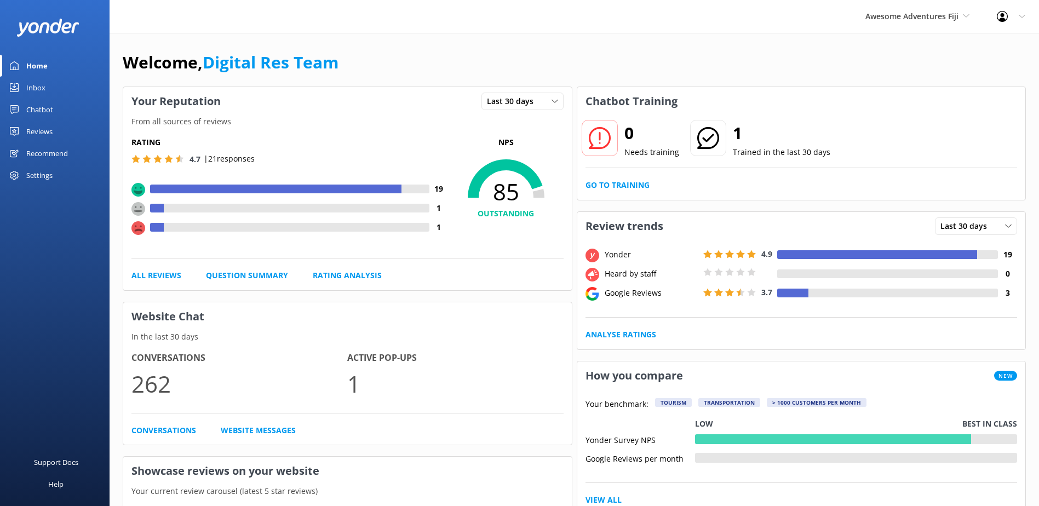
click at [44, 93] on div "Inbox" at bounding box center [35, 88] width 19 height 22
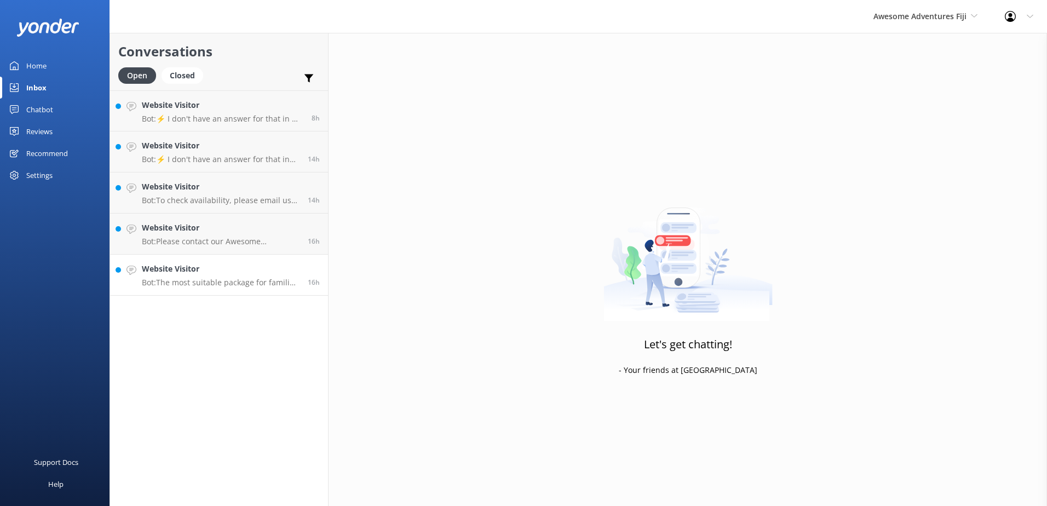
click at [250, 287] on p "Bot: The most suitable package for families with children under 18 years of age…" at bounding box center [221, 283] width 158 height 10
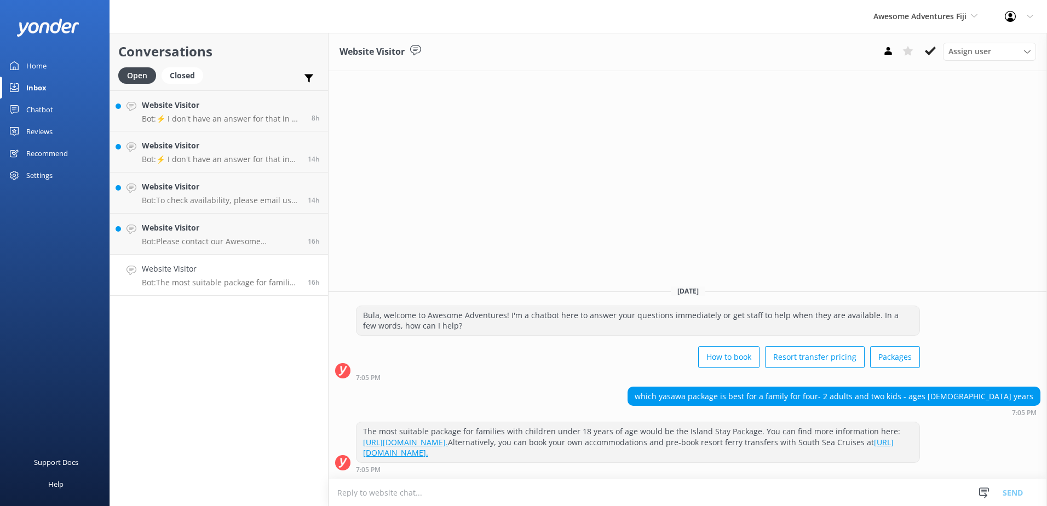
click at [524, 500] on textarea at bounding box center [688, 492] width 719 height 27
type textarea "p"
drag, startPoint x: 721, startPoint y: 495, endPoint x: 214, endPoint y: 479, distance: 508.0
click at [214, 479] on div "Conversations Open Closed Important Assigned to me Unassigned Website Visitor B…" at bounding box center [579, 269] width 938 height 473
type textarea "Please also note that children under 18years will not be able to particapte in …"
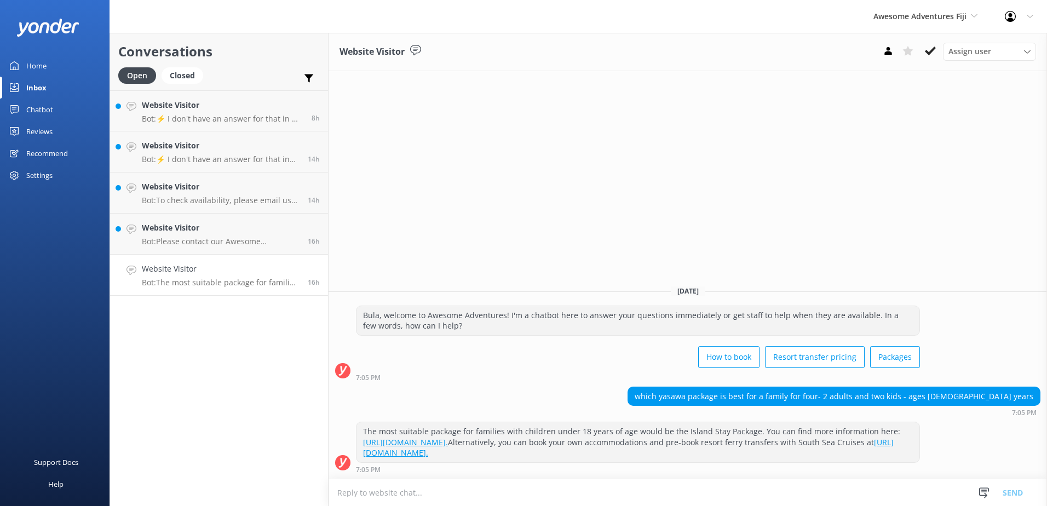
click at [691, 492] on textarea at bounding box center [688, 492] width 719 height 27
type textarea "Please note that children under 18 years of age will not be able to participate…"
click at [1012, 494] on button "Send" at bounding box center [1013, 492] width 41 height 27
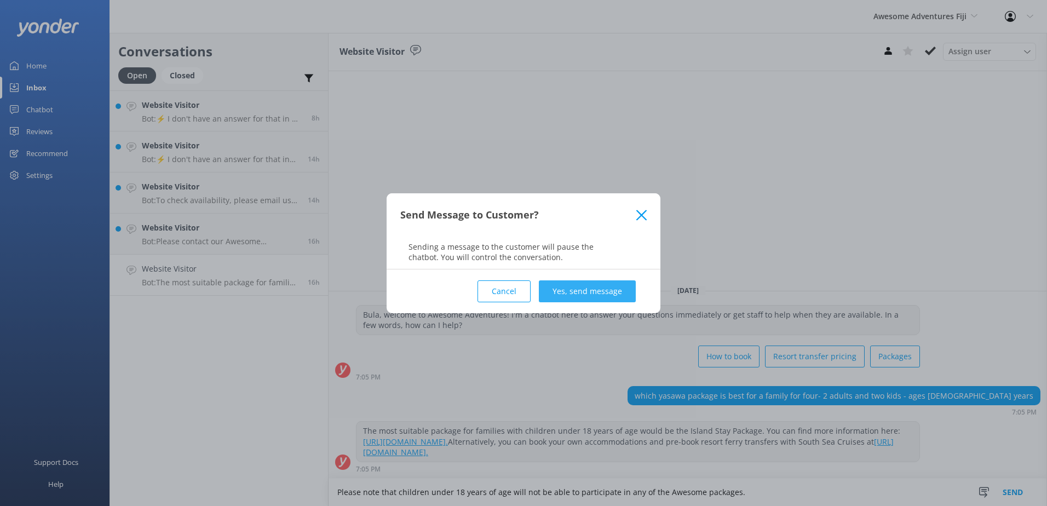
click at [600, 296] on button "Yes, send message" at bounding box center [587, 291] width 97 height 22
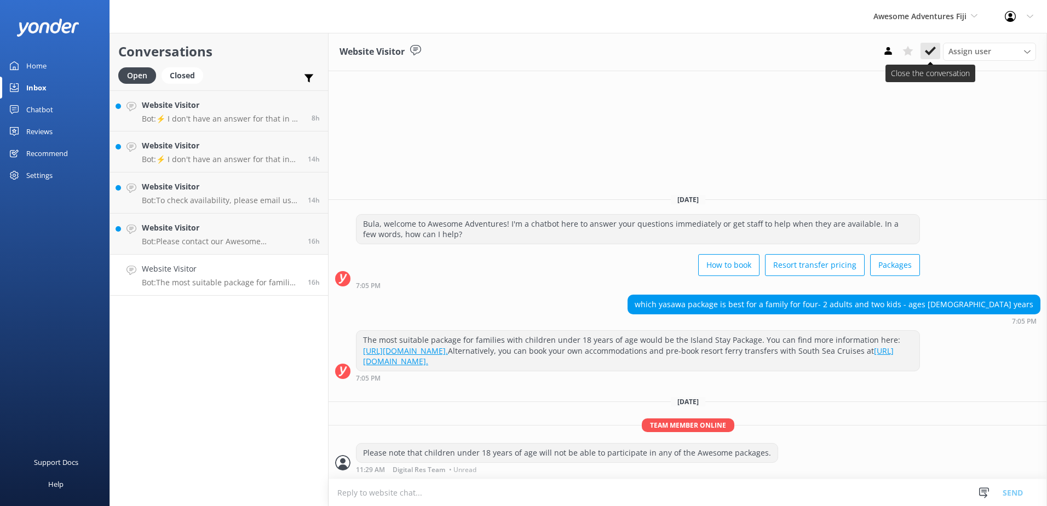
click at [935, 52] on icon at bounding box center [930, 50] width 11 height 11
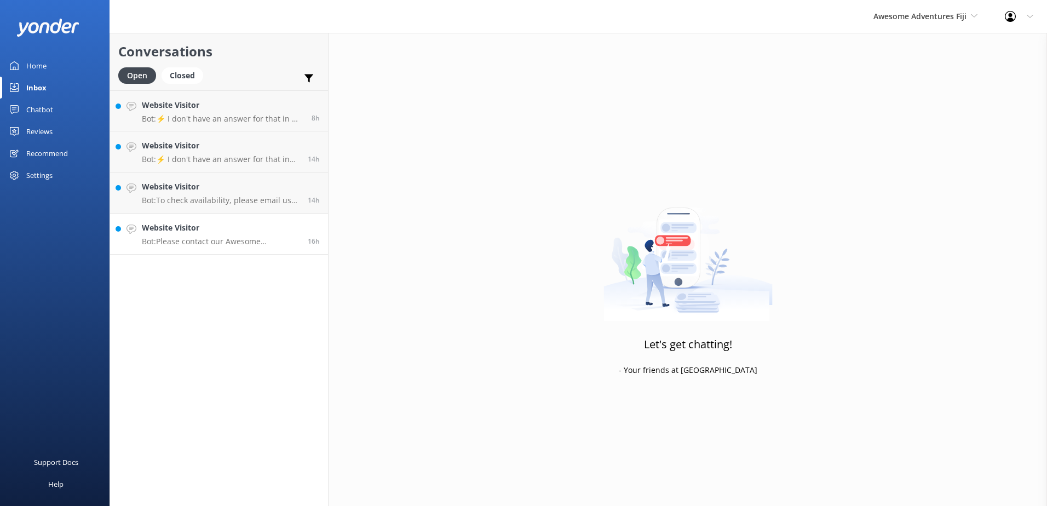
click at [234, 240] on p "Bot: Please contact our Awesome Adventures Fiji Reservations team for assistanc…" at bounding box center [221, 242] width 158 height 10
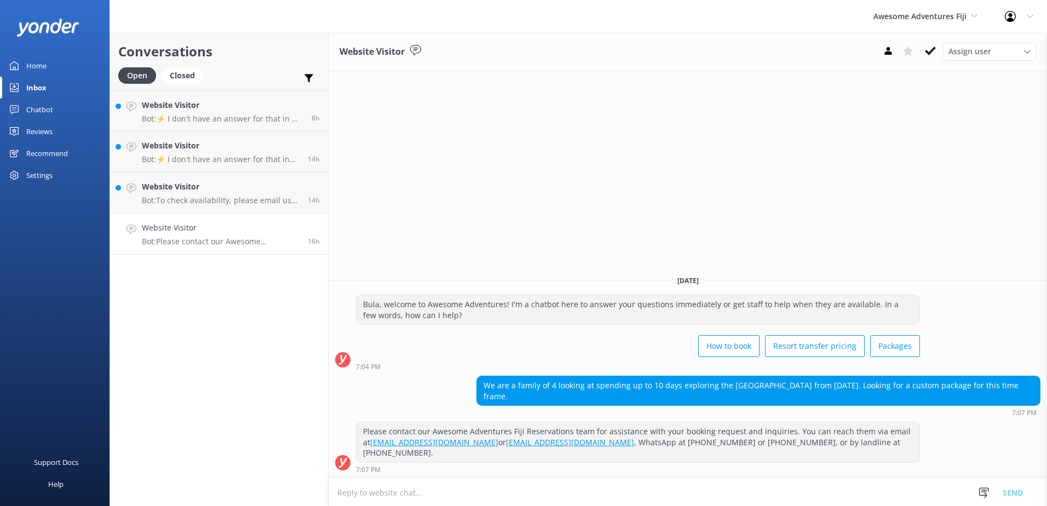
click at [592, 498] on textarea at bounding box center [688, 492] width 719 height 27
type textarea "Please note that children under 18 years of age will not be able to participate…"
click at [1014, 493] on button "Send" at bounding box center [1013, 492] width 41 height 27
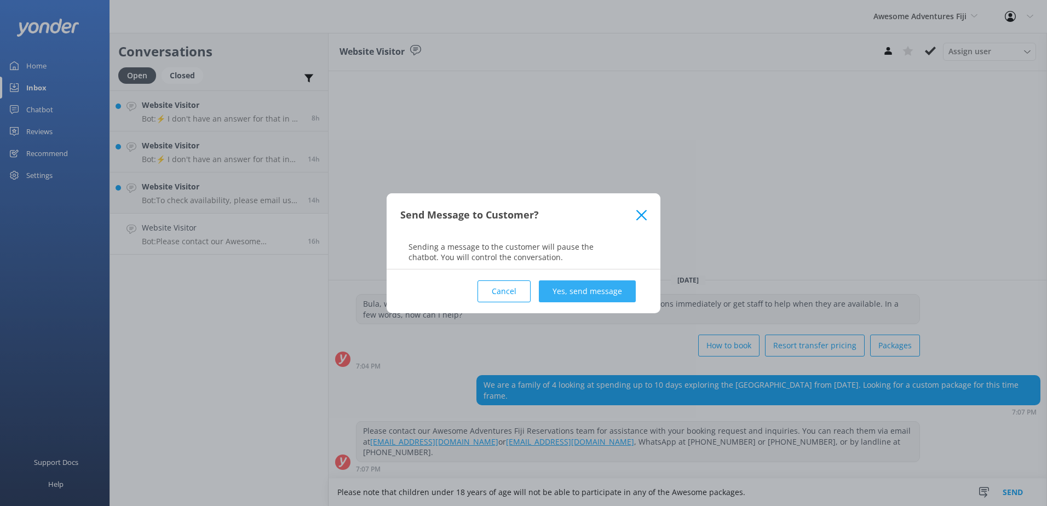
click at [615, 296] on button "Yes, send message" at bounding box center [587, 291] width 97 height 22
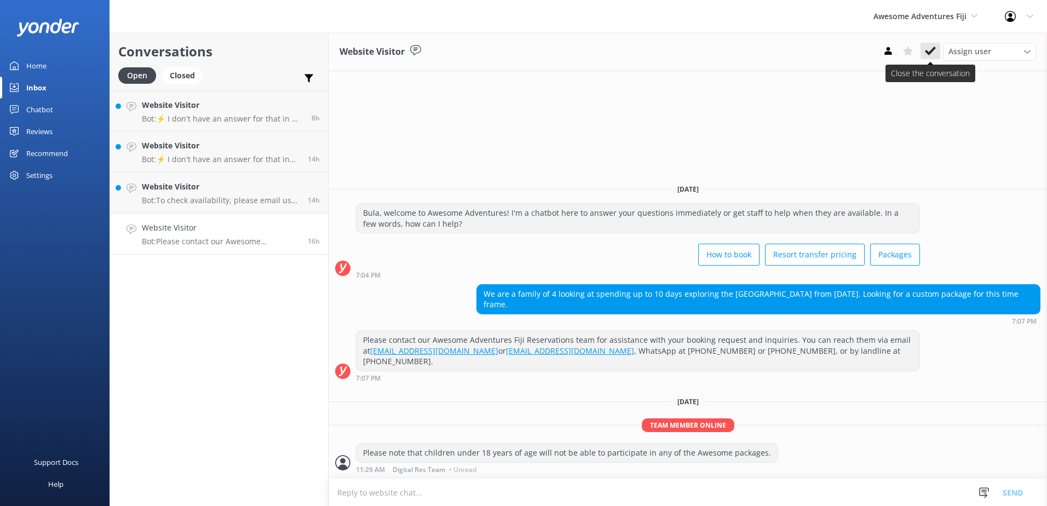
click at [921, 50] on button at bounding box center [931, 51] width 20 height 16
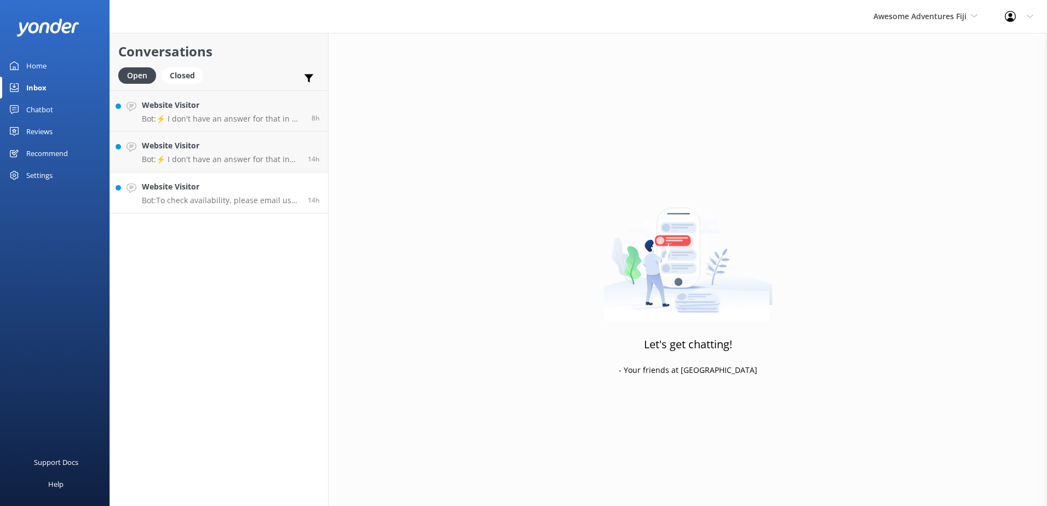
click at [181, 197] on p "Bot: To check availability, please email us at info@awesomefiji.com." at bounding box center [221, 201] width 158 height 10
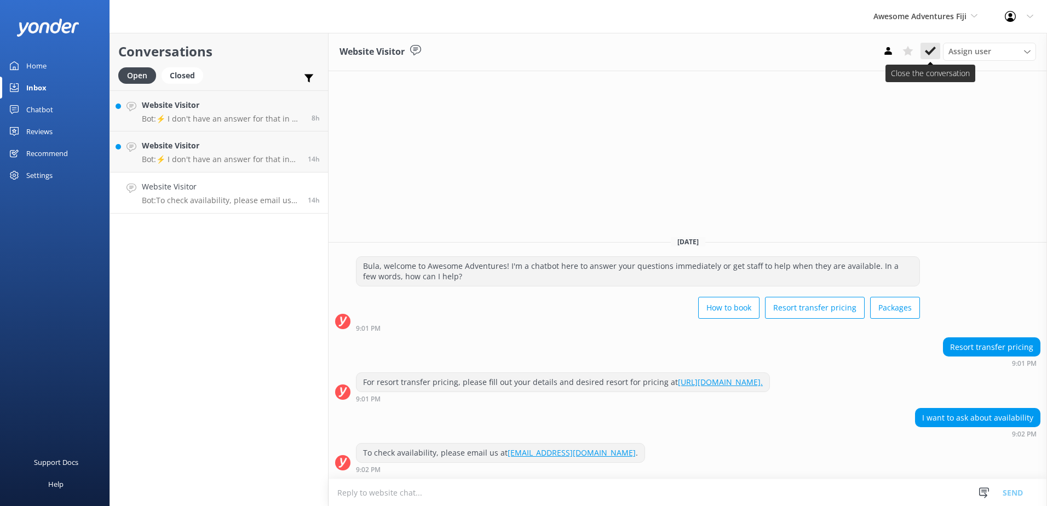
click at [929, 57] on button at bounding box center [931, 51] width 20 height 16
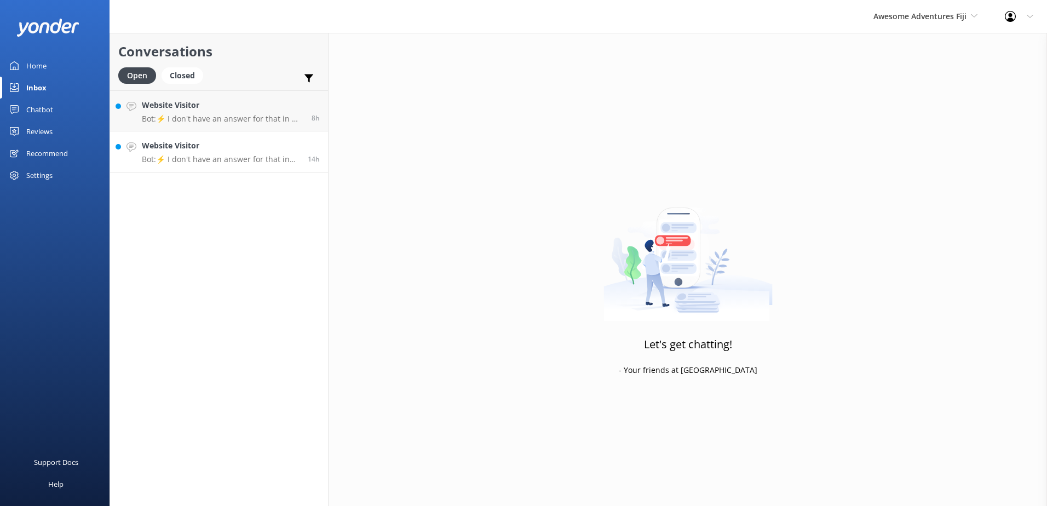
click at [194, 154] on p "Bot: ⚡ I don't have an answer for that in my knowledge base. Please try and rep…" at bounding box center [221, 159] width 158 height 10
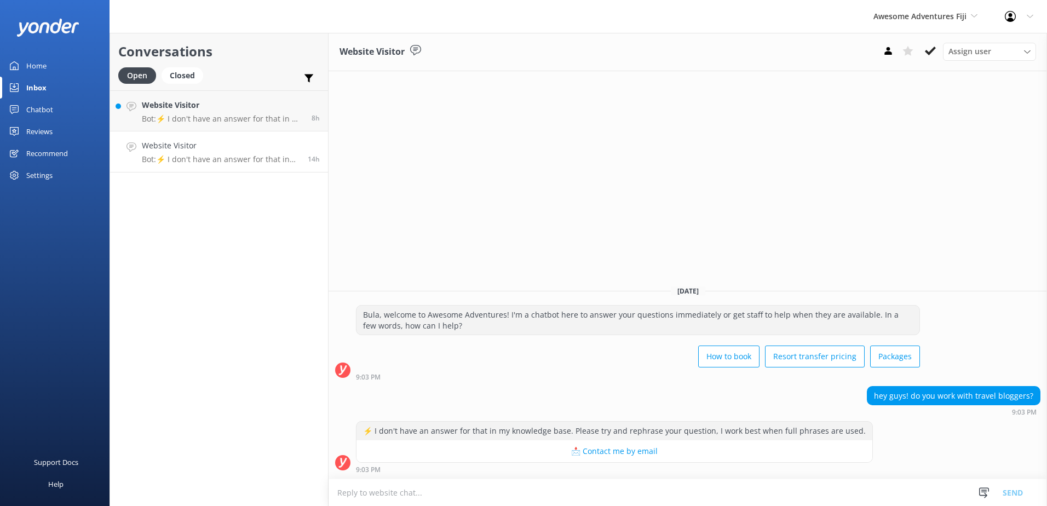
click at [969, 495] on div "Snippets Manage Save time responding and get consistent tone of response by cre…" at bounding box center [1004, 492] width 85 height 27
click at [906, 502] on textarea at bounding box center [688, 492] width 719 height 27
paste textarea "Please kindly get in touch with our Marketing team on this email address pr@ssc…"
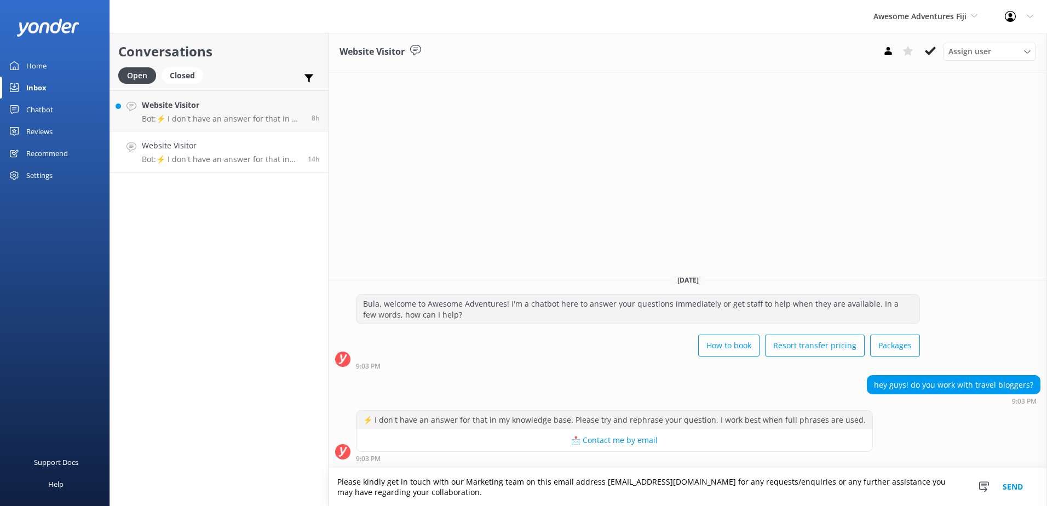
type textarea "Please kindly get in touch with our Marketing team on this email address pr@ssc…"
click at [1013, 483] on button "Send" at bounding box center [1013, 487] width 41 height 38
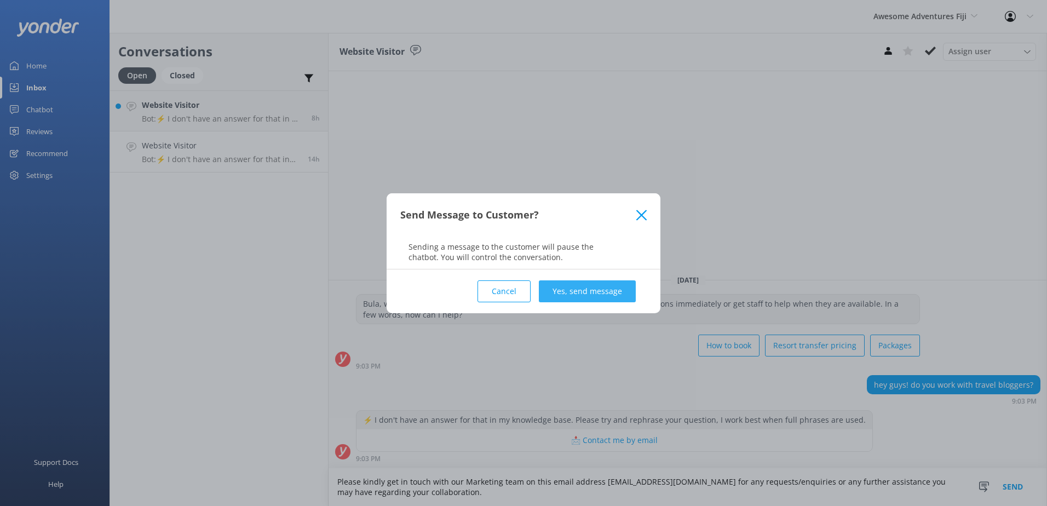
click at [609, 297] on button "Yes, send message" at bounding box center [587, 291] width 97 height 22
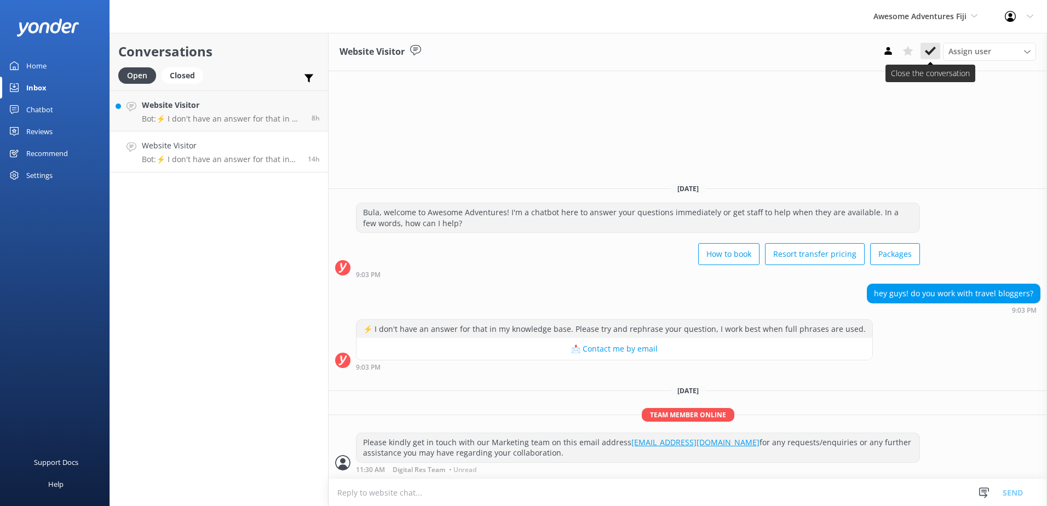
click at [923, 52] on button at bounding box center [931, 51] width 20 height 16
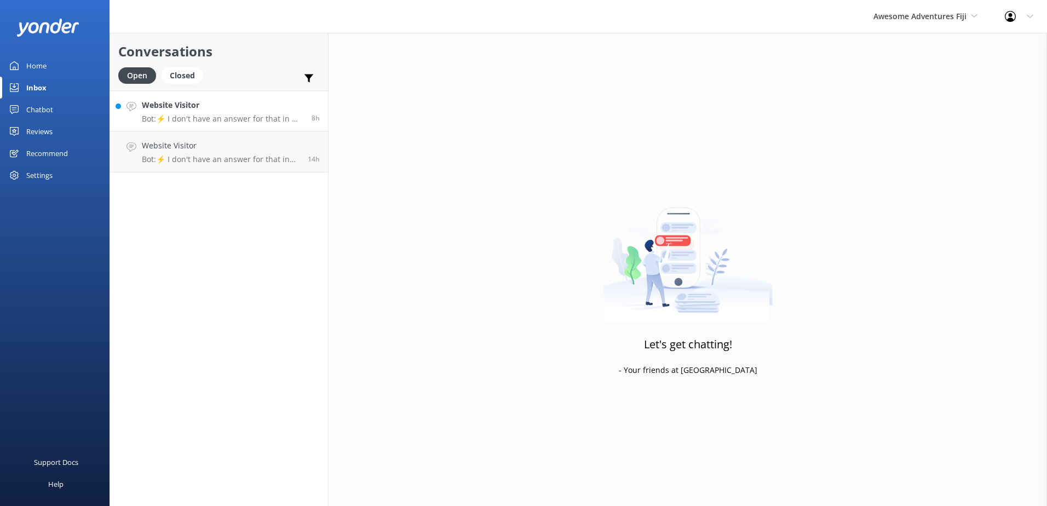
click at [237, 123] on p "Bot: ⚡ I don't have an answer for that in my knowledge base. Please try and rep…" at bounding box center [223, 119] width 162 height 10
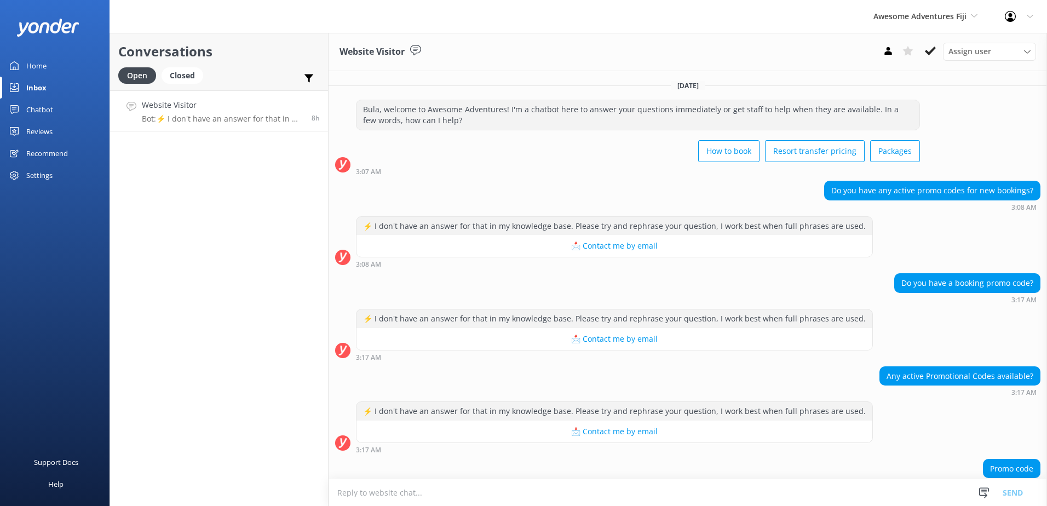
scroll to position [73, 0]
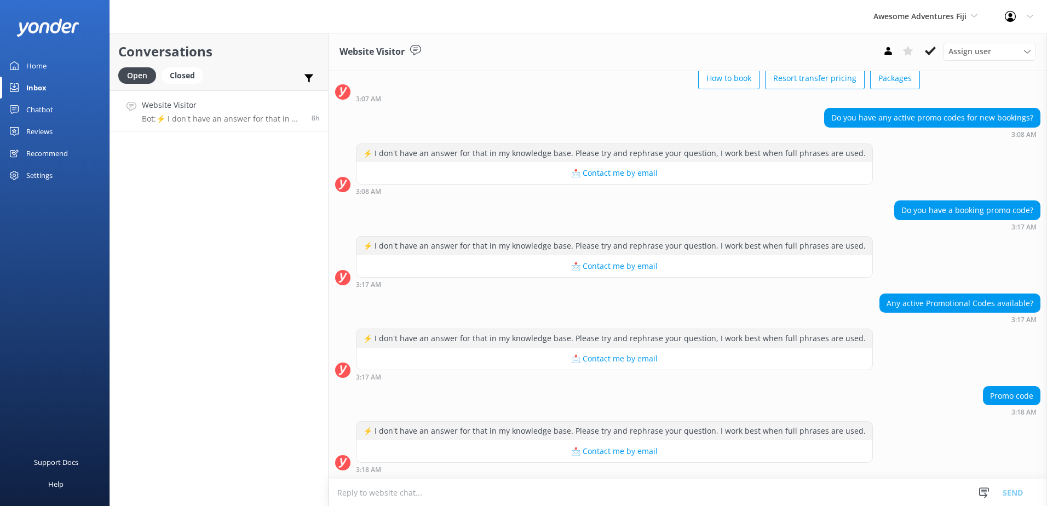
click at [559, 490] on textarea at bounding box center [688, 492] width 719 height 27
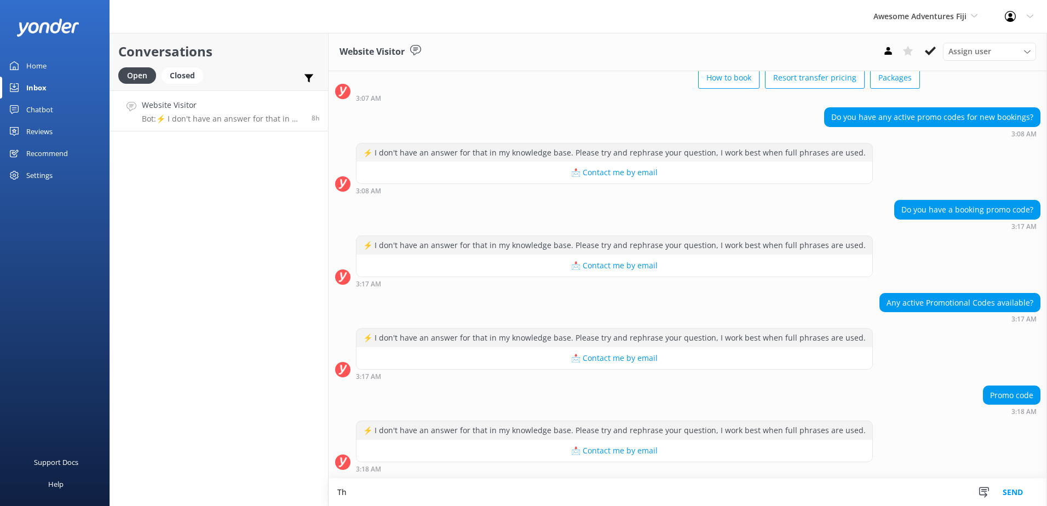
type textarea "T"
type textarea "Awesome adventures Fiji does not offer any promotions."
click at [1022, 490] on button "Send" at bounding box center [1013, 492] width 41 height 27
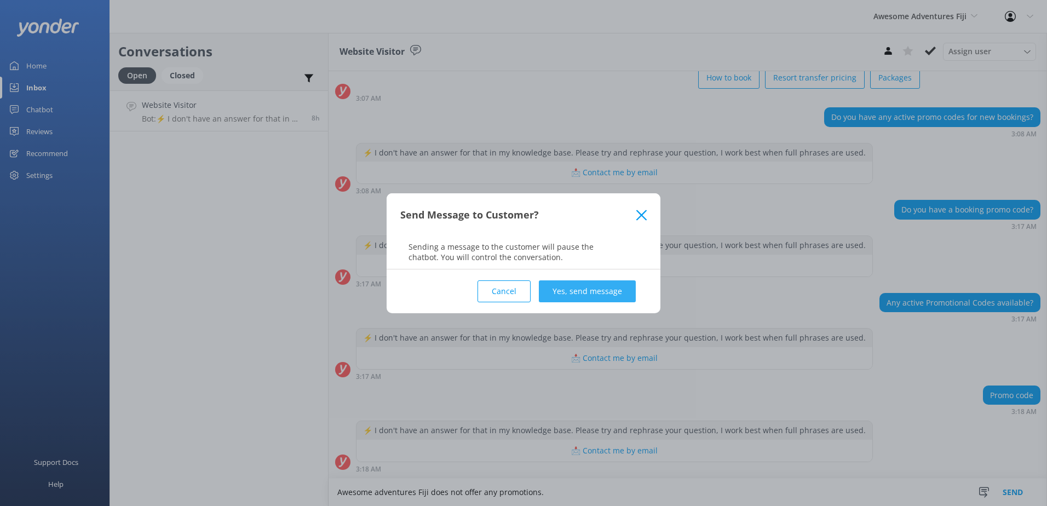
click at [615, 301] on button "Yes, send message" at bounding box center [587, 291] width 97 height 22
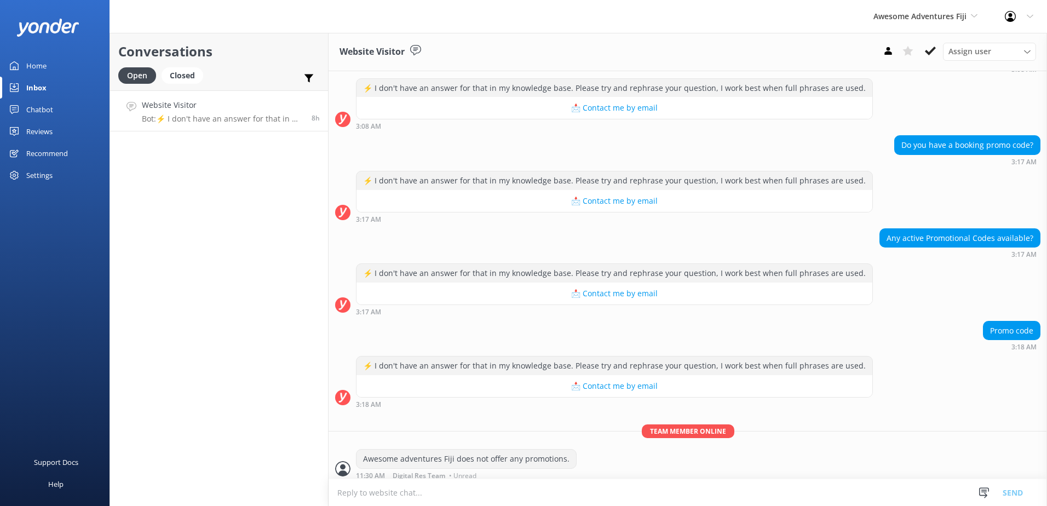
scroll to position [144, 0]
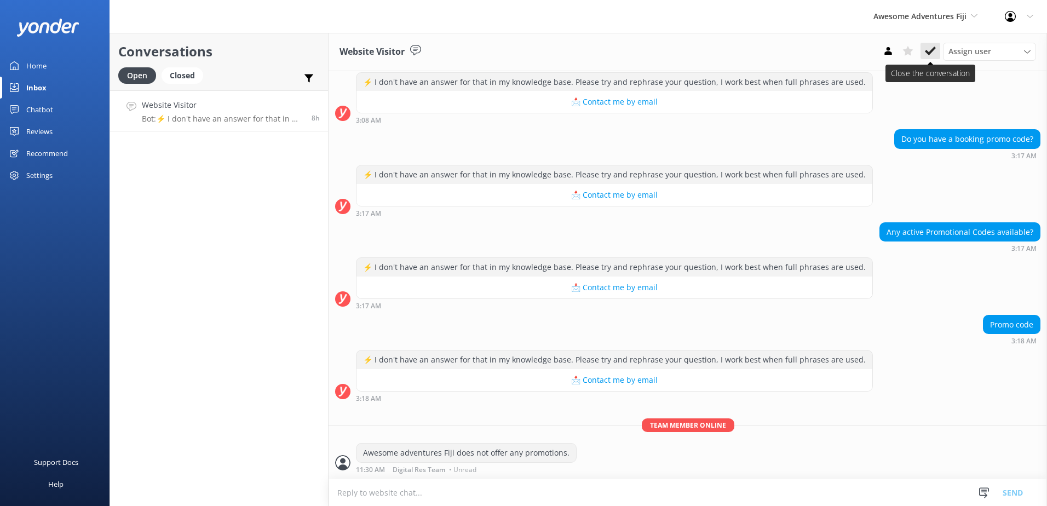
click at [936, 55] on icon at bounding box center [930, 50] width 11 height 11
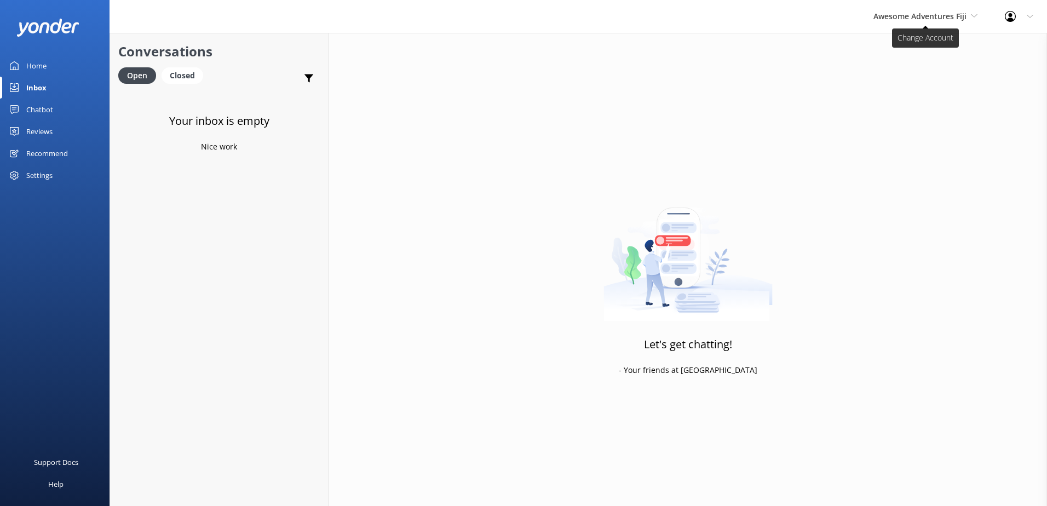
click at [940, 16] on span "Awesome Adventures Fiji" at bounding box center [920, 16] width 93 height 10
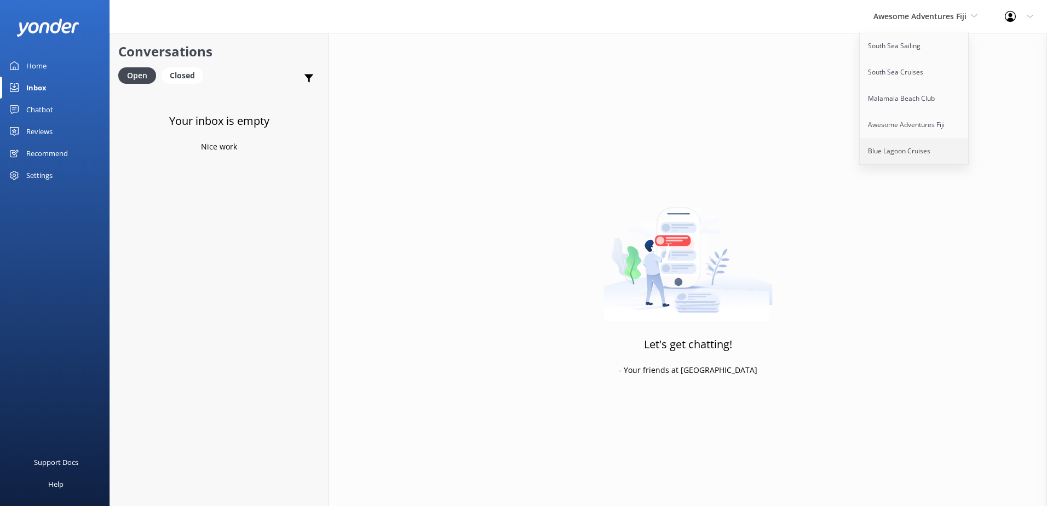
click at [913, 138] on link "Blue Lagoon Cruises" at bounding box center [915, 151] width 110 height 26
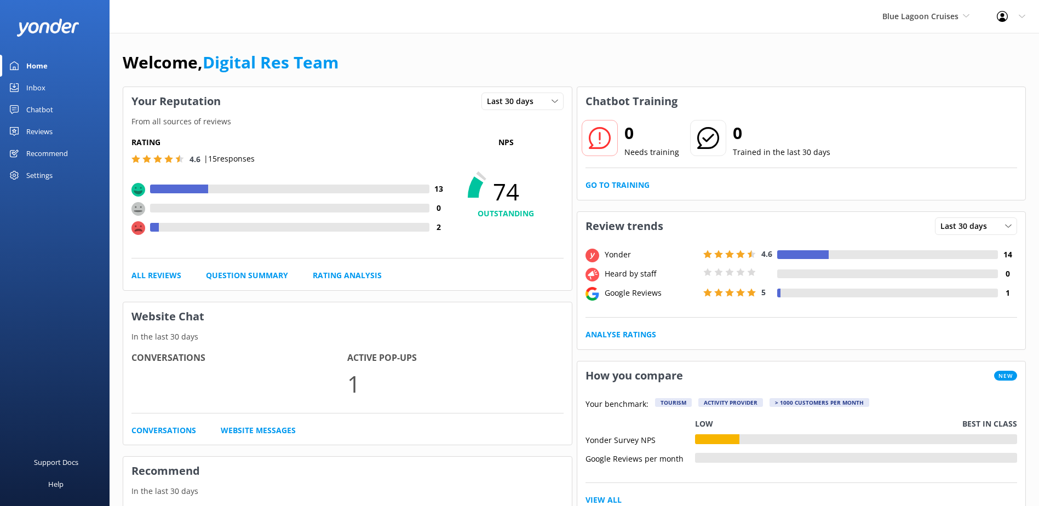
click at [64, 89] on link "Inbox" at bounding box center [55, 88] width 110 height 22
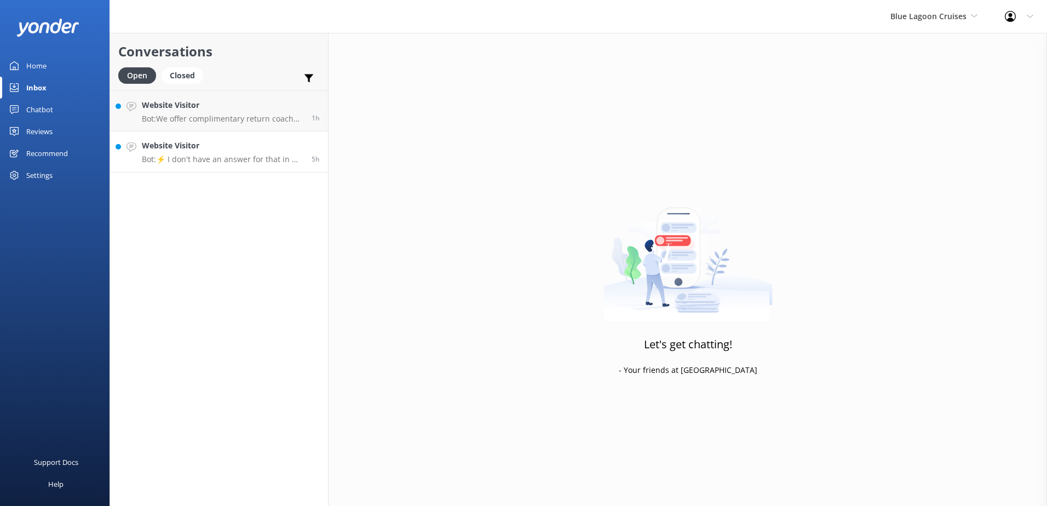
click at [198, 172] on link "Website Visitor Bot: ⚡ I don't have an answer for that in my knowledge base. Pl…" at bounding box center [219, 151] width 218 height 41
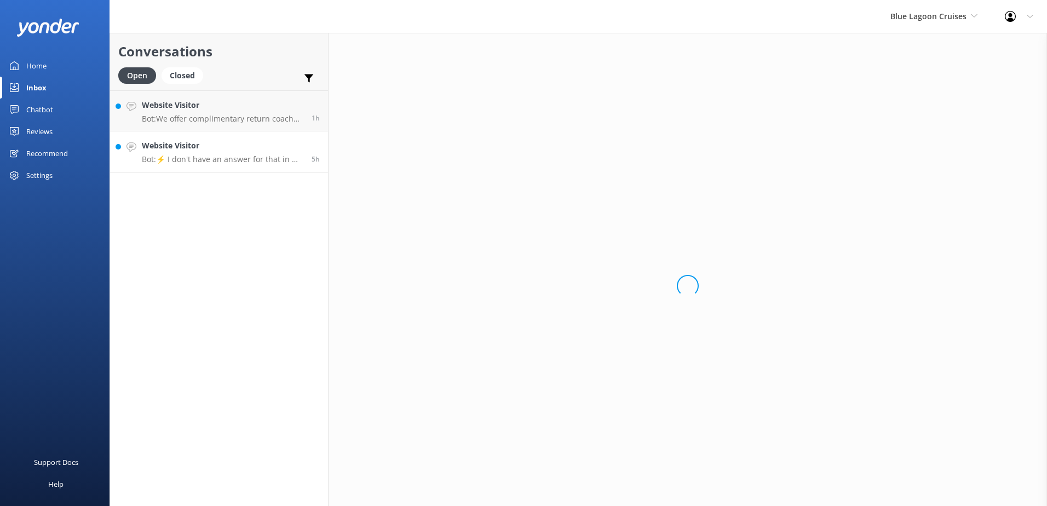
click at [214, 158] on p "Bot: ⚡ I don't have an answer for that in my knowledge base. Please try and rep…" at bounding box center [223, 159] width 162 height 10
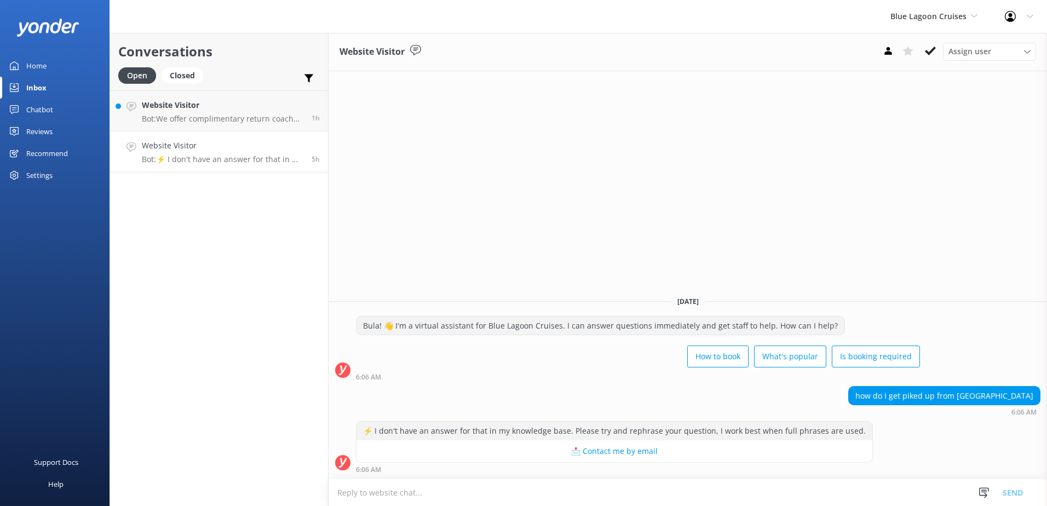
click at [452, 498] on textarea at bounding box center [688, 492] width 719 height 27
type textarea "P"
click at [243, 118] on p "Bot: We offer complimentary return coach transfers on cruise departure and arri…" at bounding box center [223, 119] width 162 height 10
